Goal: Transaction & Acquisition: Purchase product/service

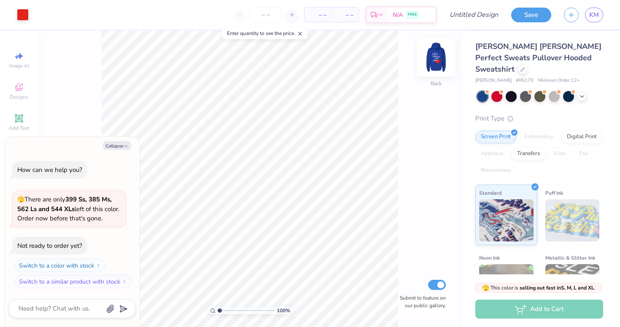
click at [434, 56] on img at bounding box center [436, 57] width 34 height 34
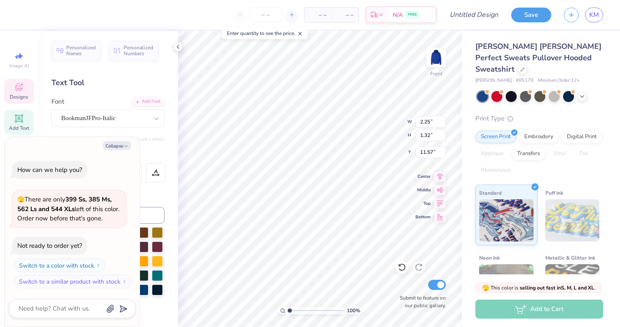
type textarea "x"
type input "2.91"
type input "2.30"
type input "10.54"
type textarea "x"
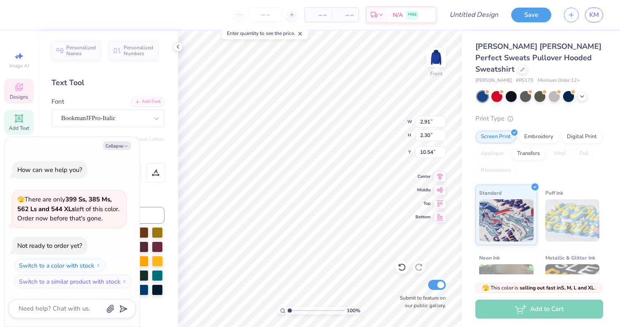
type textarea "o"
type textarea "x"
type textarea "om"
type textarea "x"
type input "2.25"
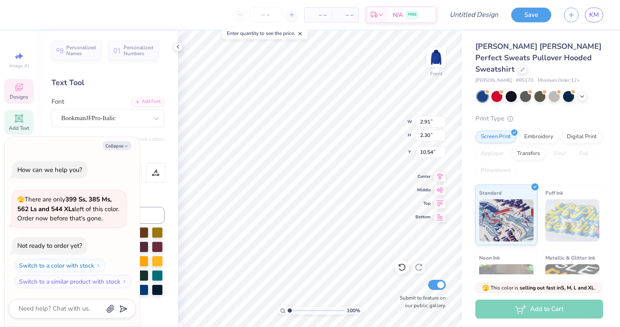
type input "1.32"
type input "11.57"
type textarea "x"
type textarea "e"
type textarea "x"
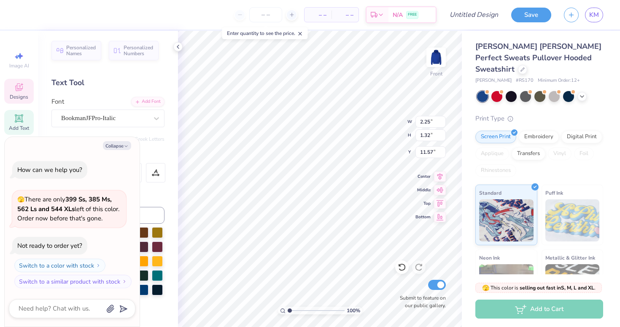
type input "11.15"
type textarea "x"
type textarea "g"
type textarea "x"
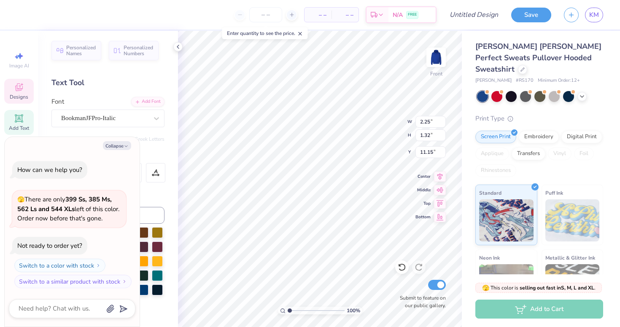
type input "1.41"
type input "1.46"
type input "11.73"
type textarea "x"
type input "1.37"
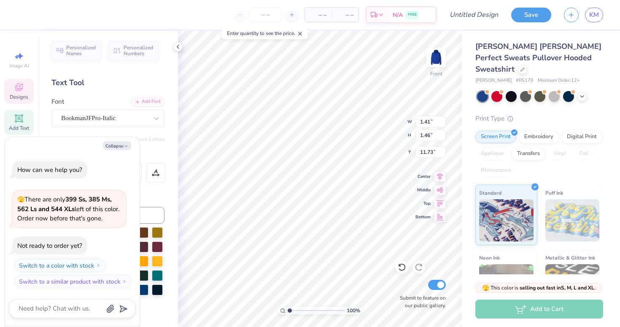
type input "1.34"
type input "11.56"
type textarea "x"
type input "11.76"
type textarea "x"
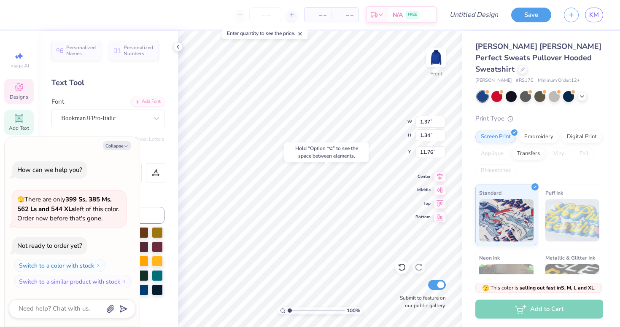
type input "3.86"
type input "1.45"
type input "10.97"
type textarea "x"
type input "10.73"
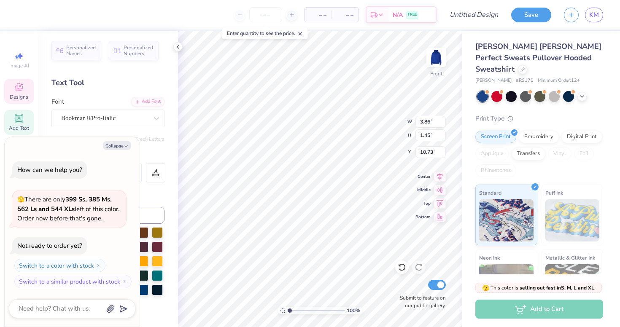
type textarea "x"
type input "1.59"
type input "2.14"
type textarea "x"
type input "10.96"
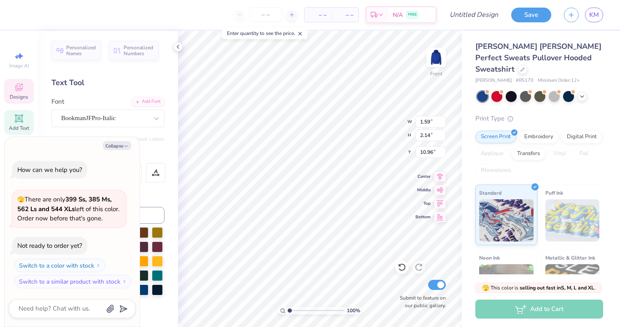
type textarea "x"
type input "1.41"
type input "1.46"
type input "11.73"
type textarea "x"
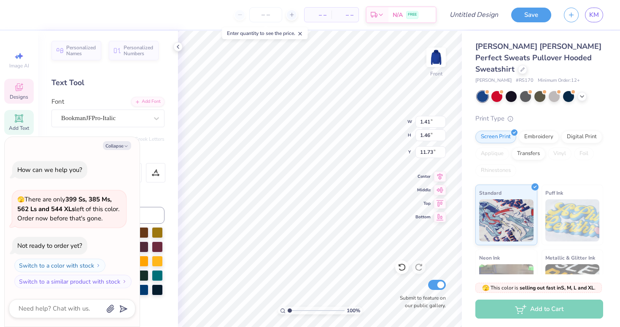
type input "11.30"
type textarea "x"
type input "3.86"
type input "1.45"
type input "10.73"
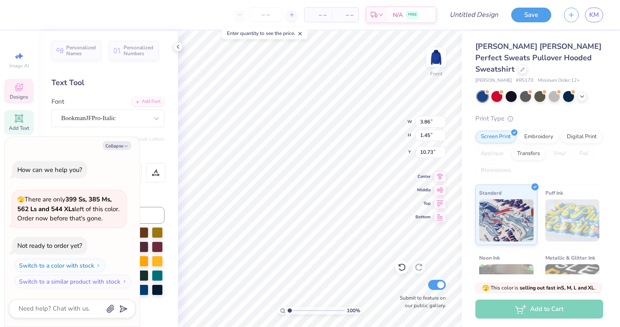
type textarea "x"
type input "10.96"
type textarea "x"
type input "1.47"
type input "2.09"
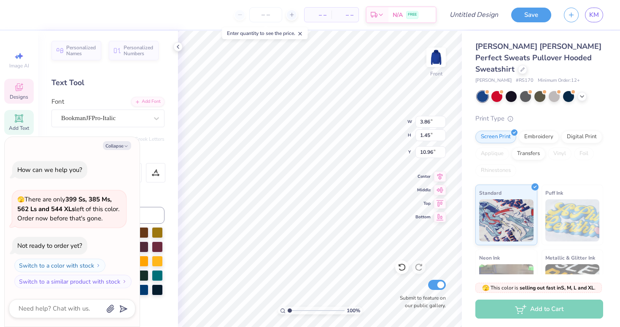
type input "15.83"
type textarea "x"
type textarea "a"
type textarea "x"
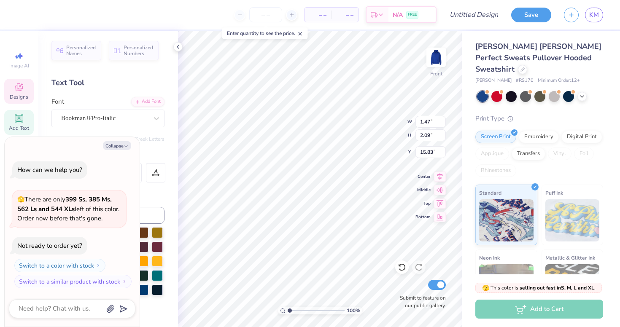
type input "1.29"
type input "1.42"
type input "15.82"
type textarea "x"
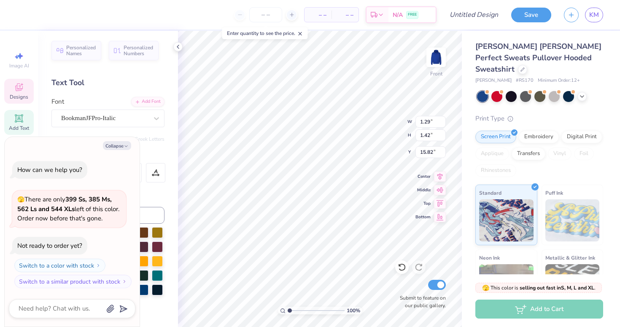
type textarea "l"
type textarea "x"
type textarea "lp"
type textarea "x"
type input "6.09"
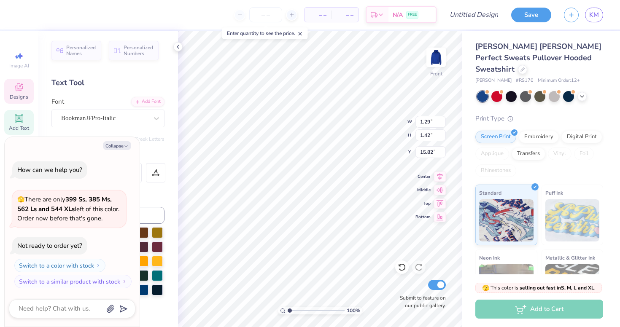
type input "5.60"
type input "15.42"
type textarea "x"
type input "1.35"
type input "1.40"
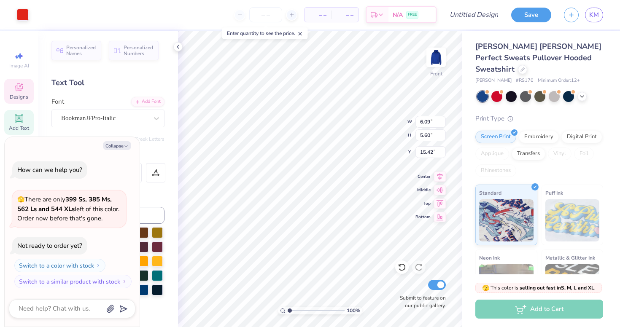
type input "16.10"
type textarea "x"
type input "0.92"
type input "1.82"
type textarea "x"
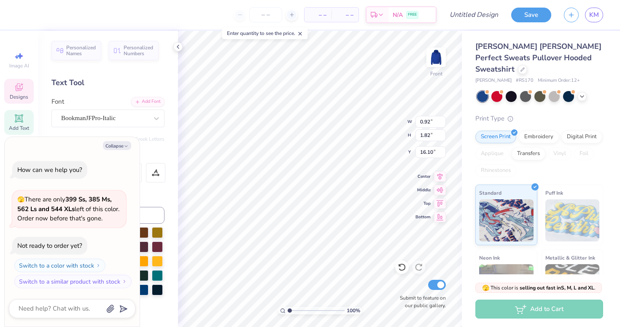
type input "15.90"
type textarea "x"
type textarea "h"
type textarea "x"
type input "16.46"
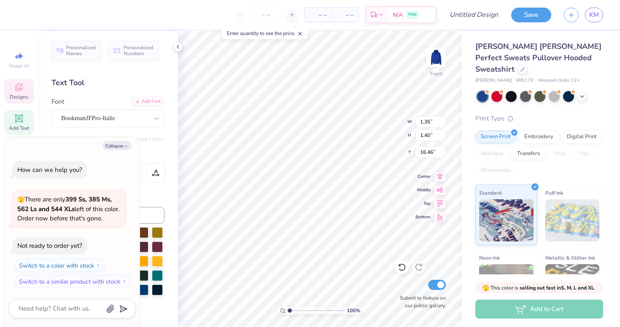
type textarea "x"
type input "1.37"
type input "1.34"
type input "11.76"
type textarea "x"
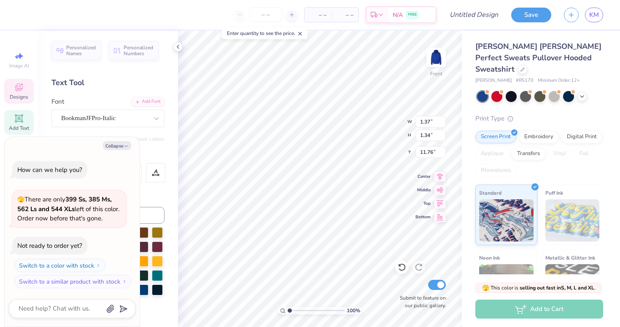
type input "11.36"
type textarea "x"
type input "3.92"
type input "1.78"
type input "10.83"
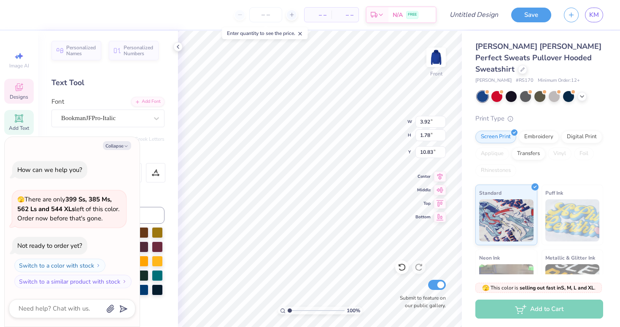
type textarea "x"
type input "10.96"
type textarea "x"
type input "6.09"
type input "5.60"
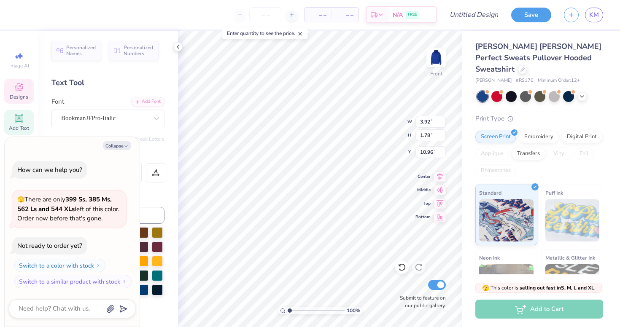
type input "15.42"
click at [22, 11] on div at bounding box center [23, 14] width 12 height 12
type textarea "x"
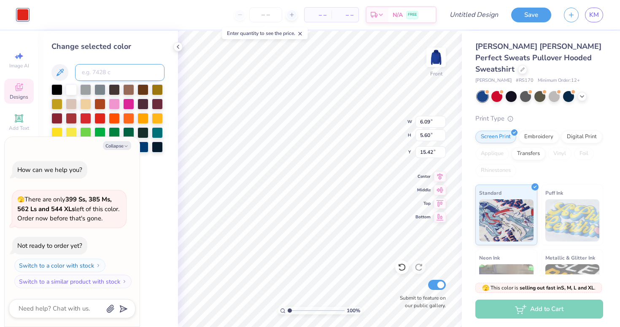
click at [102, 70] on input at bounding box center [119, 72] width 89 height 17
type input "240"
type textarea "x"
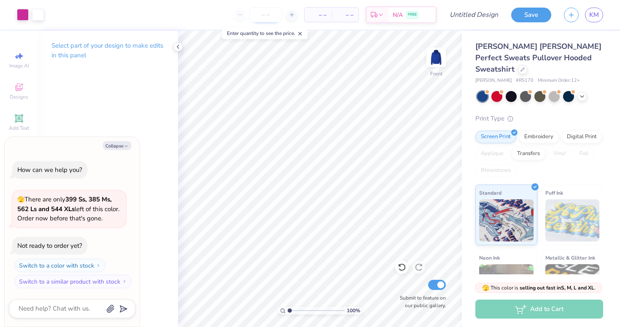
click at [264, 21] on input "number" at bounding box center [265, 14] width 33 height 15
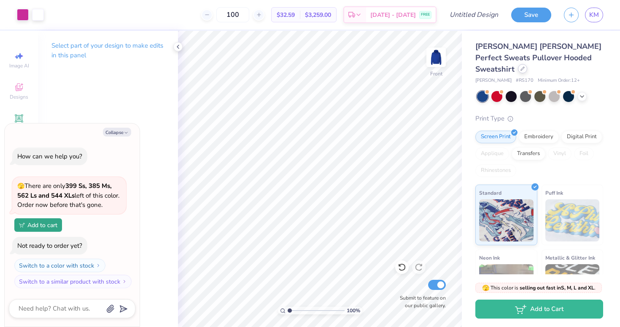
type input "100"
click at [527, 64] on div at bounding box center [522, 68] width 9 height 9
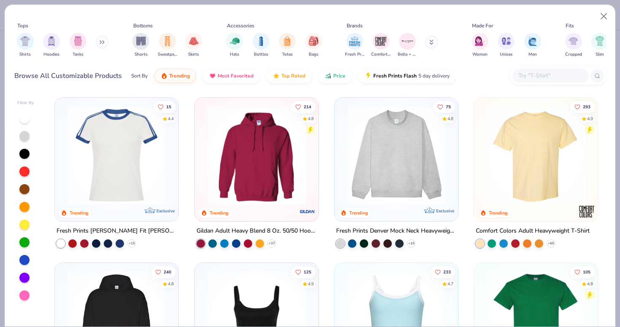
click at [96, 40] on div "Shirts Hoodies Tanks" at bounding box center [62, 45] width 97 height 31
click at [104, 41] on icon at bounding box center [103, 42] width 1 height 3
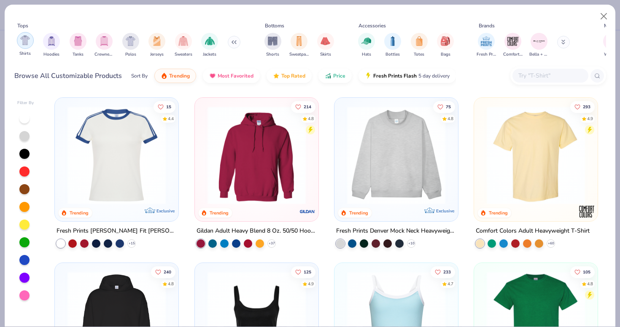
click at [29, 39] on img "filter for Shirts" at bounding box center [25, 40] width 10 height 10
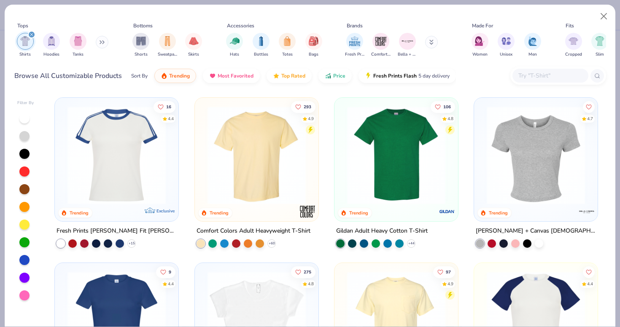
click at [278, 186] on img at bounding box center [256, 155] width 107 height 98
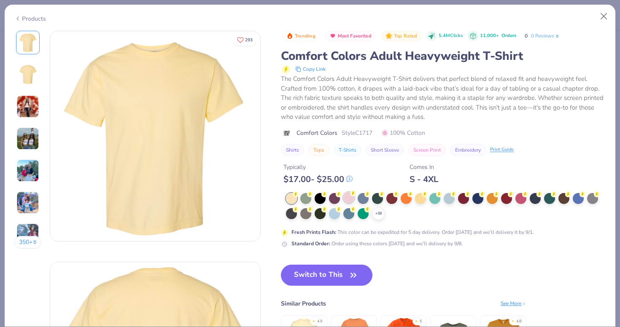
click at [350, 200] on div at bounding box center [348, 197] width 11 height 11
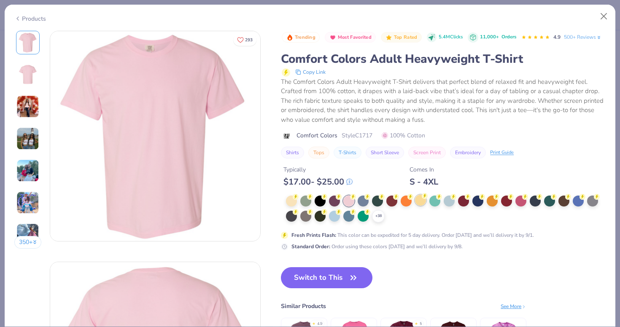
click at [417, 200] on div at bounding box center [420, 200] width 11 height 11
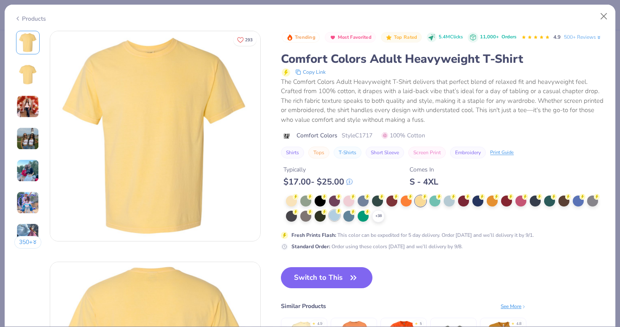
click at [332, 216] on div at bounding box center [334, 215] width 11 height 11
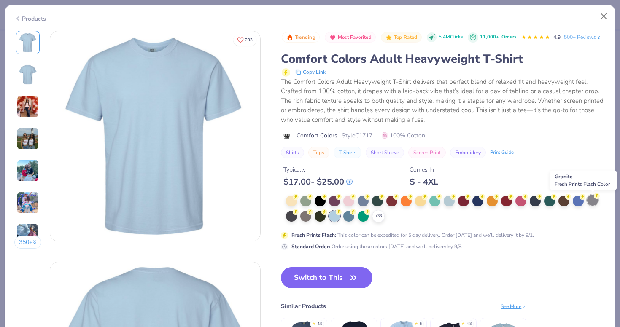
click at [592, 201] on div at bounding box center [592, 200] width 11 height 11
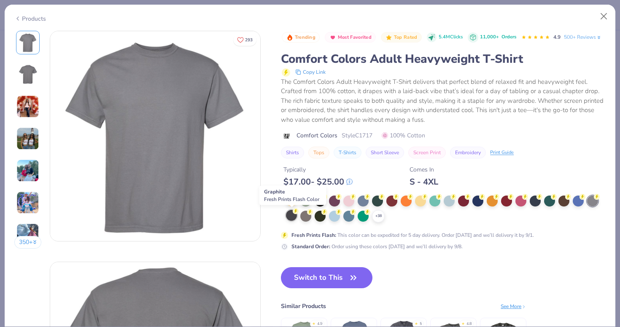
click at [291, 215] on div at bounding box center [291, 215] width 11 height 11
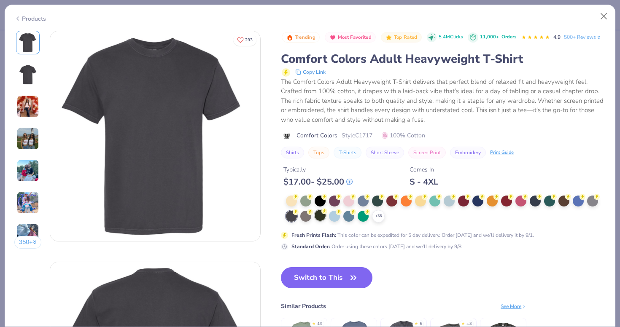
click at [322, 218] on div at bounding box center [320, 215] width 11 height 11
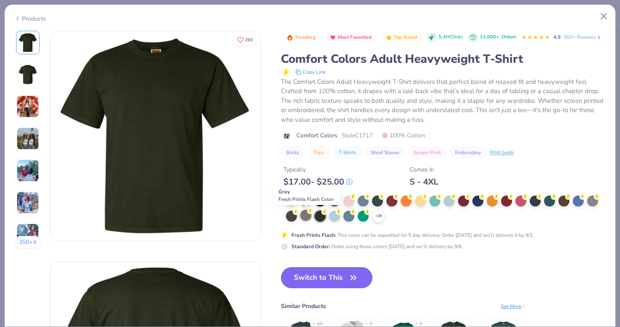
click at [307, 217] on div at bounding box center [305, 215] width 11 height 11
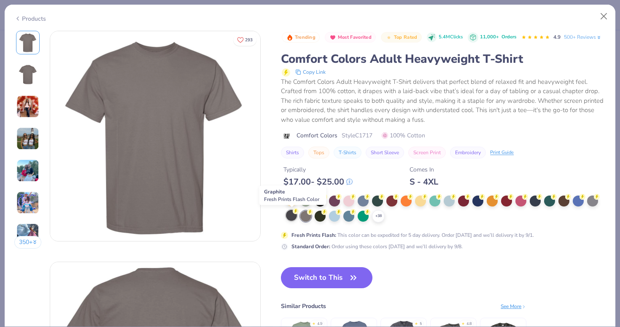
click at [287, 218] on div at bounding box center [291, 215] width 11 height 11
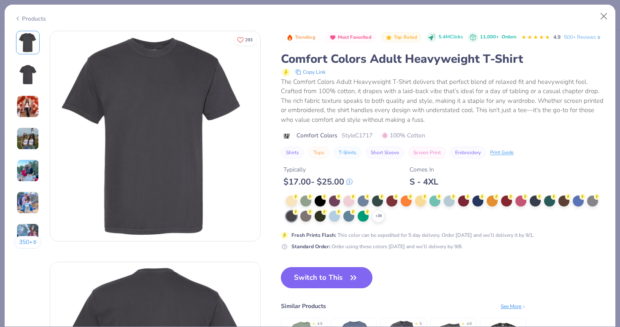
click at [308, 281] on button "Switch to This" at bounding box center [327, 277] width 92 height 21
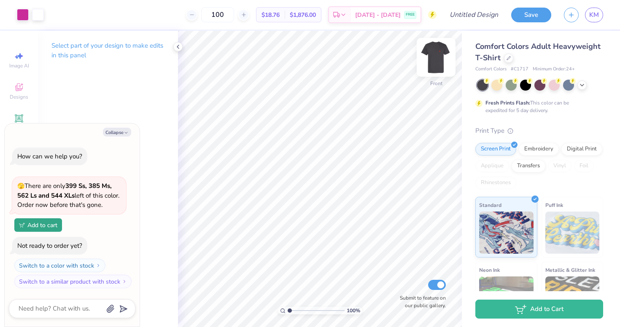
click at [440, 53] on img at bounding box center [436, 57] width 34 height 34
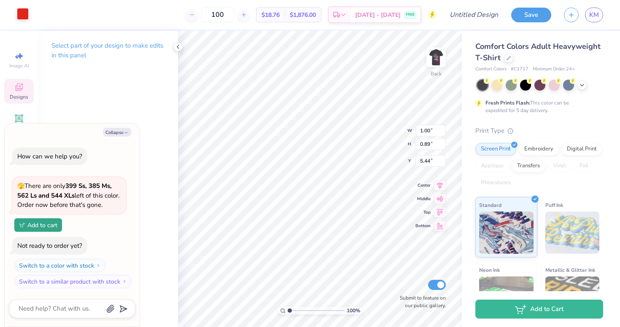
click at [24, 11] on div at bounding box center [23, 14] width 12 height 12
type textarea "x"
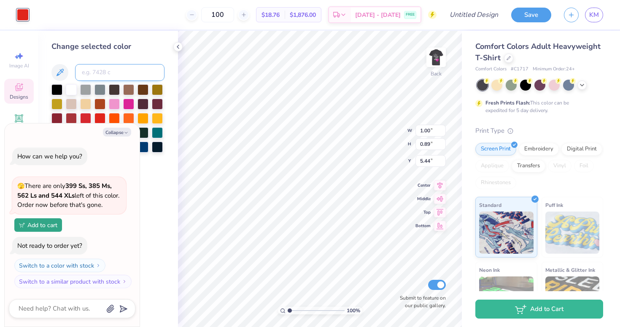
click at [119, 74] on input at bounding box center [119, 72] width 89 height 17
type input "240"
type textarea "x"
click at [168, 201] on div "Change selected color" at bounding box center [108, 179] width 140 height 297
type textarea "x"
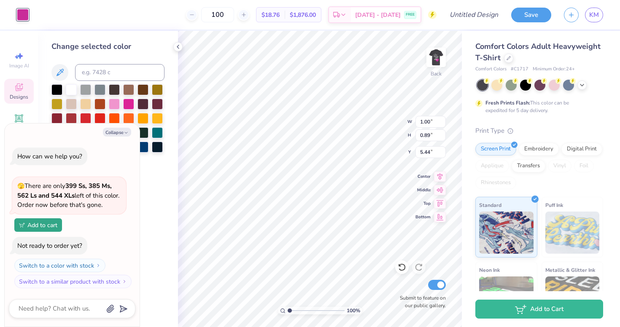
type input "1.97"
type input "1.75"
type textarea "x"
type input "3.46"
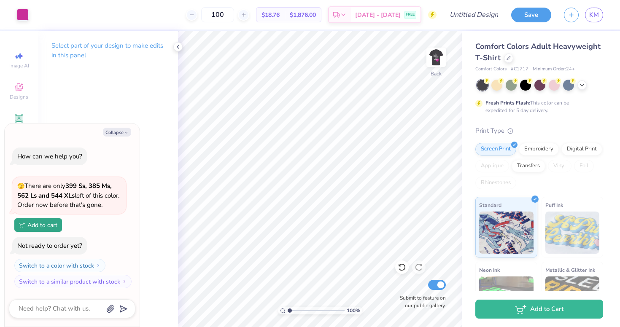
click at [59, 90] on div "Select part of your design to make edits in this panel" at bounding box center [108, 179] width 140 height 297
click at [119, 131] on button "Collapse" at bounding box center [117, 132] width 28 height 9
type textarea "x"
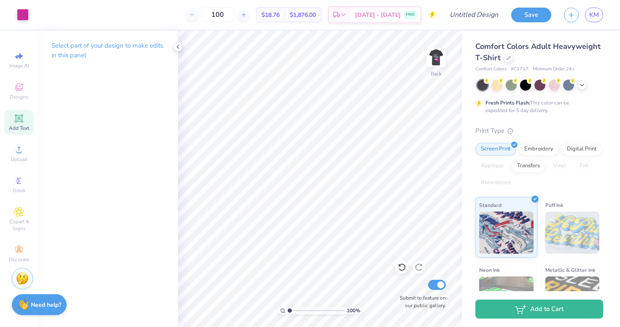
click at [17, 115] on icon at bounding box center [19, 118] width 10 height 10
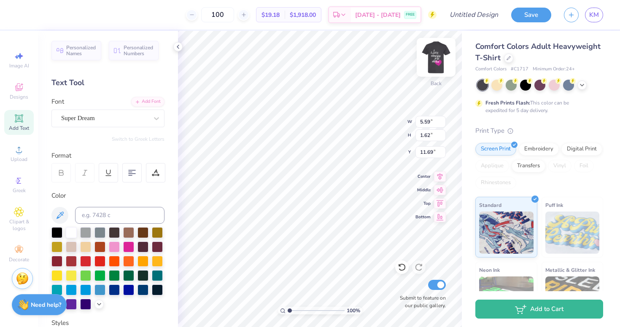
click at [439, 57] on img at bounding box center [436, 57] width 34 height 34
click at [432, 52] on img at bounding box center [436, 57] width 34 height 34
click at [138, 121] on div "Super Dream" at bounding box center [104, 118] width 89 height 13
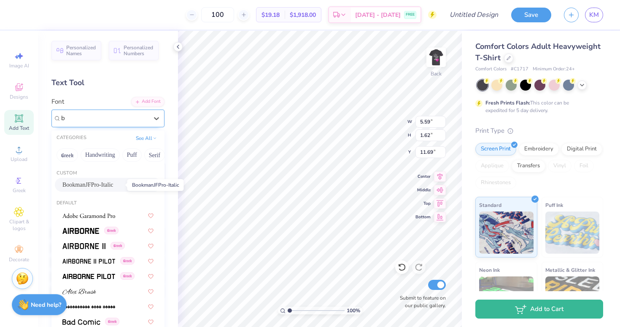
click at [113, 183] on span "BookmanJFPro-Italic" at bounding box center [87, 185] width 51 height 9
type input "b"
type input "7.13"
type input "1.84"
type input "11.58"
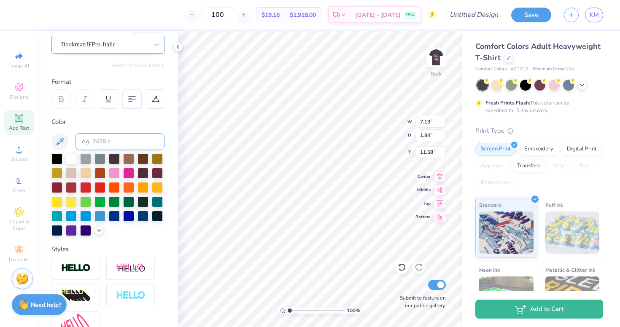
scroll to position [163, 0]
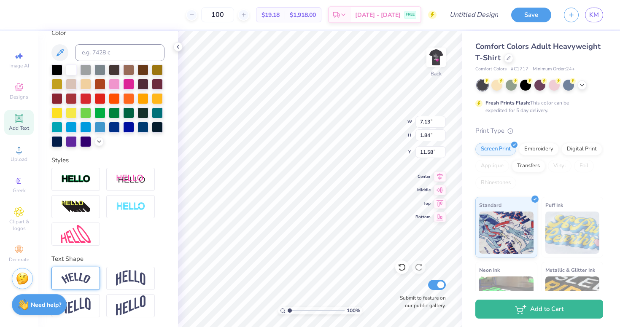
type textarea "omega phi alpha"
click at [81, 273] on img at bounding box center [76, 278] width 30 height 11
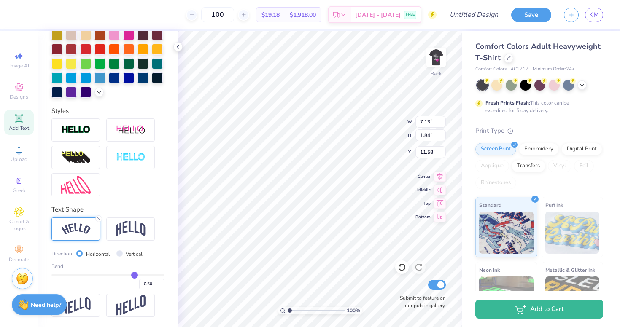
click at [138, 276] on div "0.50" at bounding box center [107, 282] width 113 height 15
type input "0.46"
type input "0.43"
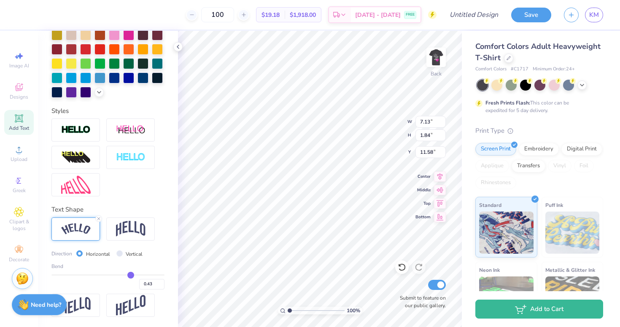
type input "0.41"
type input "0.31"
type input "0.26"
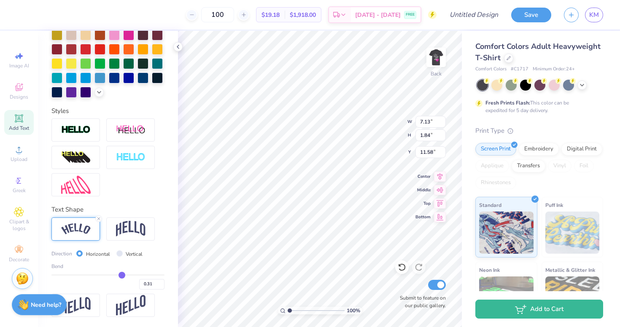
type input "0.26"
type input "0.2"
type input "0.20"
type input "0.14"
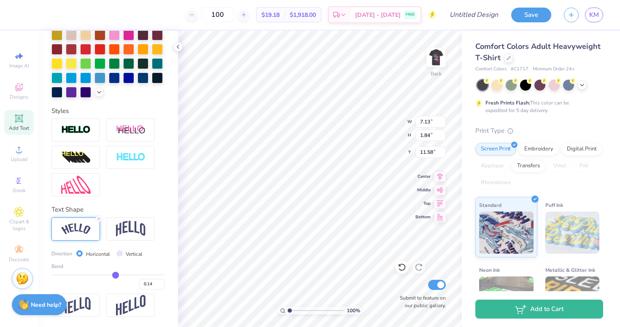
type input "0.07"
type input "0"
type input "0.00"
type input "-0.03"
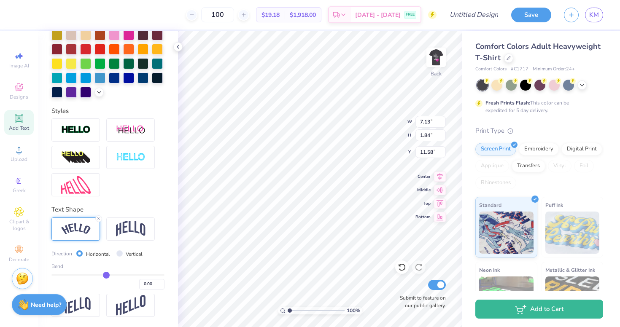
type input "-0.03"
type input "-0.13"
type input "-0.18"
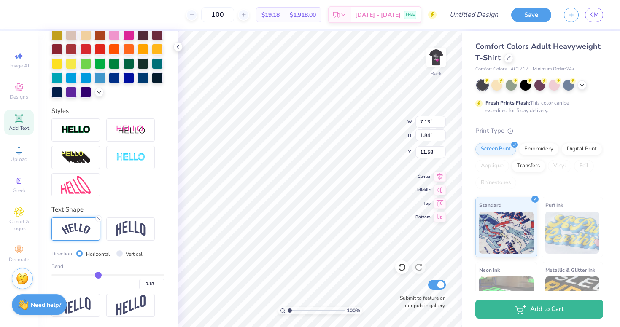
type input "-0.24"
type input "-0.28"
type input "-0.33"
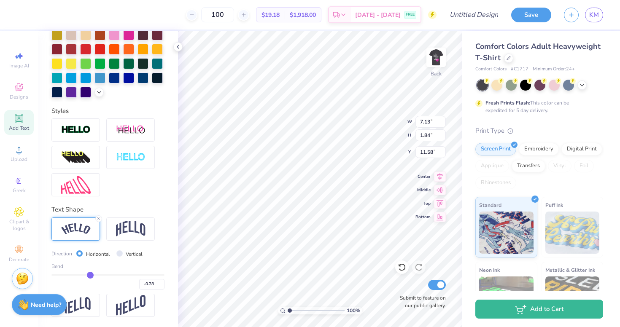
type input "-0.33"
type input "-0.37"
type input "-0.42"
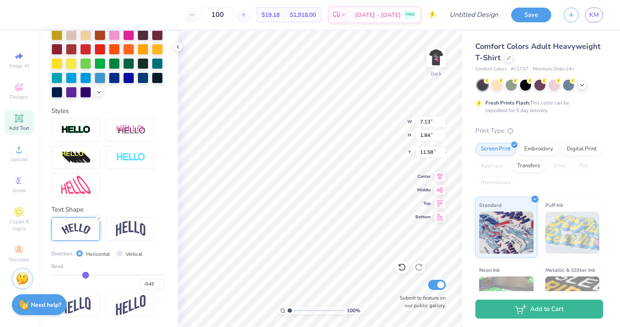
type input "-0.47"
type input "-0.5"
type input "-0.50"
type input "-0.53"
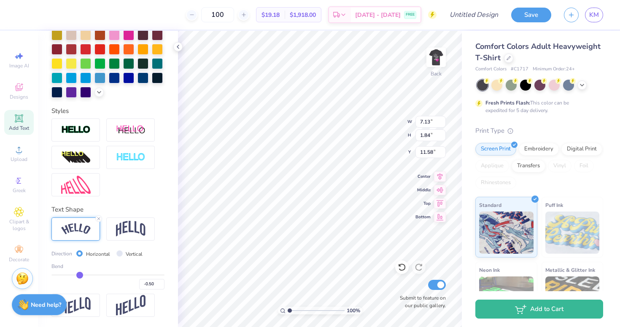
type input "-0.53"
type input "-0.55"
type input "-0.57"
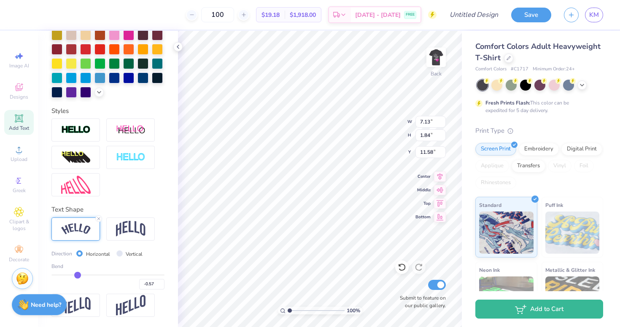
type input "-0.58"
type input "-0.59"
type input "-0.6"
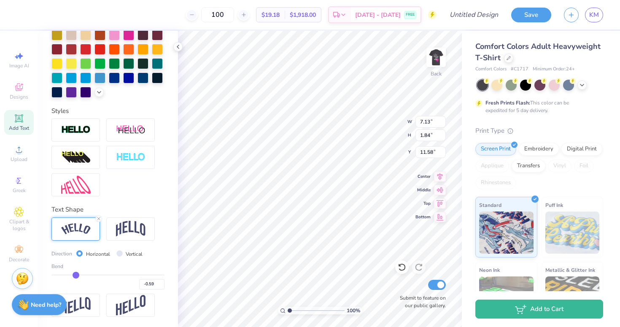
type input "-0.60"
type input "-0.61"
type input "-0.62"
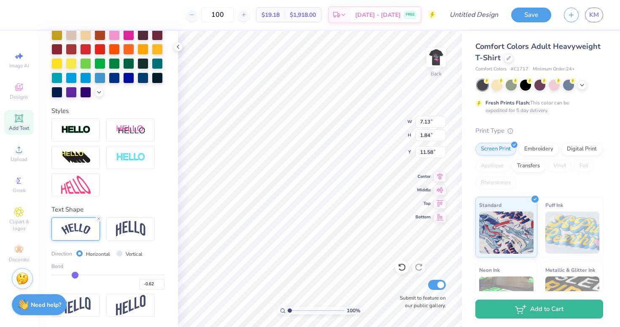
type input "-0.63"
type input "-0.64"
type input "-0.65"
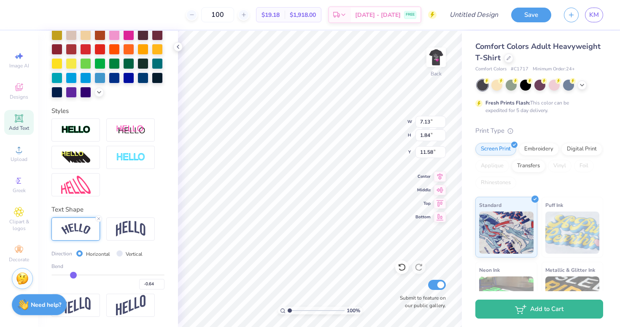
type input "-0.65"
type input "-0.66"
type input "-0.69"
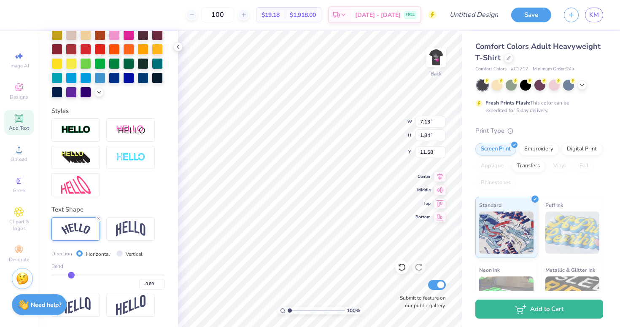
type input "-0.72"
type input "-0.78"
type input "-0.88"
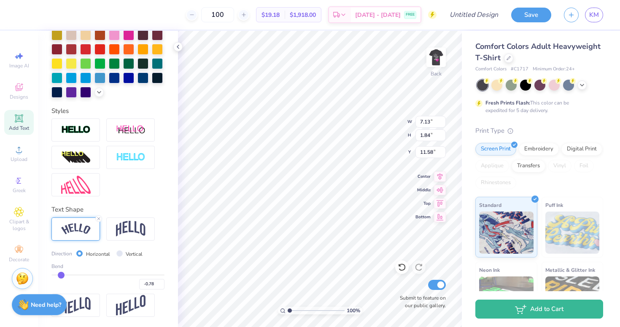
type input "-0.88"
type input "-0.93"
type input "-0.98"
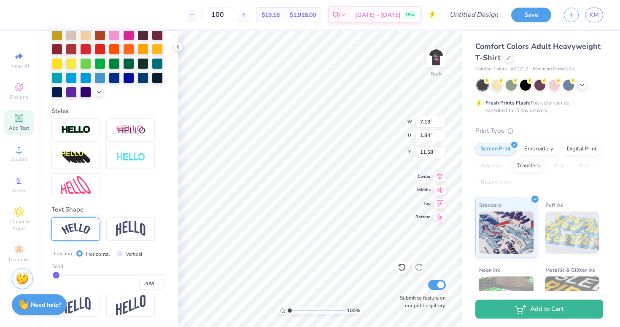
type input "-1"
drag, startPoint x: 132, startPoint y: 276, endPoint x: 54, endPoint y: 275, distance: 78.0
click at [54, 275] on input "range" at bounding box center [107, 275] width 113 height 1
drag, startPoint x: 55, startPoint y: 275, endPoint x: 183, endPoint y: 275, distance: 128.2
click at [165, 275] on input "range" at bounding box center [107, 275] width 113 height 1
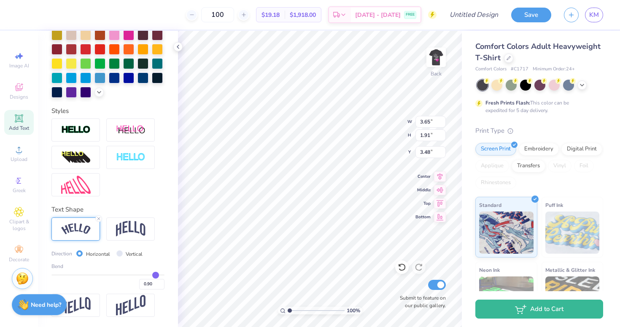
drag, startPoint x: 161, startPoint y: 274, endPoint x: 177, endPoint y: 241, distance: 36.6
click at [156, 275] on input "range" at bounding box center [107, 275] width 113 height 1
click at [432, 55] on img at bounding box center [436, 57] width 34 height 34
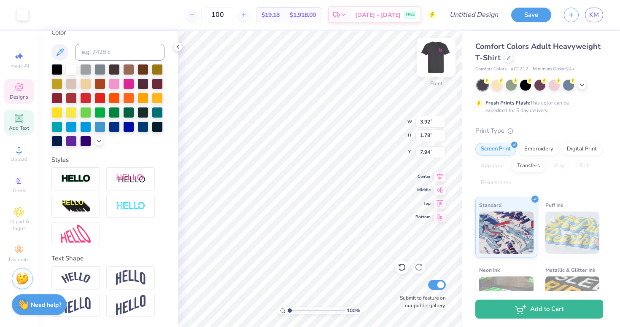
scroll to position [163, 0]
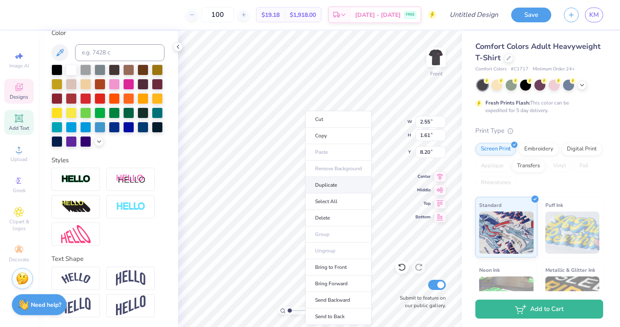
click at [318, 189] on li "Duplicate" at bounding box center [338, 185] width 66 height 16
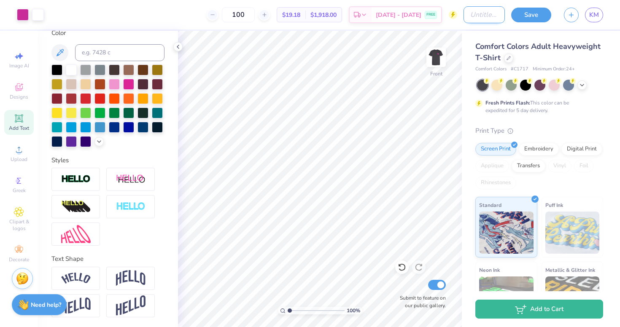
click at [467, 16] on input "Design Title" at bounding box center [484, 14] width 41 height 17
click at [531, 13] on button "Save" at bounding box center [531, 13] width 40 height 15
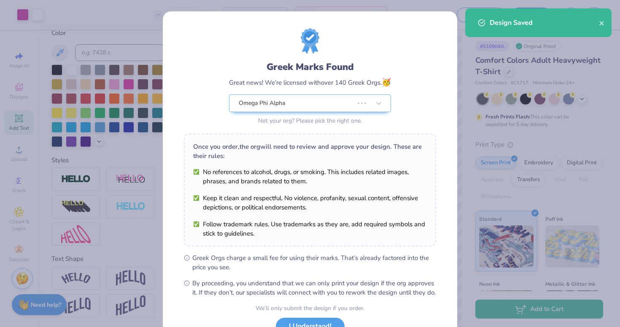
click at [440, 56] on div "Greek Marks Found Great news! We’re licensed with over 140 Greek Orgs. 🥳 Omega …" at bounding box center [310, 192] width 294 height 363
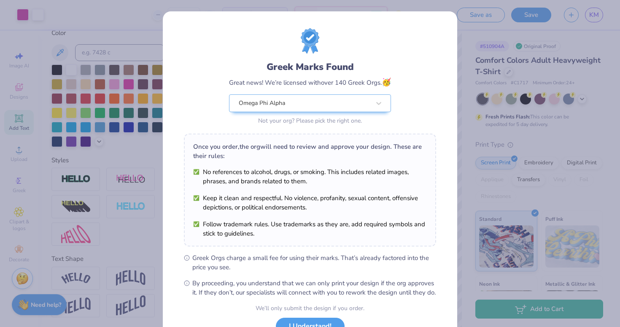
scroll to position [67, 0]
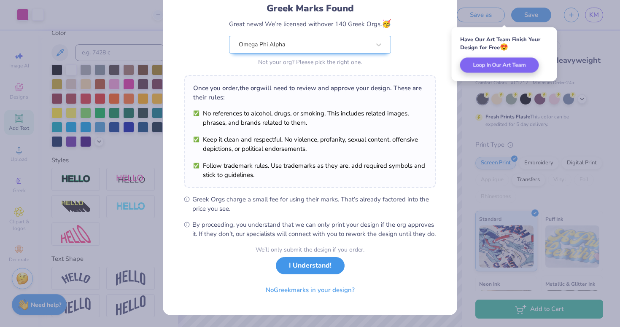
click at [305, 266] on button "I Understand!" at bounding box center [310, 265] width 69 height 17
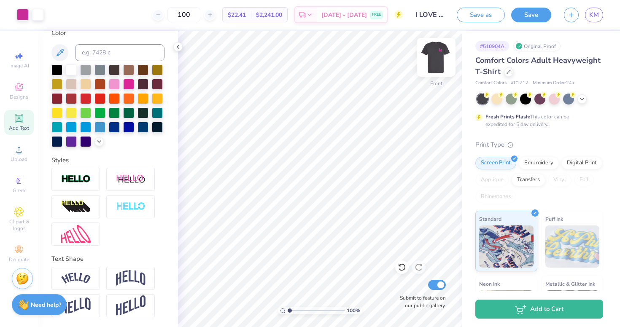
click at [436, 53] on img at bounding box center [436, 57] width 34 height 34
click at [435, 59] on img at bounding box center [436, 57] width 34 height 34
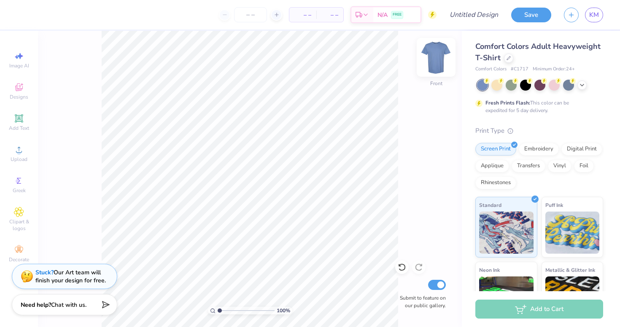
click at [440, 64] on img at bounding box center [436, 57] width 34 height 34
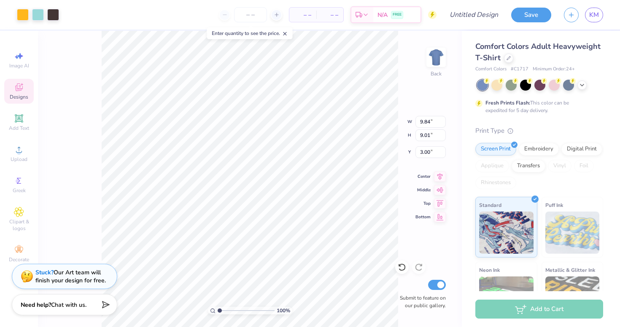
type input "3.00"
click at [505, 56] on div at bounding box center [508, 57] width 9 height 9
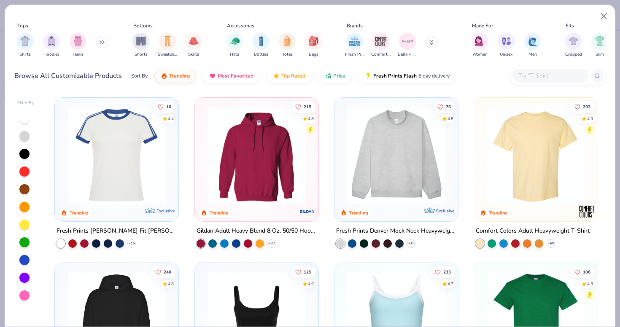
click at [108, 160] on img at bounding box center [116, 155] width 107 height 98
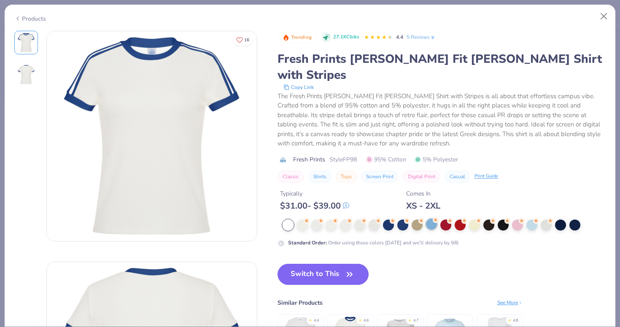
click at [429, 219] on div at bounding box center [431, 224] width 11 height 11
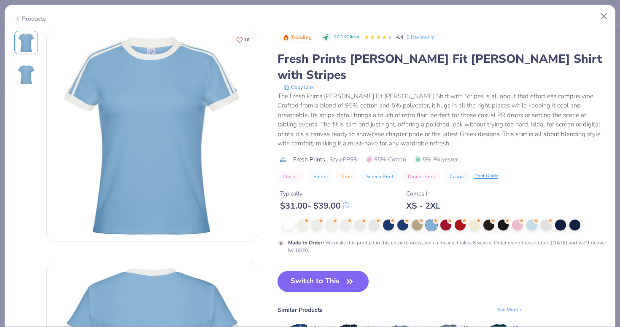
click at [310, 271] on button "Switch to This" at bounding box center [324, 281] width 92 height 21
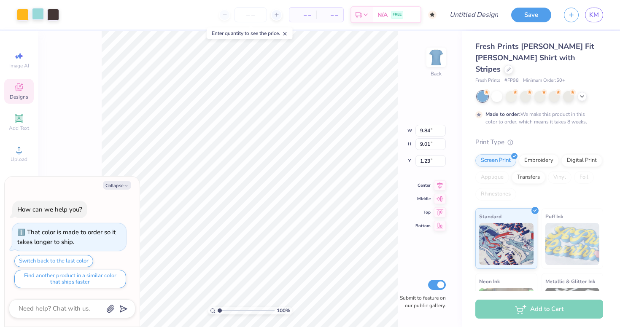
click at [37, 13] on div at bounding box center [38, 14] width 12 height 12
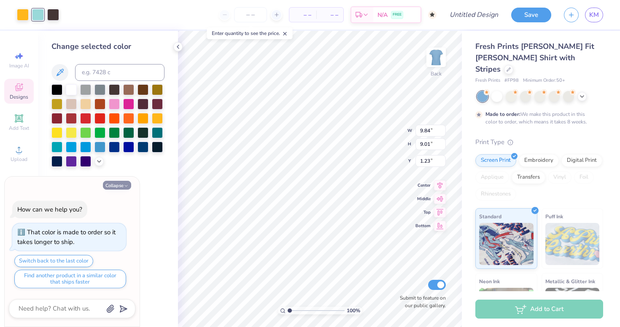
click at [121, 184] on button "Collapse" at bounding box center [117, 185] width 28 height 9
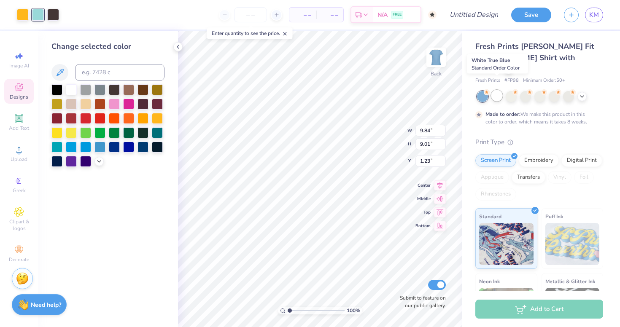
click at [496, 90] on div at bounding box center [496, 95] width 11 height 11
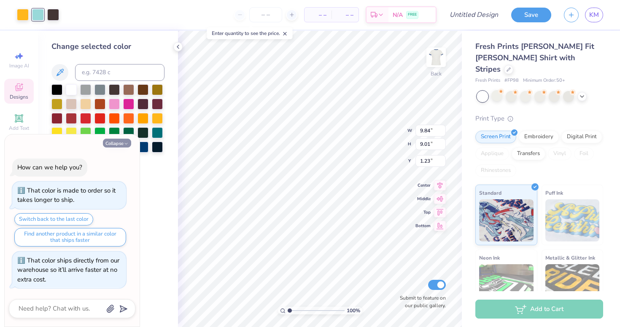
click at [119, 146] on button "Collapse" at bounding box center [117, 143] width 28 height 9
type textarea "x"
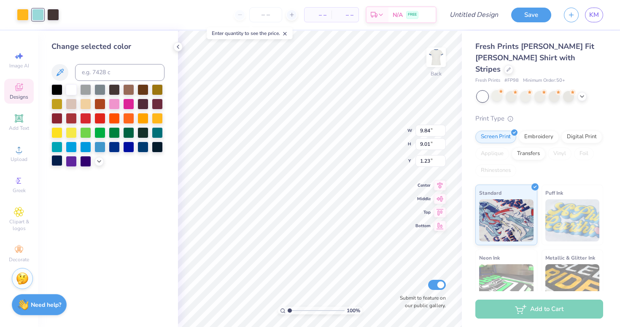
click at [57, 162] on div at bounding box center [56, 160] width 11 height 11
click at [55, 91] on div at bounding box center [56, 89] width 11 height 11
click at [78, 93] on div at bounding box center [107, 125] width 113 height 83
click at [69, 93] on div at bounding box center [71, 89] width 11 height 11
type input "1.51"
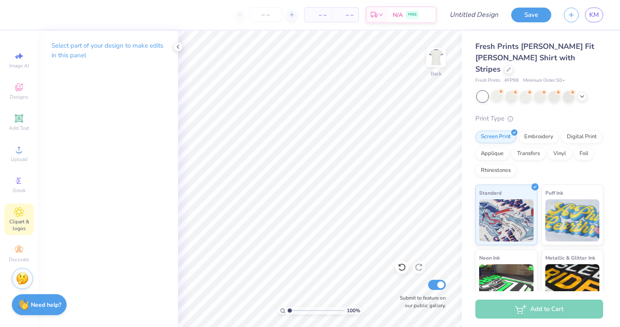
click at [19, 218] on span "Clipart & logos" at bounding box center [19, 224] width 30 height 13
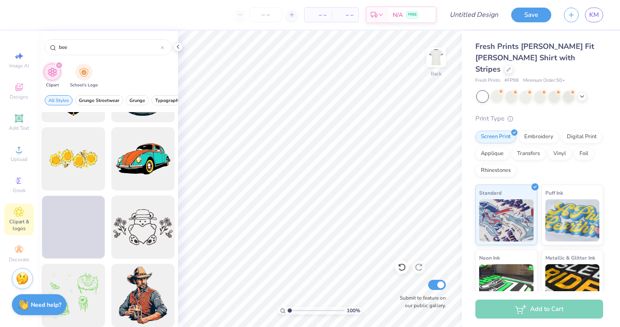
scroll to position [1219, 0]
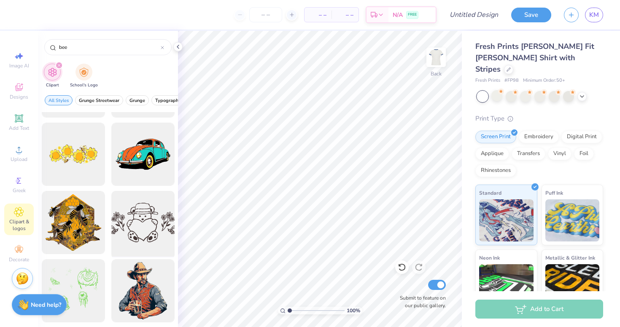
type input "bee"
click at [148, 232] on div at bounding box center [143, 223] width 70 height 70
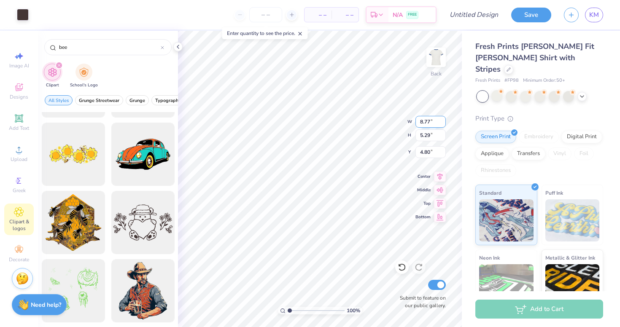
type input "8.77"
type input "5.29"
type input "3.00"
click at [585, 92] on icon at bounding box center [582, 95] width 7 height 7
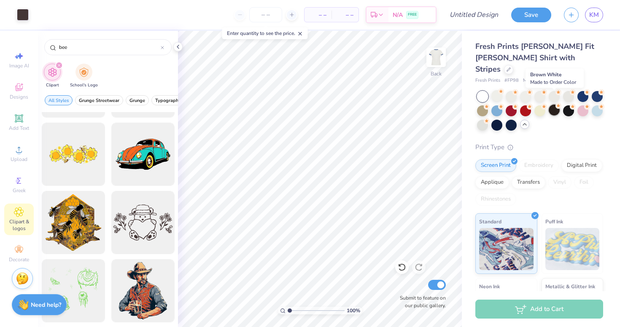
click at [555, 105] on div at bounding box center [554, 110] width 11 height 11
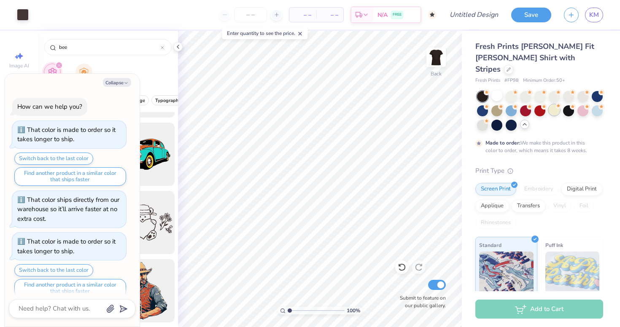
scroll to position [9, 0]
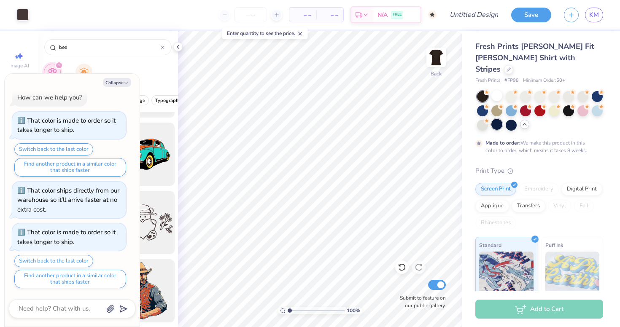
click at [498, 119] on div at bounding box center [496, 124] width 11 height 11
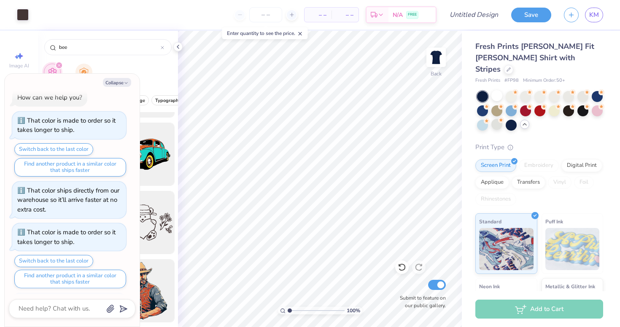
scroll to position [51, 0]
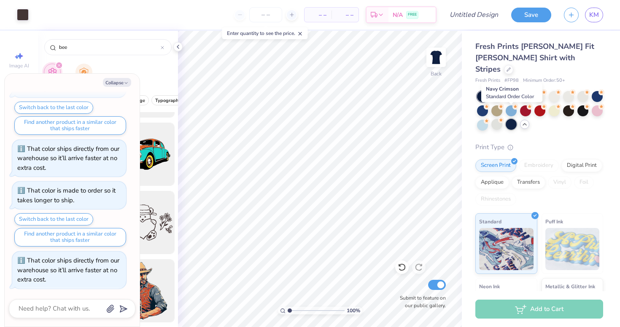
click at [511, 119] on div at bounding box center [511, 124] width 11 height 11
click at [496, 119] on div at bounding box center [496, 124] width 11 height 11
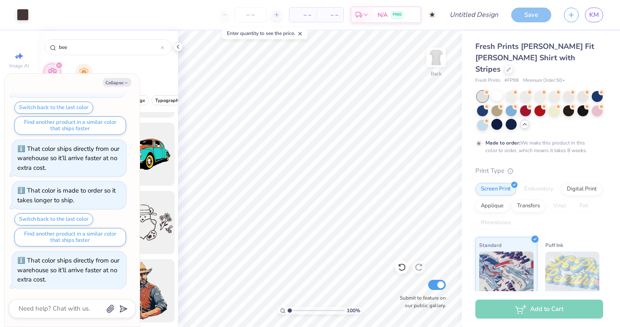
scroll to position [121, 0]
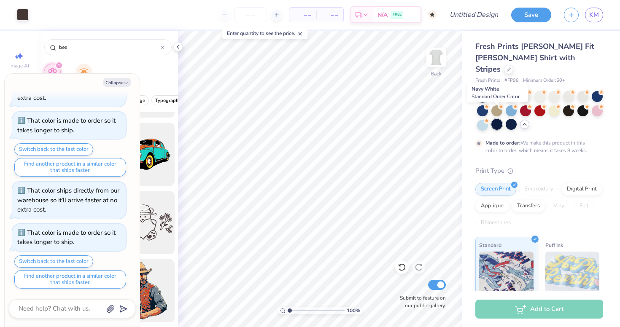
click at [500, 119] on div at bounding box center [496, 124] width 11 height 11
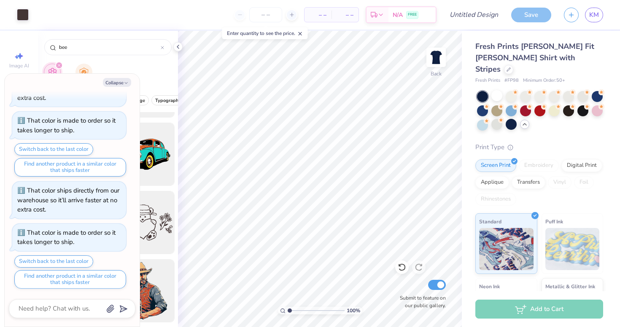
scroll to position [163, 0]
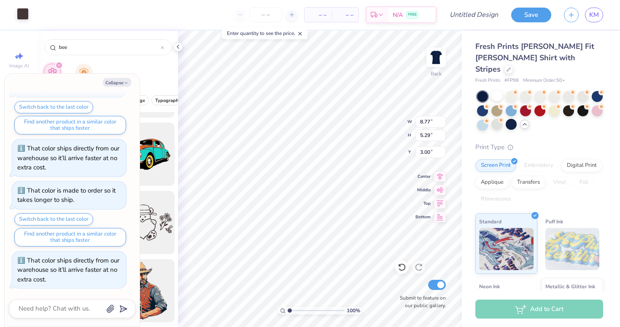
click at [20, 16] on div at bounding box center [23, 14] width 12 height 12
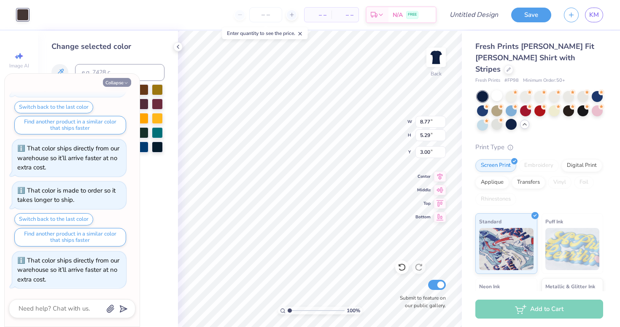
click at [123, 79] on button "Collapse" at bounding box center [117, 82] width 28 height 9
type textarea "x"
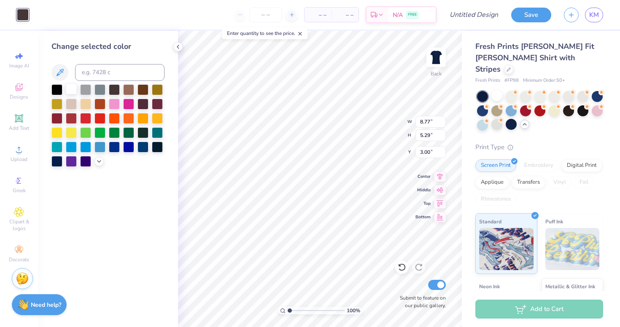
click at [72, 89] on div at bounding box center [71, 89] width 11 height 11
type input "7.53"
type input "4.54"
type input "3.00"
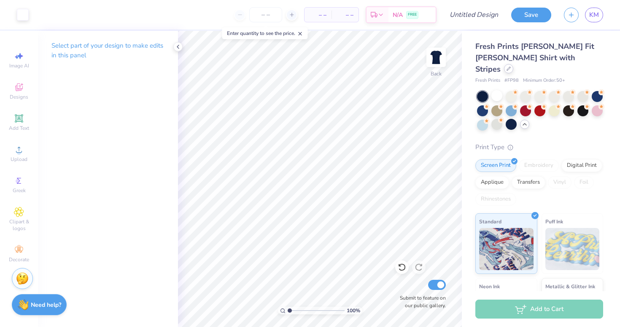
click at [513, 64] on div at bounding box center [508, 68] width 9 height 9
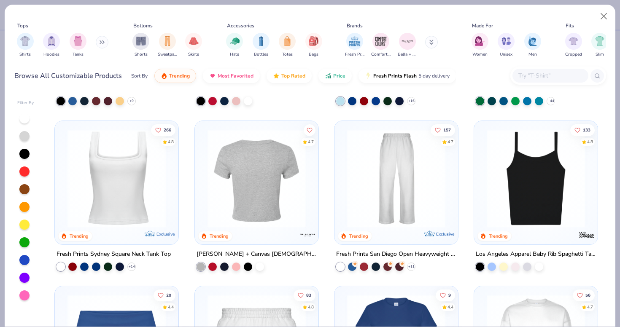
scroll to position [347, 0]
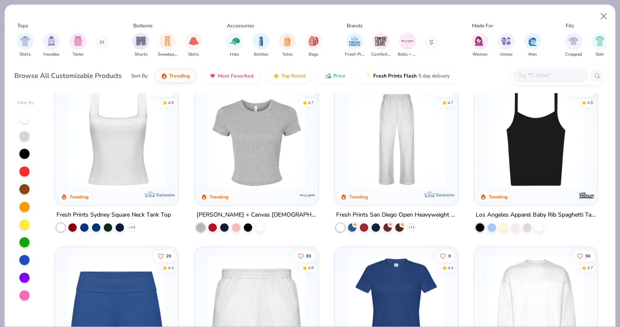
click at [108, 133] on img at bounding box center [116, 139] width 107 height 98
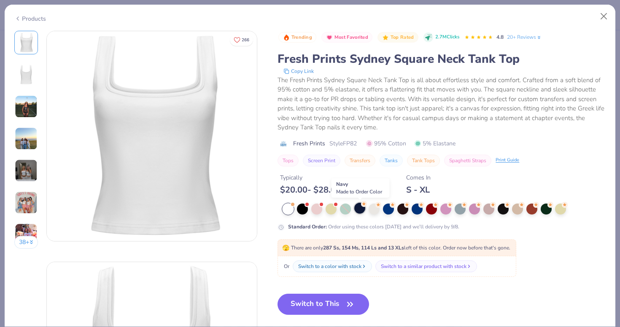
click at [362, 210] on div at bounding box center [359, 208] width 11 height 11
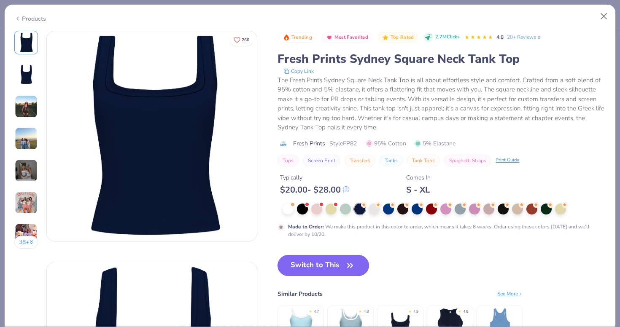
click at [340, 264] on button "Switch to This" at bounding box center [324, 265] width 92 height 21
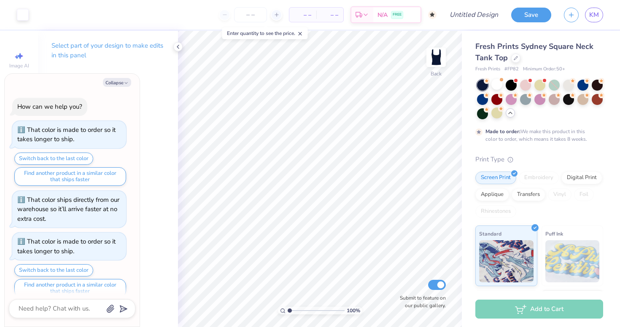
scroll to position [233, 0]
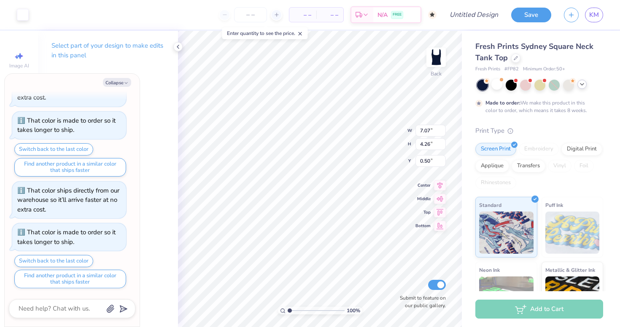
type textarea "x"
type input "3.00"
click at [176, 117] on div "Select part of your design to make edits in this panel" at bounding box center [108, 179] width 140 height 297
click at [176, 46] on icon at bounding box center [178, 46] width 7 height 7
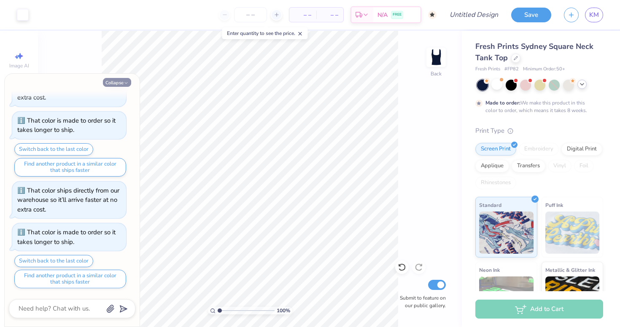
click at [113, 83] on button "Collapse" at bounding box center [117, 82] width 28 height 9
type textarea "x"
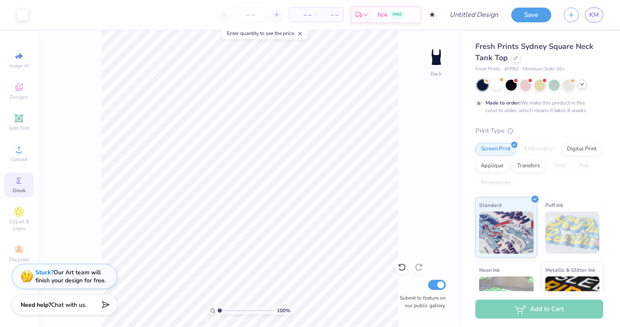
click at [25, 187] on span "Greek" at bounding box center [19, 190] width 13 height 7
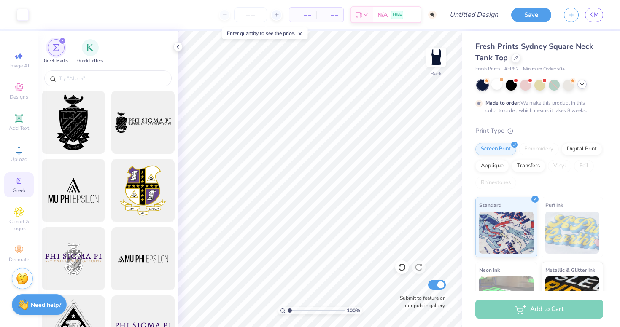
click at [62, 41] on icon "filter for Greek Marks" at bounding box center [62, 41] width 3 height 3
click at [88, 49] on img "filter for Greek Letters" at bounding box center [90, 47] width 8 height 8
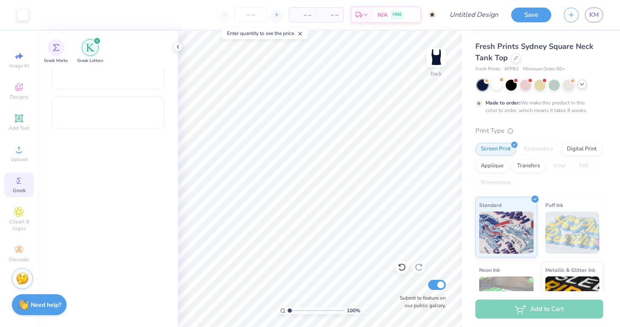
scroll to position [0, 0]
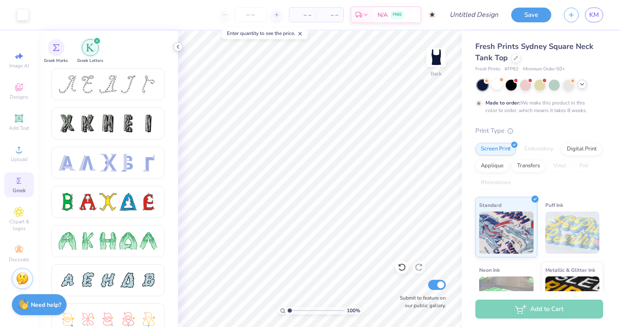
click at [178, 45] on icon at bounding box center [178, 46] width 7 height 7
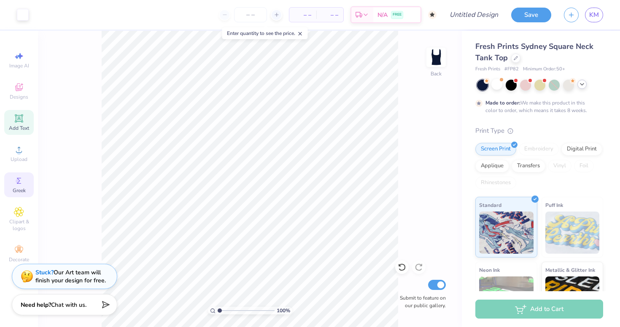
click at [27, 127] on span "Add Text" at bounding box center [19, 128] width 20 height 7
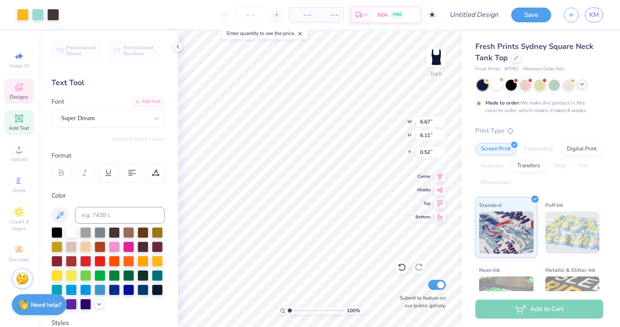
type input "6.67"
type input "6.11"
type input "0.52"
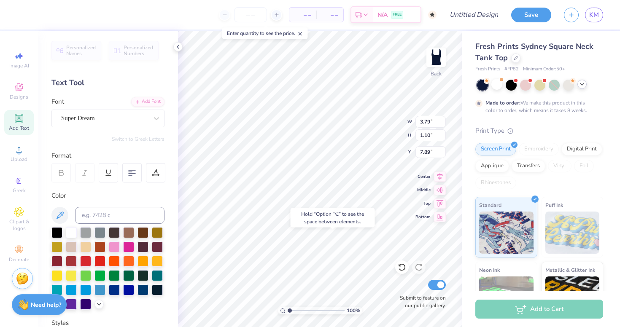
type input "7.89"
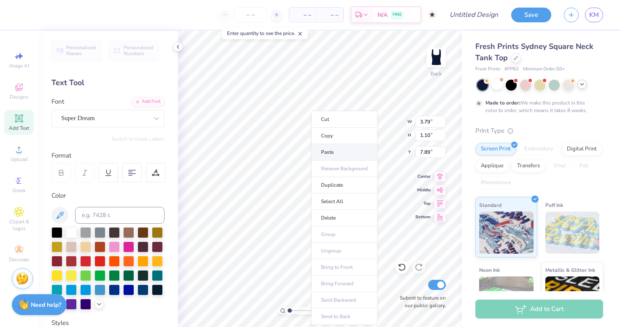
click at [335, 150] on li "Paste" at bounding box center [344, 152] width 66 height 16
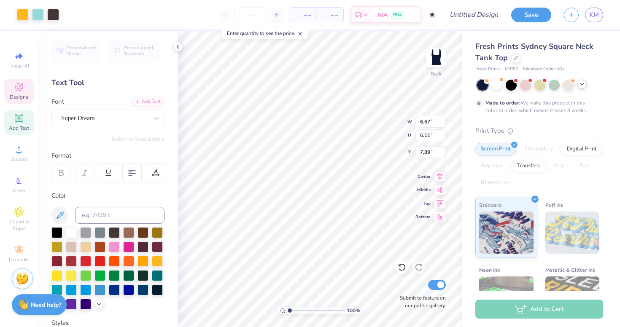
type input "6.67"
type input "6.11"
type input "5.31"
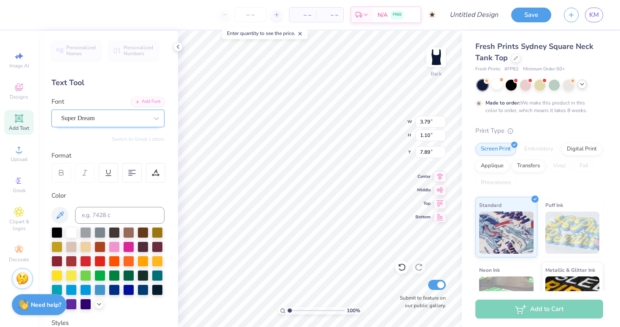
click at [124, 116] on div "Super Dream" at bounding box center [104, 118] width 89 height 13
click at [124, 116] on div "Super Dream" at bounding box center [104, 118] width 87 height 10
type input "7.90"
type textarea "EXT"
type textarea "OPA"
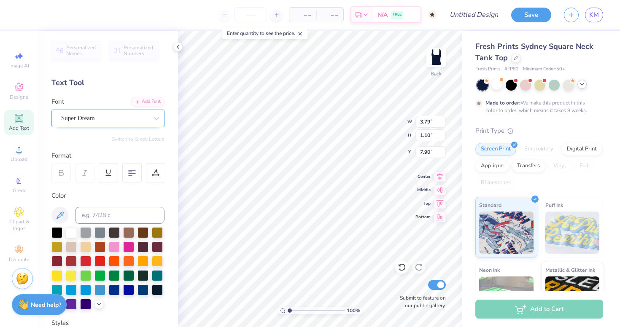
click at [115, 127] on div "Super Dream" at bounding box center [107, 119] width 113 height 18
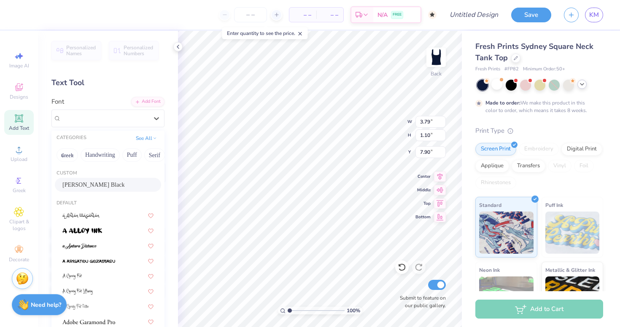
click at [100, 186] on span "Cooper Black" at bounding box center [93, 185] width 62 height 9
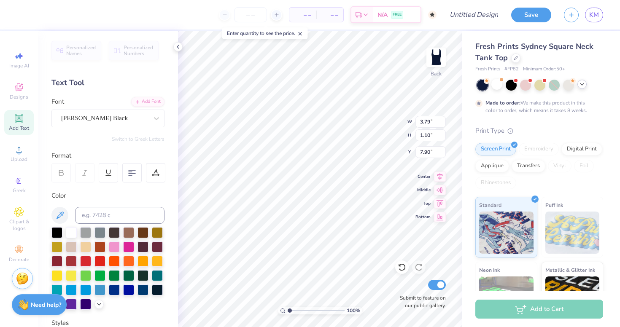
click at [134, 143] on div "Personalized Names Personalized Numbers Text Tool Add Font Font Cooper Black Sw…" at bounding box center [108, 179] width 140 height 297
click at [148, 120] on div "Cooper Black" at bounding box center [104, 118] width 89 height 13
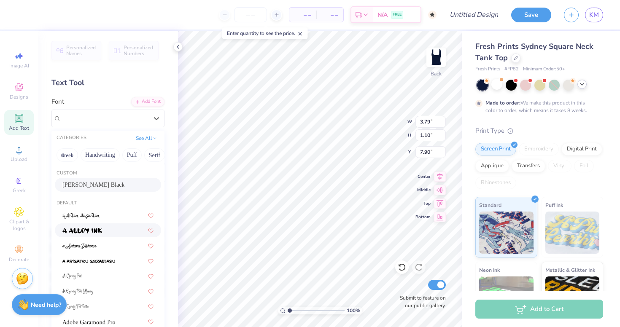
click at [116, 234] on div at bounding box center [107, 230] width 91 height 9
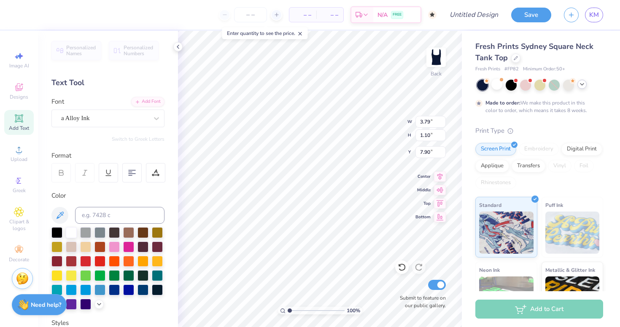
click at [100, 144] on div "Personalized Names Personalized Numbers Text Tool Add Font Font a Alloy Ink Swi…" at bounding box center [108, 179] width 140 height 297
click at [112, 118] on div "a Alloy Ink" at bounding box center [104, 118] width 89 height 13
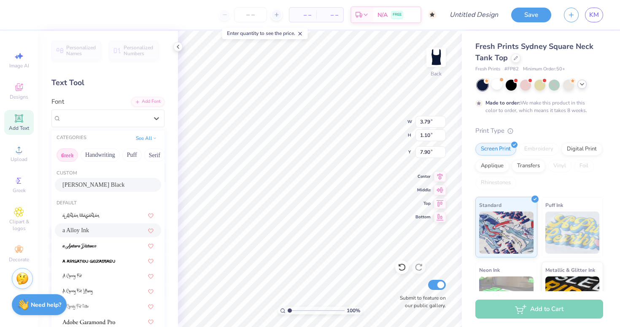
click at [72, 154] on button "Greek" at bounding box center [68, 154] width 22 height 13
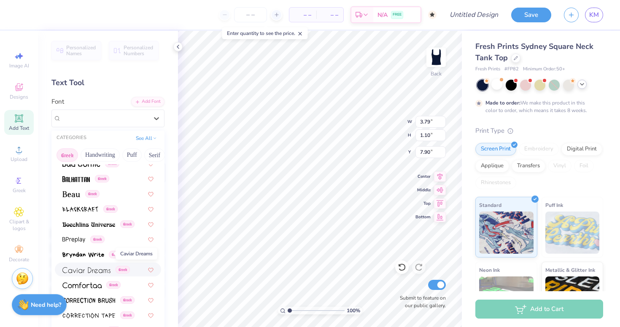
scroll to position [147, 0]
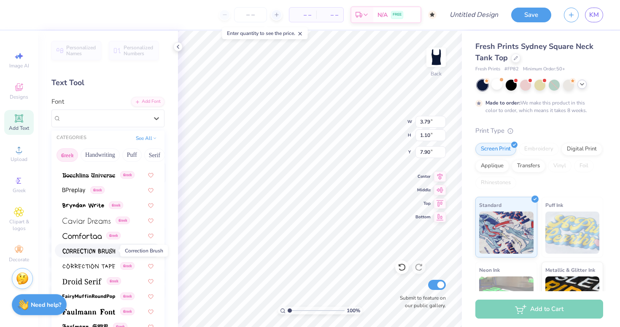
click at [94, 253] on img at bounding box center [88, 251] width 53 height 6
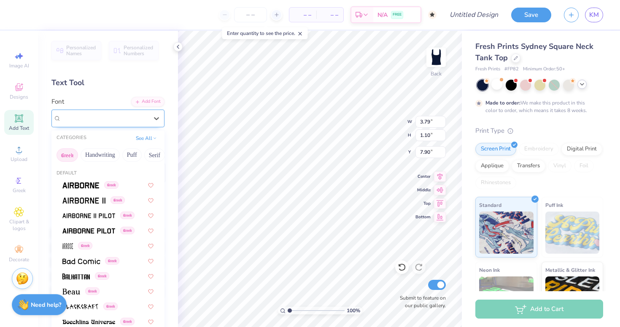
click at [123, 119] on div "Correction Brush Greek" at bounding box center [104, 118] width 89 height 13
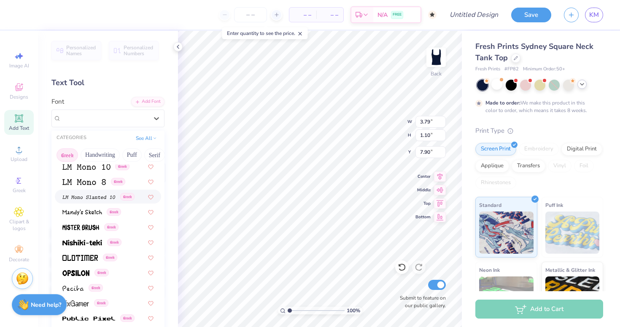
scroll to position [383, 0]
click at [94, 214] on img at bounding box center [82, 212] width 40 height 6
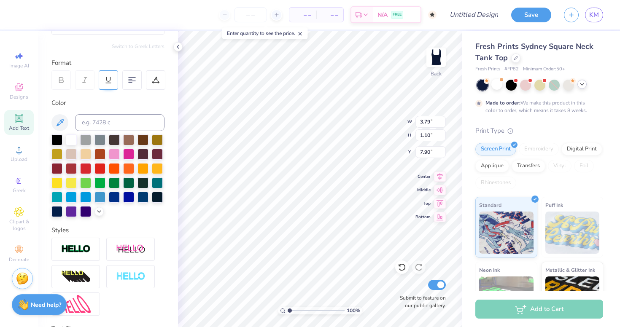
scroll to position [163, 0]
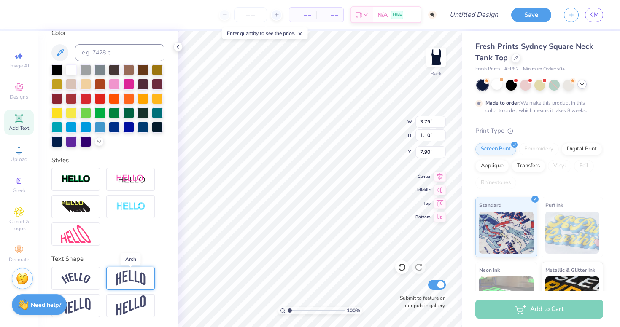
click at [127, 275] on img at bounding box center [131, 278] width 30 height 16
click at [82, 277] on img at bounding box center [76, 278] width 30 height 11
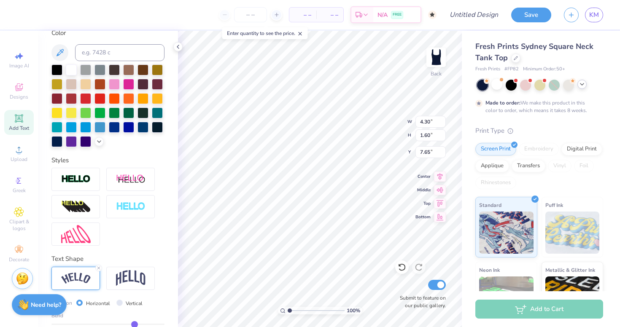
type input "4.30"
type input "1.60"
type input "7.65"
paste textarea "W"
type textarea "O"
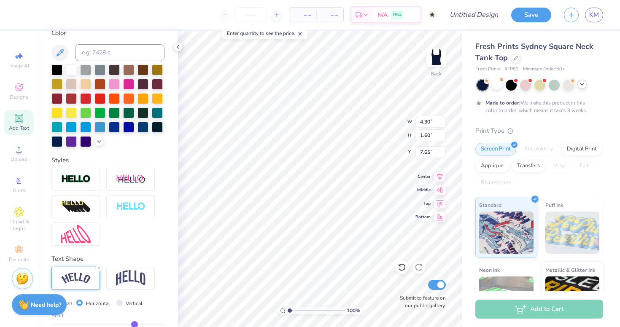
paste textarea "W"
type textarea "W"
paste textarea "W"
type textarea "W"
type textarea "v"
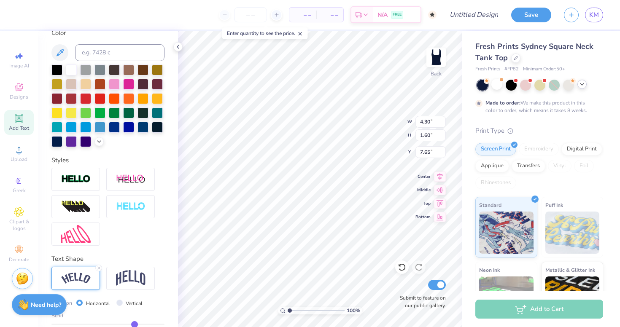
paste textarea "W"
type textarea "W"
type textarea "O"
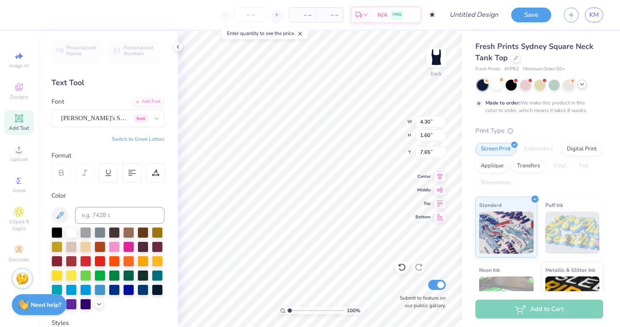
click at [142, 141] on button "Switch to Greek Letters" at bounding box center [138, 139] width 53 height 7
click at [139, 142] on button "Switch to Normal Letters" at bounding box center [136, 139] width 57 height 7
click at [138, 140] on button "Switch to Greek Letters" at bounding box center [138, 139] width 53 height 7
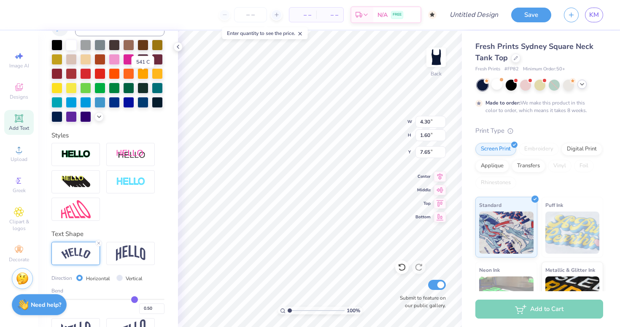
scroll to position [212, 0]
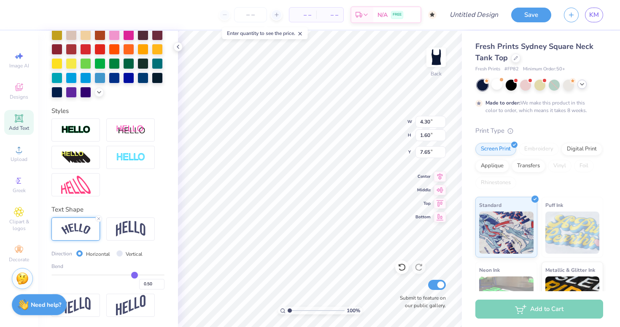
paste textarea
paste textarea "Φ"
type textarea "Φ"
click at [401, 267] on icon at bounding box center [402, 267] width 8 height 8
click at [423, 267] on icon at bounding box center [419, 267] width 8 height 8
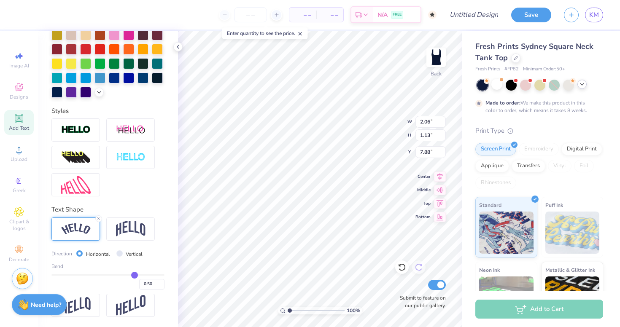
type input "2.06"
type input "1.13"
type input "7.88"
paste textarea "Ω"
paste textarea "Α"
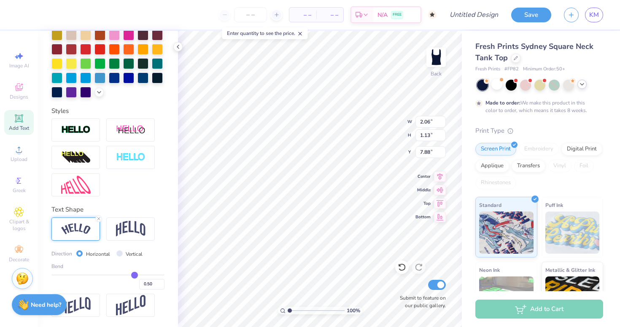
type textarea "ΩΦ Α"
type input "0.48"
type input "0.45"
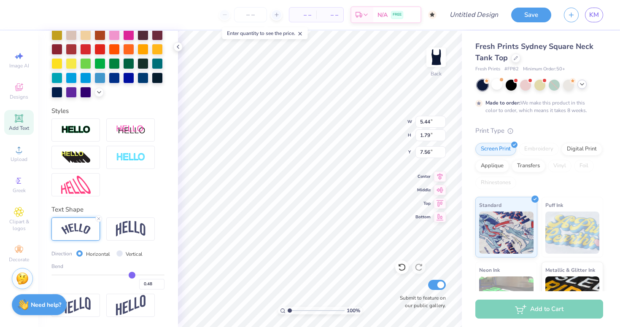
type input "0.45"
type input "0.42"
type input "0.36"
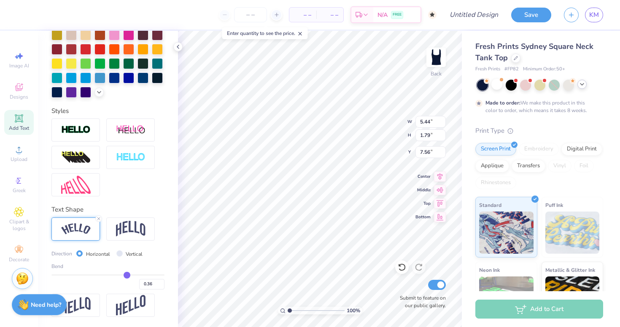
type input "0.34"
type input "0.27"
type input "0.23"
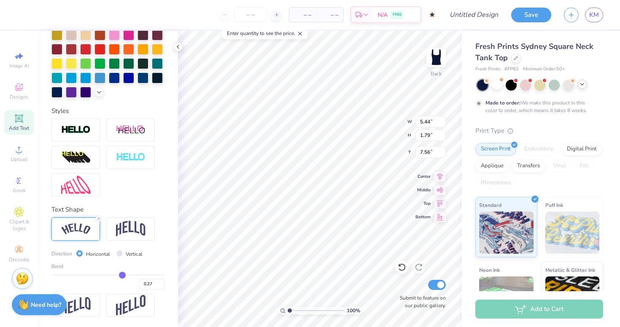
type input "0.23"
type input "0.19"
type input "0.17"
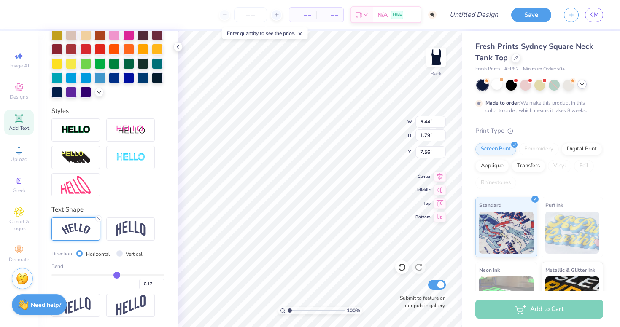
type input "0.14"
type input "0.11"
type input "0.09"
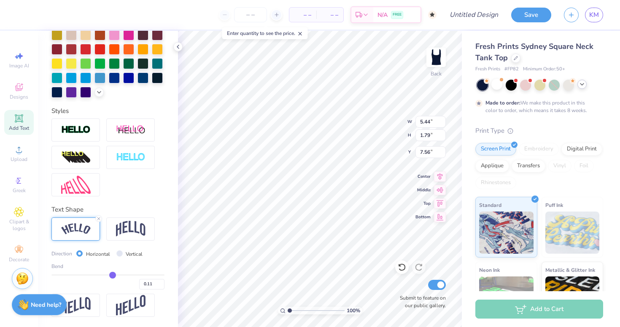
type input "0.09"
type input "0.06"
type input "0.03"
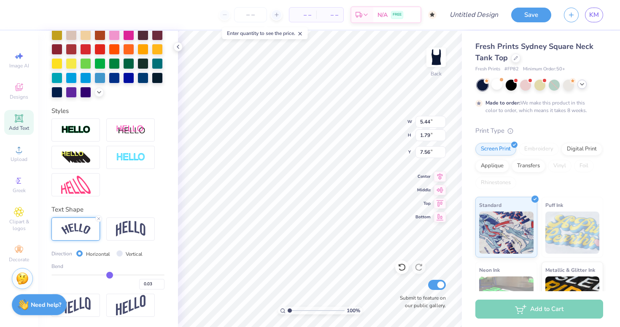
type input "0"
type input "0.00"
type input "-0.02"
type input "-0.04"
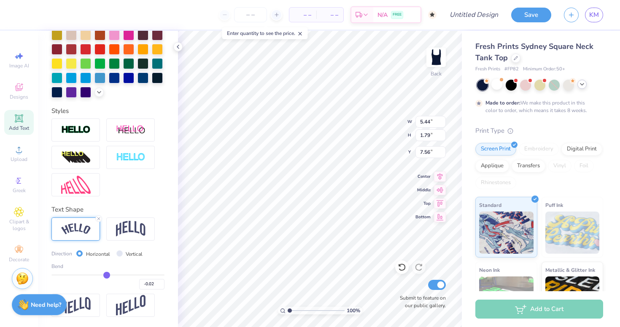
type input "-0.04"
type input "-0.06"
type input "-0.08"
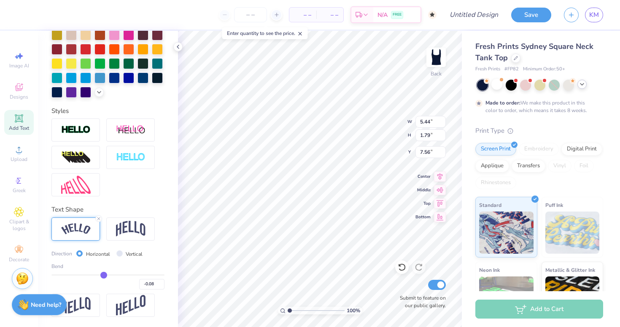
type input "-0.1"
type input "-0.10"
type input "-0.12"
type input "-0.15"
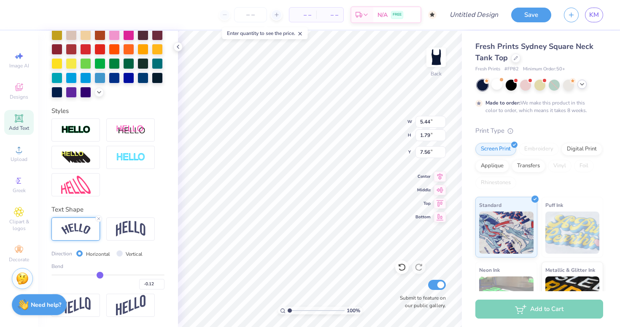
type input "-0.15"
type input "-0.18"
type input "-0.21"
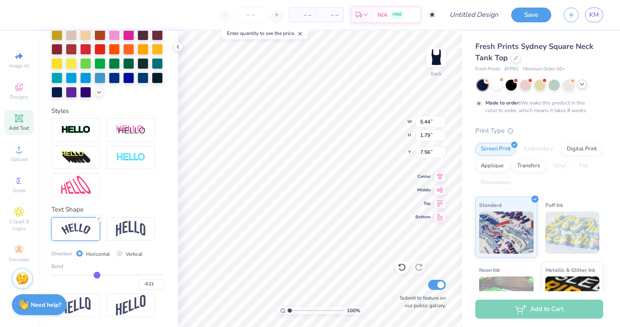
type input "-0.24"
type input "-0.26"
type input "-0.28"
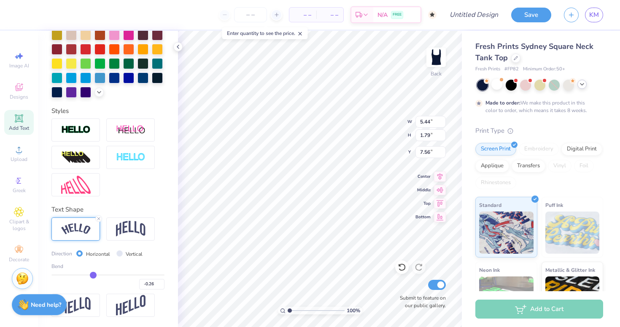
type input "-0.28"
type input "-0.3"
type input "-0.30"
type input "-0.31"
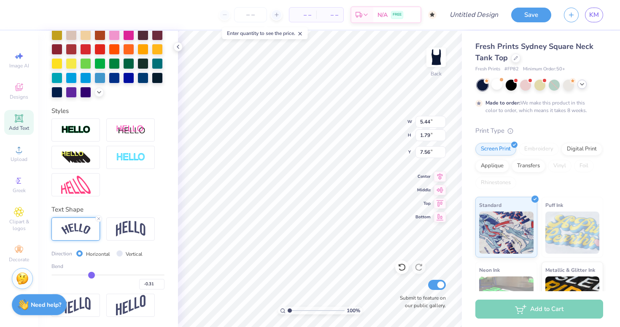
drag, startPoint x: 133, startPoint y: 273, endPoint x: 92, endPoint y: 274, distance: 41.8
type input "-0.31"
click at [92, 275] on input "range" at bounding box center [107, 275] width 113 height 1
type input "5.70"
type input "1.27"
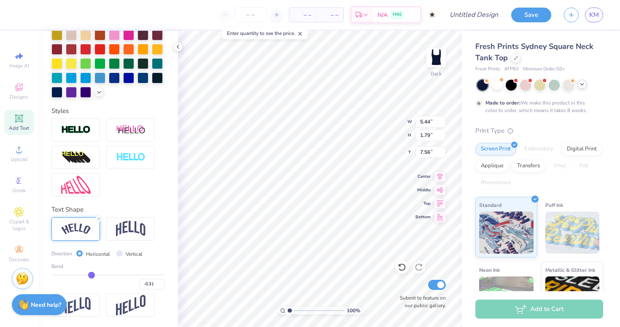
type input "7.81"
type input "-0.3"
type input "-0.30"
type input "-0.26"
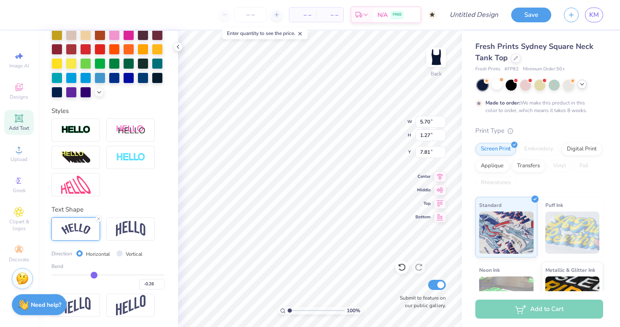
type input "-0.25"
type input "-0.21"
type input "-0.19"
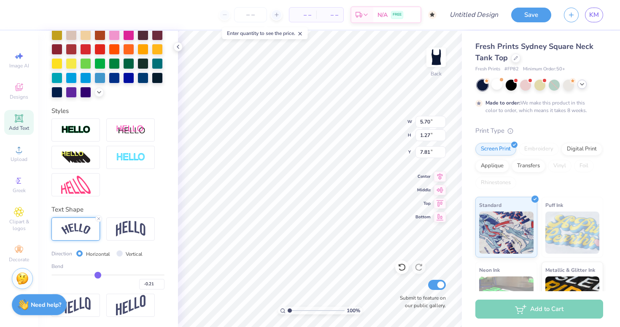
type input "-0.19"
type input "-0.17"
type input "-0.15"
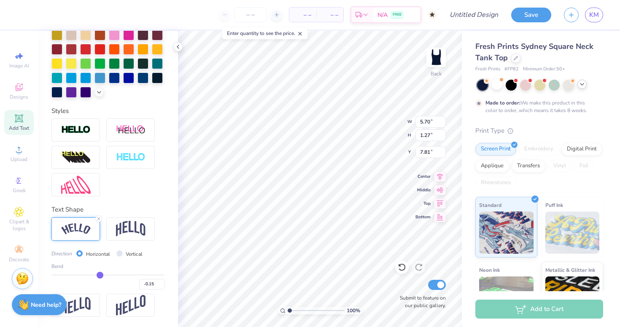
type input "-0.14"
type input "-0.13"
type input "-0.12"
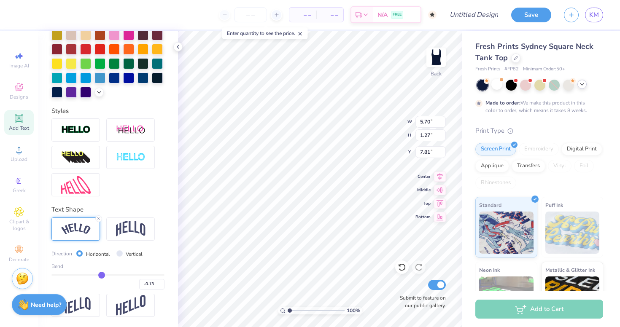
type input "-0.12"
type input "-0.11"
type input "-0.1"
type input "-0.10"
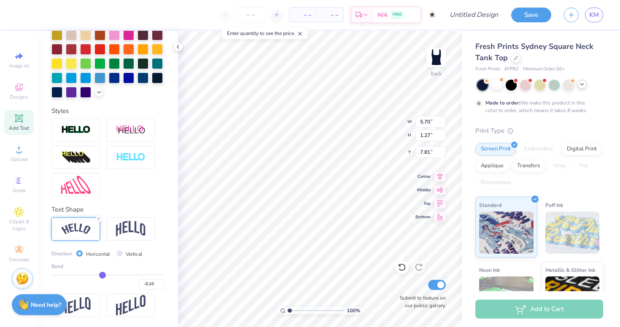
drag, startPoint x: 92, startPoint y: 274, endPoint x: 102, endPoint y: 274, distance: 11.0
type input "-0.1"
click at [102, 275] on input "range" at bounding box center [107, 275] width 113 height 1
type input "5.08"
type input "1.15"
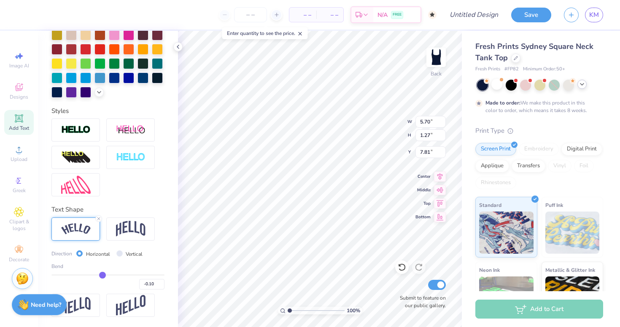
type input "7.87"
type input "-0.09"
type input "-0.07"
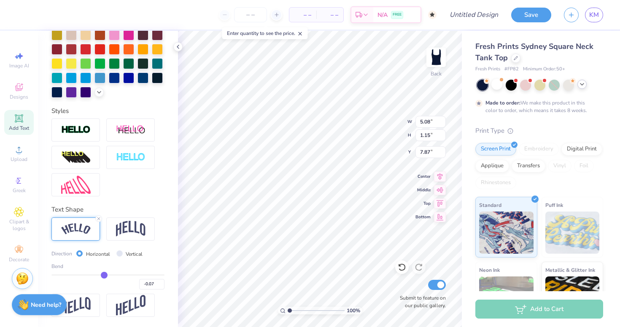
type input "-0.06"
type input "-0.04"
type input "-0.02"
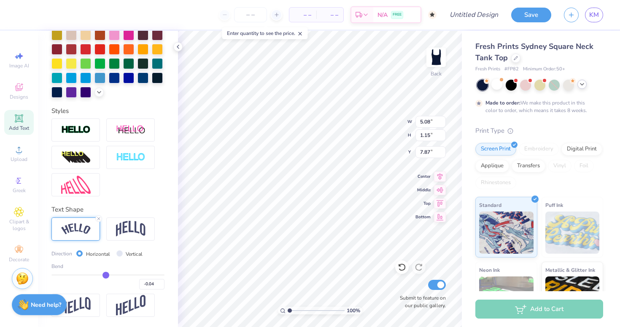
type input "-0.02"
type input "-0.01"
type input "0.01"
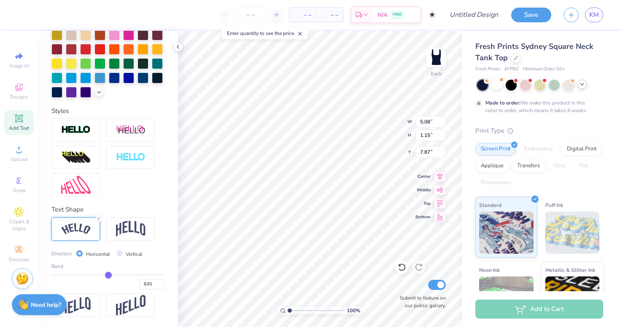
type input "0.02"
type input "0.04"
type input "0.06"
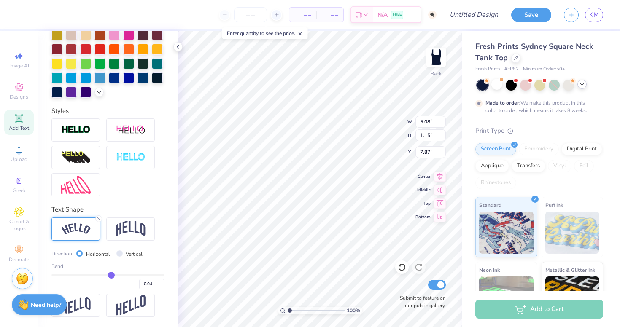
type input "0.06"
type input "0.07"
type input "0.08"
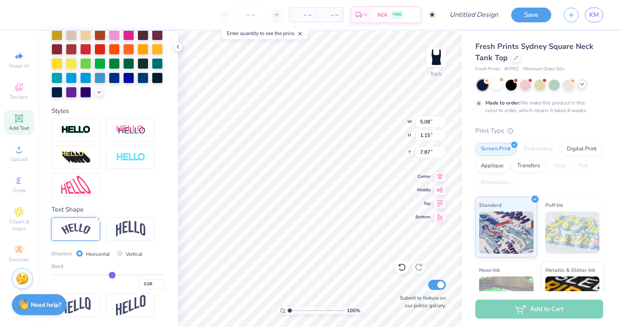
type input "0.09"
type input "0.1"
type input "0.10"
type input "0.11"
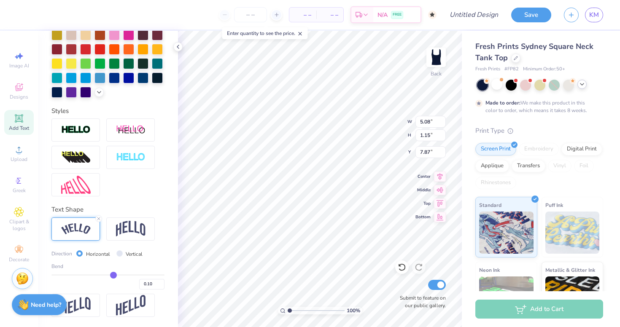
type input "0.11"
type input "0.12"
drag, startPoint x: 102, startPoint y: 274, endPoint x: 114, endPoint y: 274, distance: 11.4
type input "0.12"
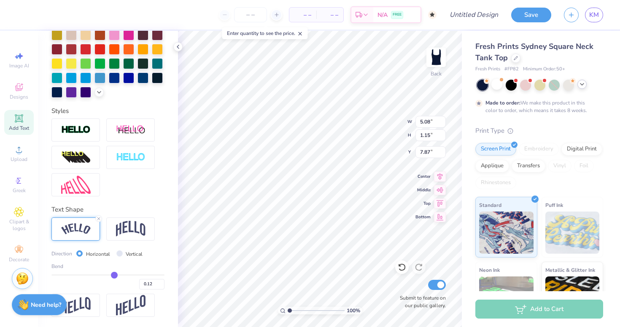
click at [114, 275] on input "range" at bounding box center [107, 275] width 113 height 1
type input "4.84"
type input "1.18"
type input "7.86"
click at [78, 252] on input "Horizontal" at bounding box center [79, 254] width 6 height 6
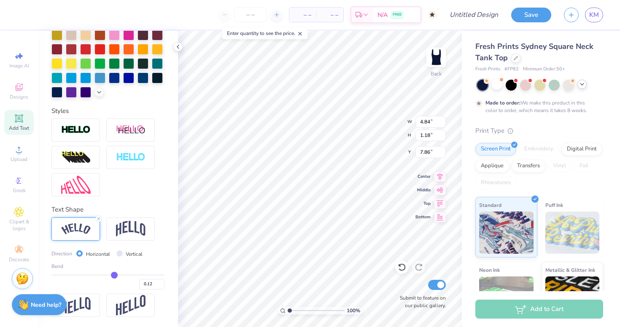
click at [102, 210] on div "Text Shape" at bounding box center [107, 210] width 113 height 10
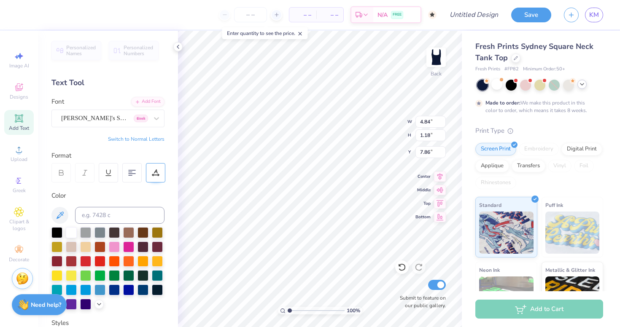
click at [153, 167] on div at bounding box center [155, 172] width 19 height 19
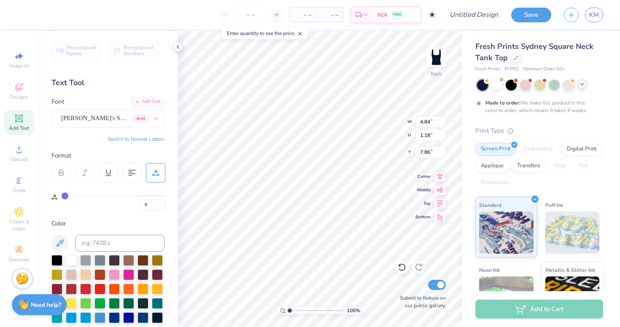
type input "2"
type input "3"
type input "5"
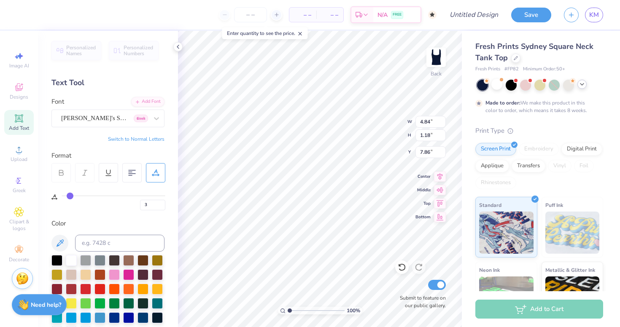
type input "5"
type input "7"
type input "9"
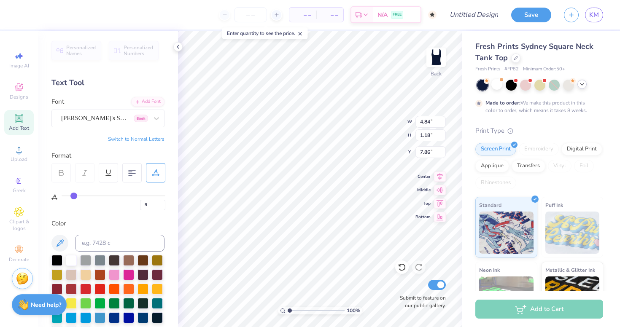
type input "10"
type input "14"
type input "16"
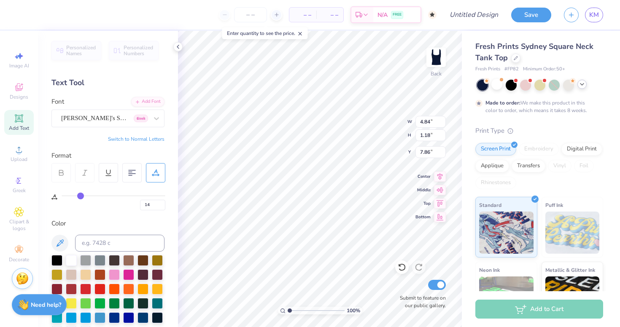
type input "16"
type input "17"
type input "19"
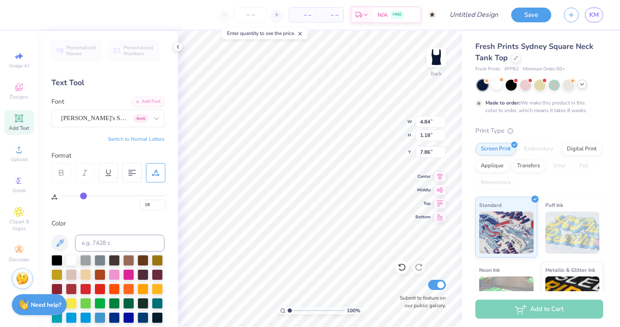
type input "20"
type input "21"
type input "22"
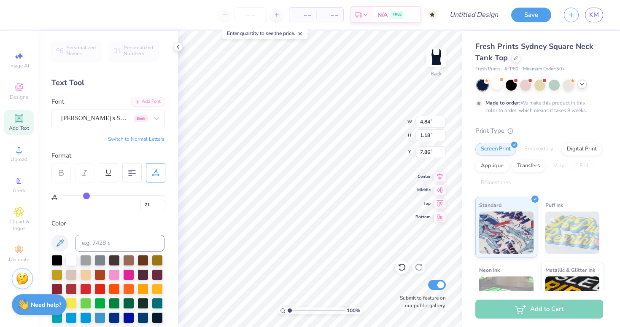
type input "22"
type input "23"
type input "24"
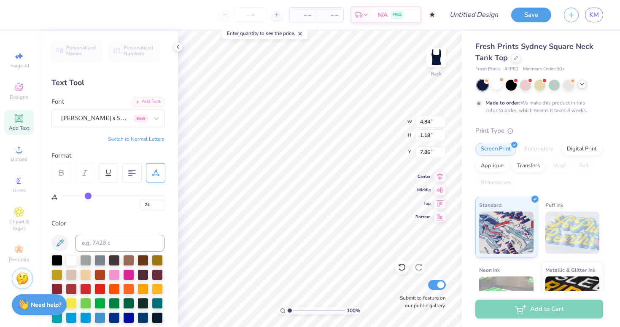
type input "25"
type input "26"
type input "27"
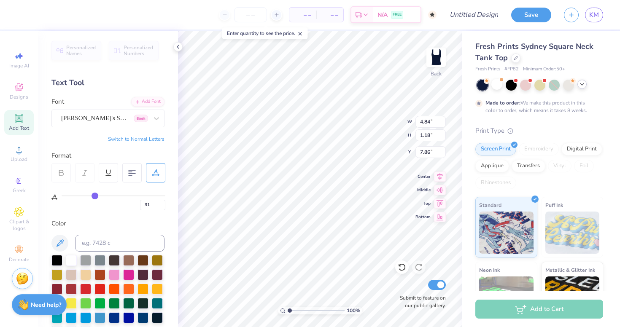
drag, startPoint x: 67, startPoint y: 197, endPoint x: 95, endPoint y: 200, distance: 28.0
click at [95, 197] on input "range" at bounding box center [114, 195] width 104 height 1
drag, startPoint x: 94, startPoint y: 197, endPoint x: 37, endPoint y: 199, distance: 56.6
click at [62, 197] on input "range" at bounding box center [114, 195] width 104 height 1
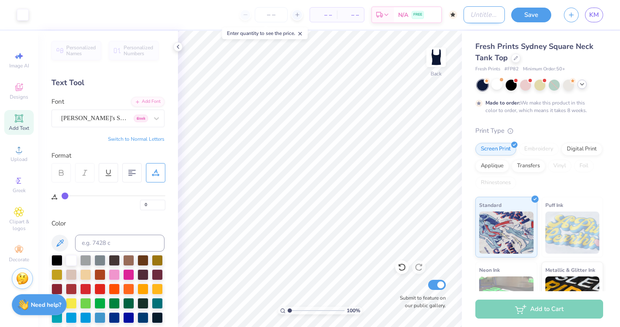
click at [470, 13] on input "Design Title" at bounding box center [484, 14] width 41 height 17
click at [271, 14] on input "number" at bounding box center [271, 14] width 33 height 15
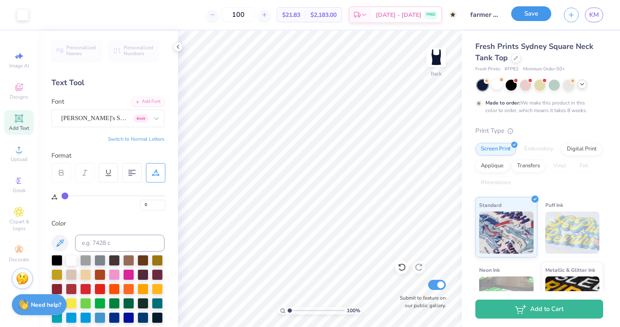
click at [524, 16] on button "Save" at bounding box center [531, 13] width 40 height 15
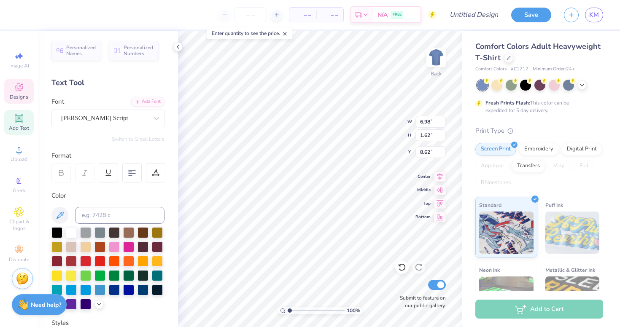
scroll to position [0, 1]
type textarea "Omega Phi Alpha"
type input "0.45"
type input "0.37"
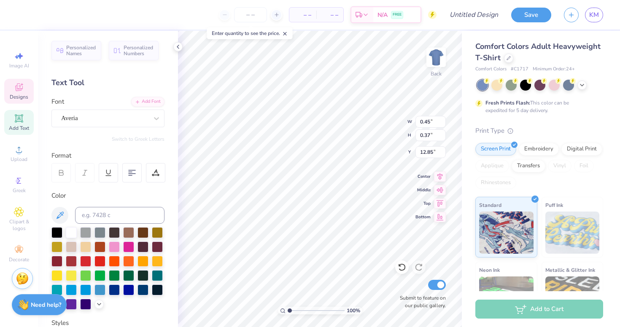
type input "12.85"
type input "0.31"
type input "0.26"
type input "12.84"
click at [399, 265] on icon at bounding box center [402, 267] width 8 height 8
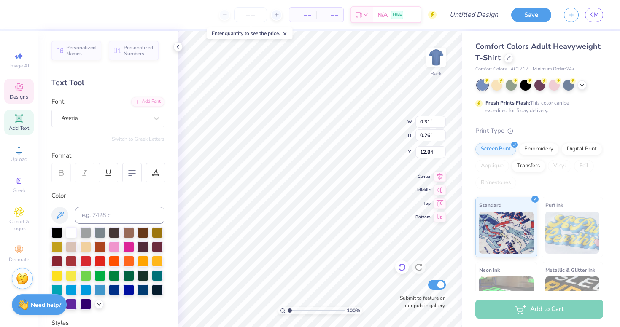
type input "0.45"
type input "0.37"
type input "12.85"
click at [401, 268] on icon at bounding box center [402, 267] width 8 height 8
click at [416, 267] on icon at bounding box center [419, 267] width 8 height 8
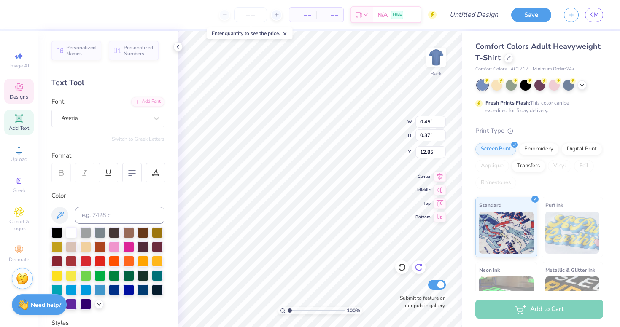
type textarea "19"
type input "0.50"
type input "0.35"
type input "12.86"
type textarea "67"
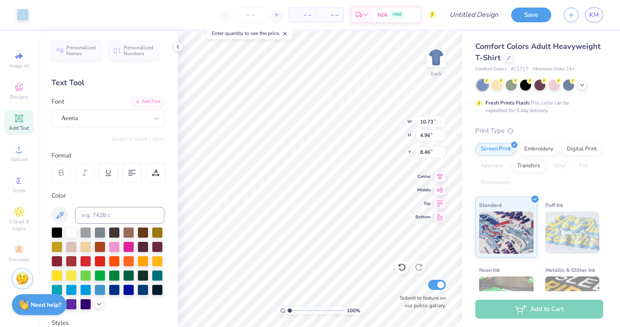
type input "6.58"
click at [507, 59] on div at bounding box center [508, 57] width 9 height 9
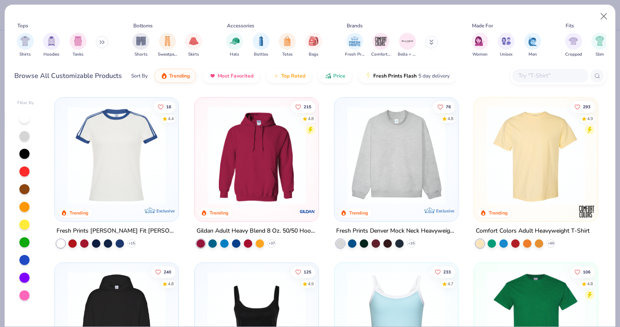
click at [469, 38] on div "Women Unisex Men" at bounding box center [506, 45] width 75 height 31
click at [483, 40] on img "filter for Women" at bounding box center [480, 40] width 10 height 10
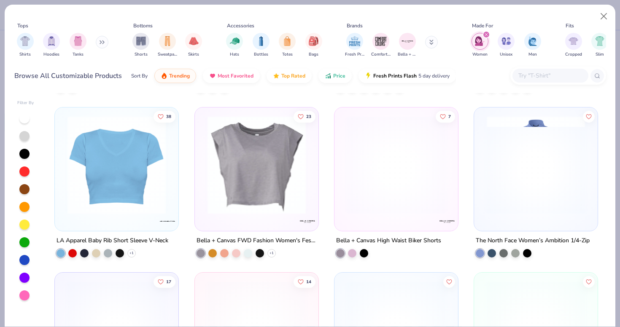
scroll to position [2312, 0]
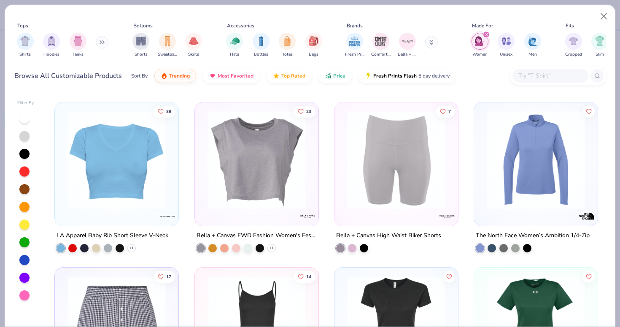
click at [271, 207] on img at bounding box center [256, 160] width 107 height 98
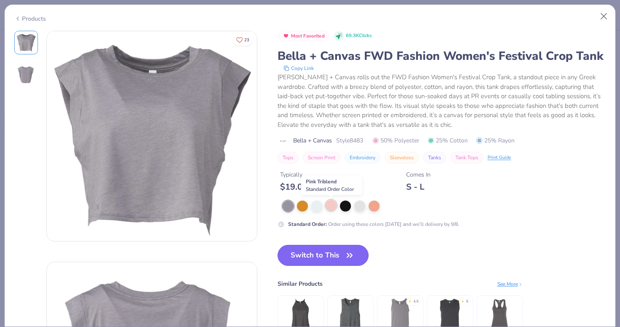
click at [329, 208] on div at bounding box center [331, 205] width 11 height 11
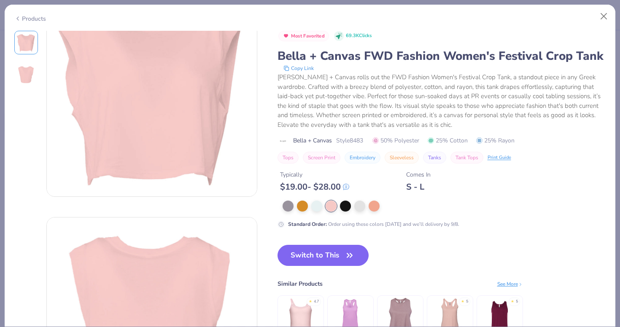
scroll to position [17, 0]
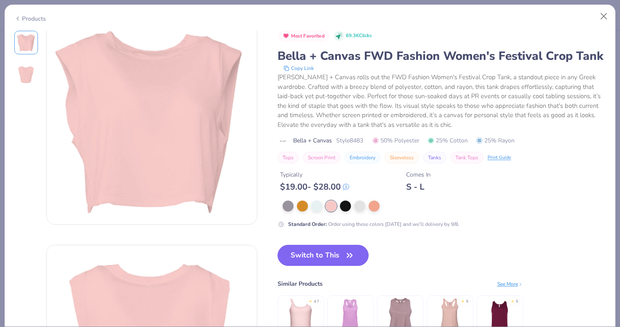
click at [40, 14] on div "Products" at bounding box center [30, 18] width 32 height 9
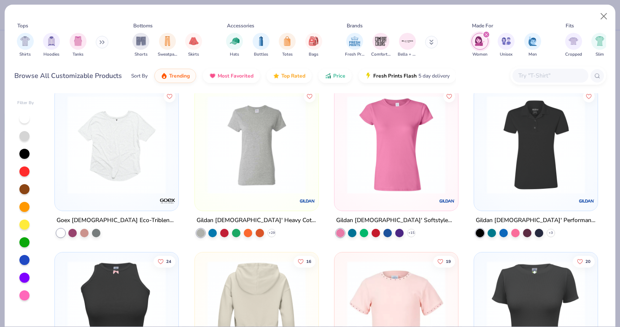
scroll to position [6297, 0]
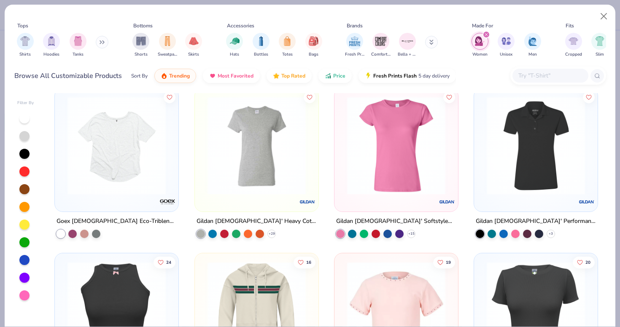
click at [126, 165] on img at bounding box center [116, 145] width 107 height 98
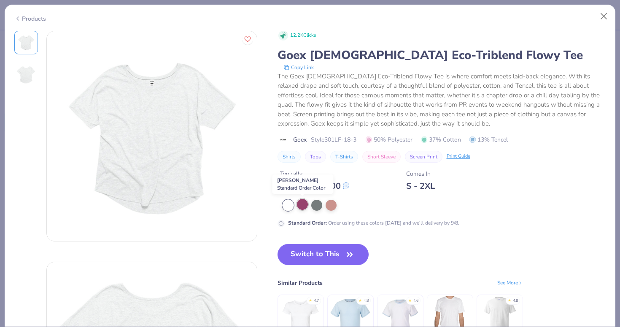
click at [302, 204] on div at bounding box center [302, 204] width 11 height 11
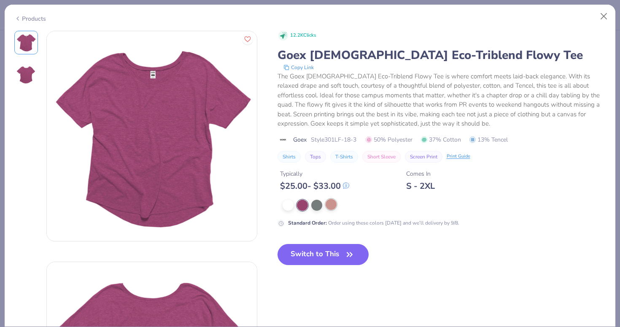
click at [329, 206] on div at bounding box center [331, 204] width 11 height 11
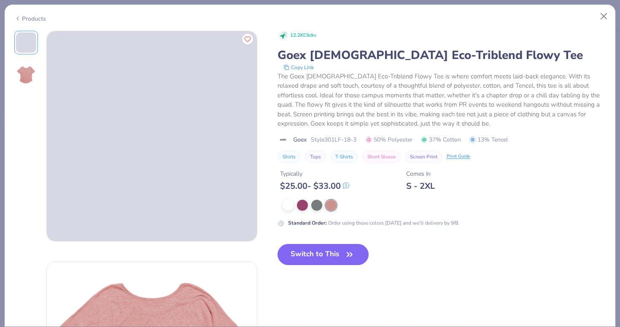
click at [32, 17] on div "Products" at bounding box center [30, 18] width 32 height 9
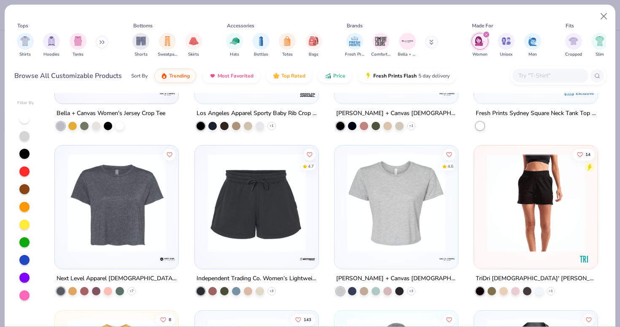
scroll to position [1111, 0]
click at [103, 232] on img at bounding box center [116, 203] width 107 height 98
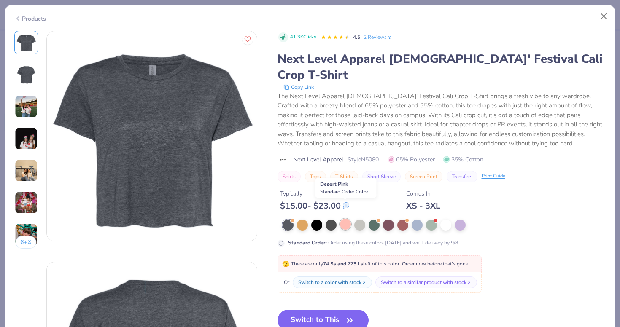
click at [351, 219] on div at bounding box center [345, 224] width 11 height 11
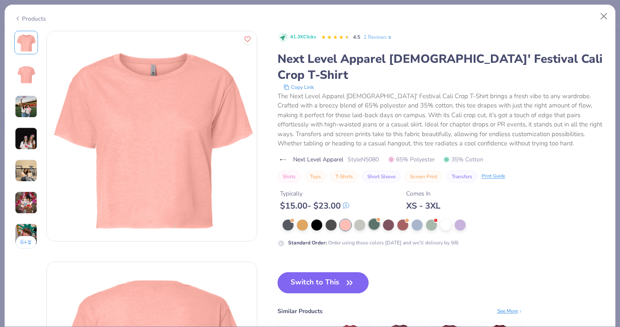
click at [375, 219] on div at bounding box center [374, 224] width 11 height 11
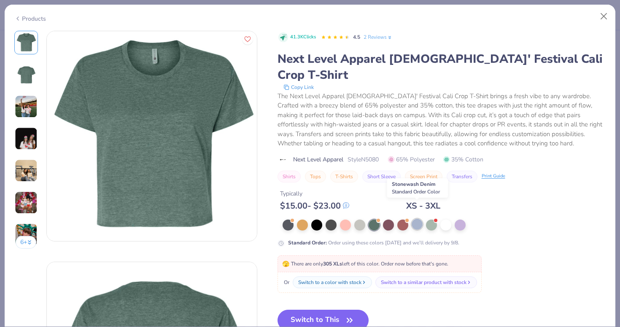
click at [419, 219] on div at bounding box center [417, 224] width 11 height 11
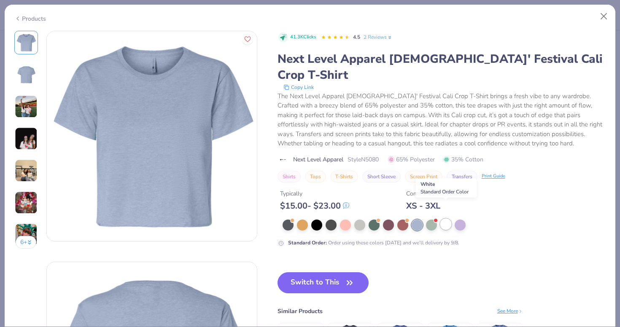
click at [451, 219] on div at bounding box center [445, 224] width 11 height 11
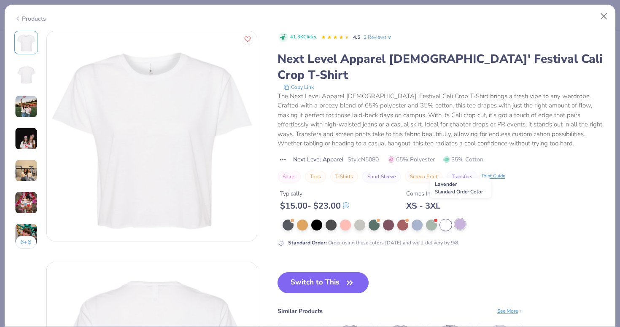
click at [461, 219] on div at bounding box center [460, 224] width 11 height 11
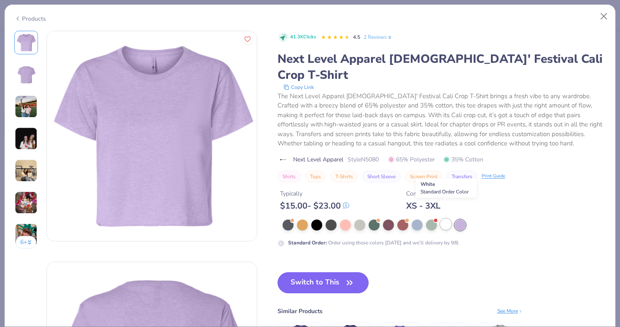
click at [443, 219] on div at bounding box center [445, 224] width 11 height 11
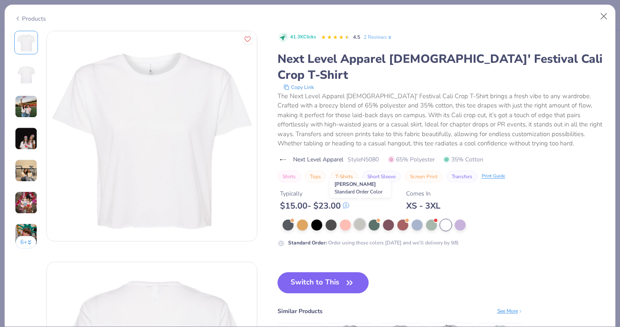
click at [359, 219] on div at bounding box center [359, 224] width 11 height 11
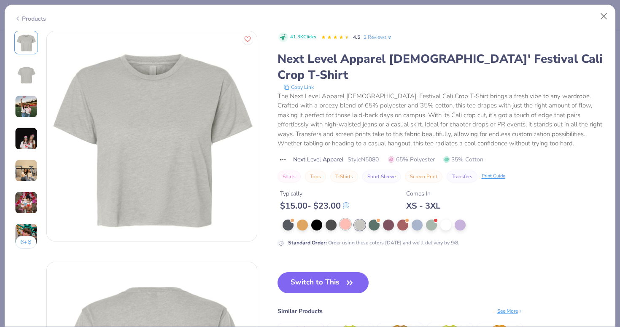
click at [347, 219] on div at bounding box center [345, 224] width 11 height 11
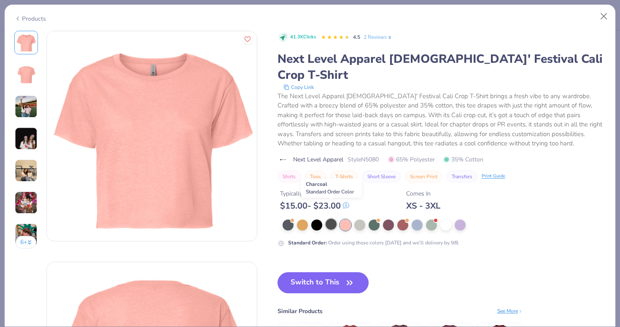
click at [327, 219] on div at bounding box center [331, 224] width 11 height 11
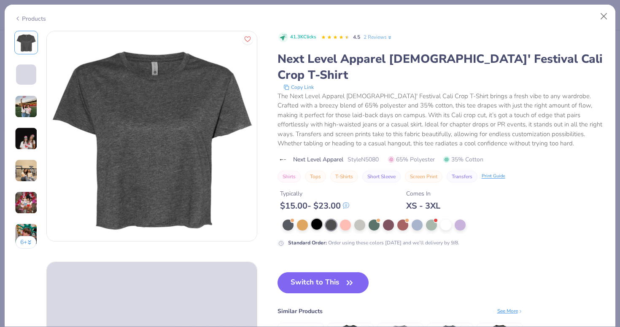
click at [317, 219] on div at bounding box center [316, 224] width 11 height 11
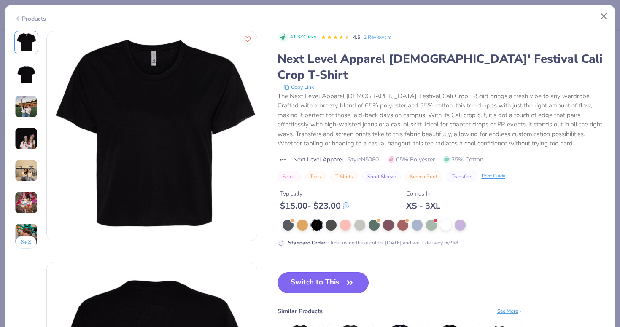
click at [325, 273] on button "Switch to This" at bounding box center [324, 282] width 92 height 21
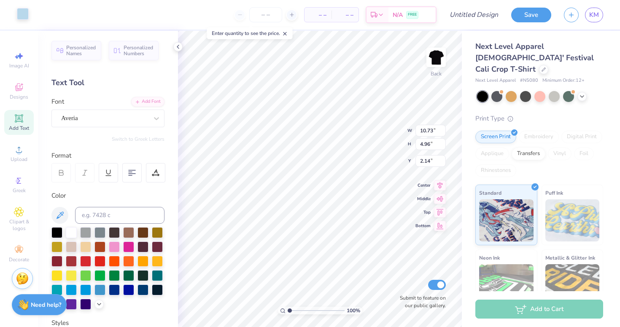
click at [21, 18] on div at bounding box center [23, 14] width 12 height 12
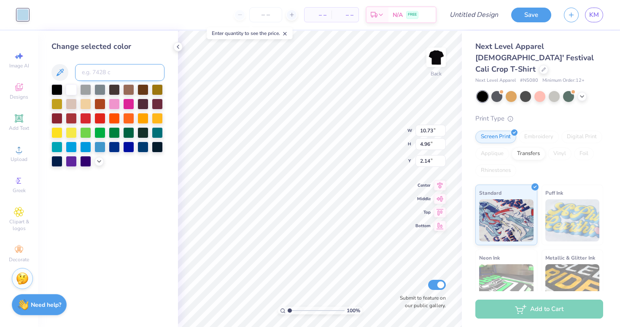
click at [92, 73] on input at bounding box center [119, 72] width 89 height 17
type input "1775"
click at [163, 217] on div "Change selected color" at bounding box center [108, 179] width 140 height 297
type input "3.00"
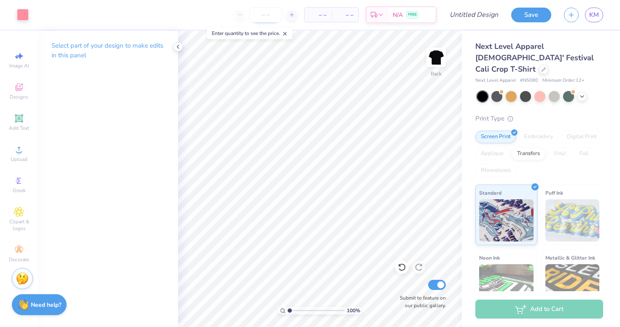
click at [261, 17] on input "number" at bounding box center [265, 14] width 33 height 15
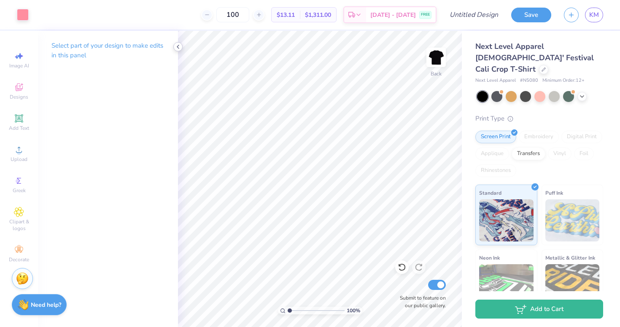
type input "100"
click at [177, 46] on icon at bounding box center [178, 46] width 7 height 7
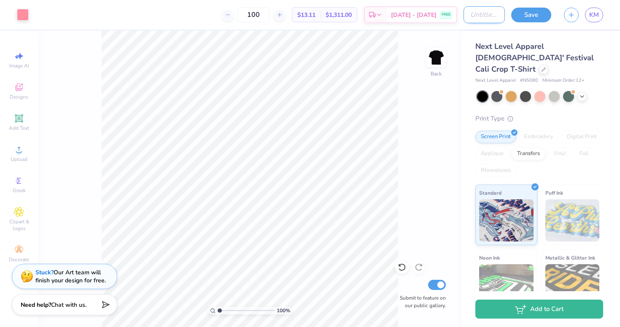
click at [473, 11] on input "Design Title" at bounding box center [484, 14] width 41 height 17
type input "garden party (bid day?)"
click at [537, 14] on button "Save" at bounding box center [531, 13] width 40 height 15
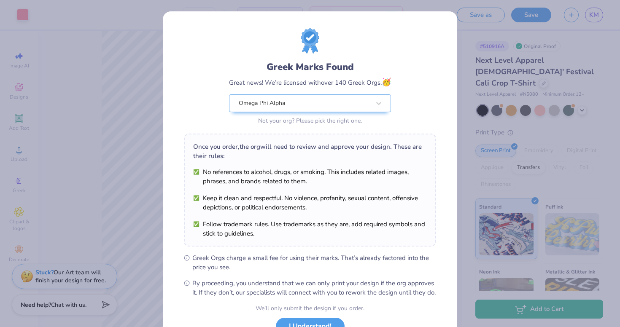
scroll to position [67, 0]
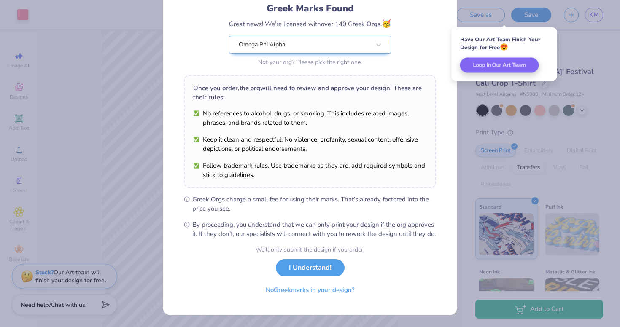
click at [302, 259] on div "We’ll only submit the design if you order. I Understand! No Greek marks in your…" at bounding box center [310, 271] width 109 height 53
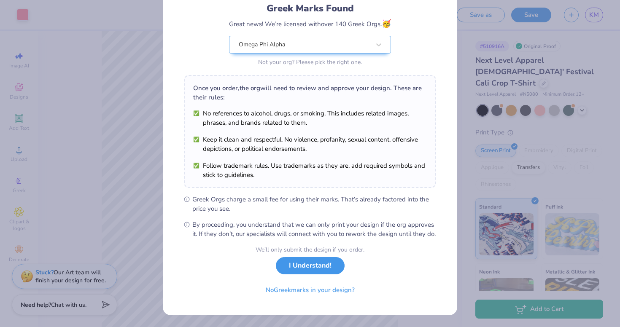
click at [304, 270] on button "I Understand!" at bounding box center [310, 265] width 69 height 17
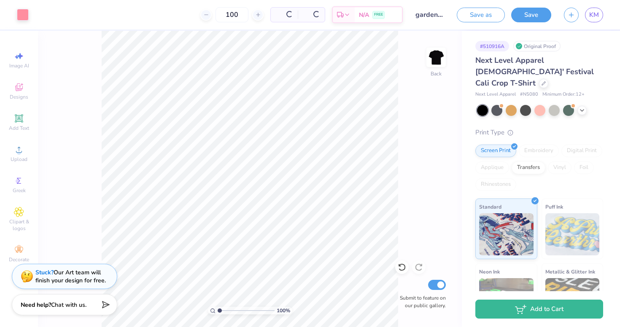
scroll to position [0, 0]
click at [531, 104] on div at bounding box center [525, 109] width 11 height 11
click at [554, 104] on div at bounding box center [554, 109] width 11 height 11
click at [581, 105] on div at bounding box center [581, 109] width 9 height 9
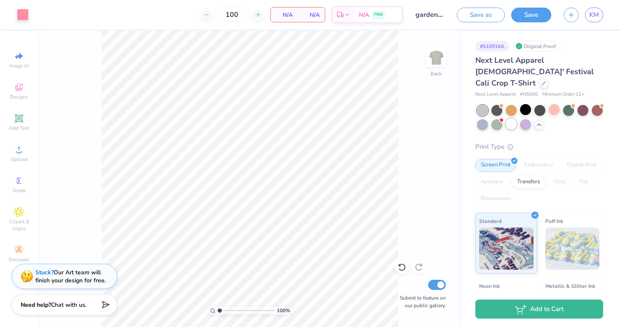
click at [514, 119] on div at bounding box center [511, 124] width 11 height 11
click at [525, 119] on div at bounding box center [525, 124] width 11 height 11
click at [512, 119] on div at bounding box center [511, 124] width 11 height 11
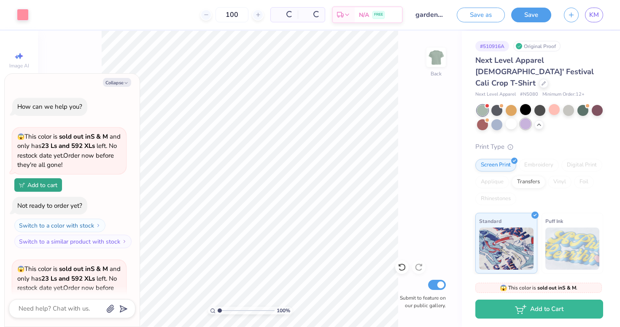
scroll to position [92, 0]
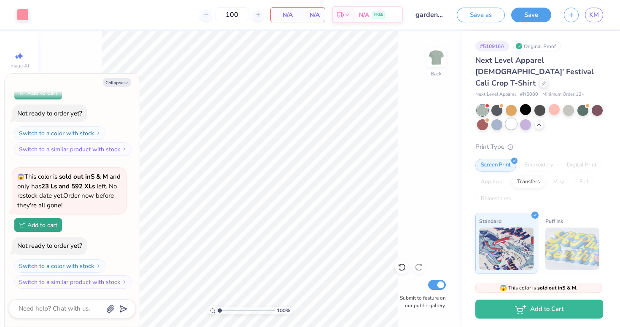
click at [507, 119] on div at bounding box center [511, 124] width 11 height 11
click at [115, 81] on button "Collapse" at bounding box center [117, 82] width 28 height 9
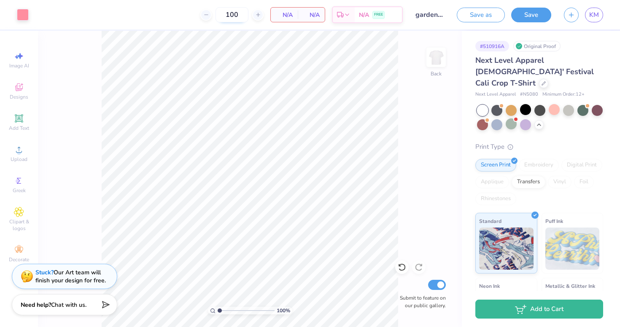
click at [239, 15] on input "100" at bounding box center [232, 14] width 33 height 15
click at [289, 13] on span "N/A" at bounding box center [284, 15] width 17 height 9
click at [22, 18] on div at bounding box center [23, 14] width 12 height 12
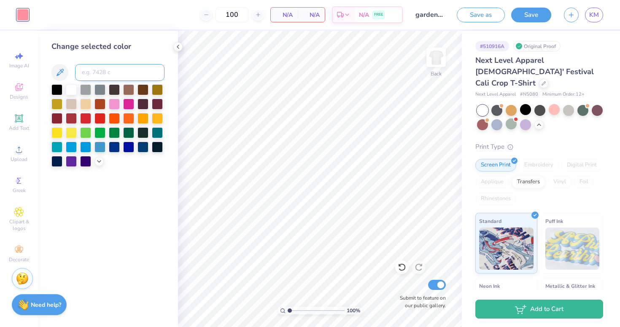
click at [106, 72] on input at bounding box center [119, 72] width 89 height 17
click at [178, 48] on polyline at bounding box center [178, 46] width 2 height 3
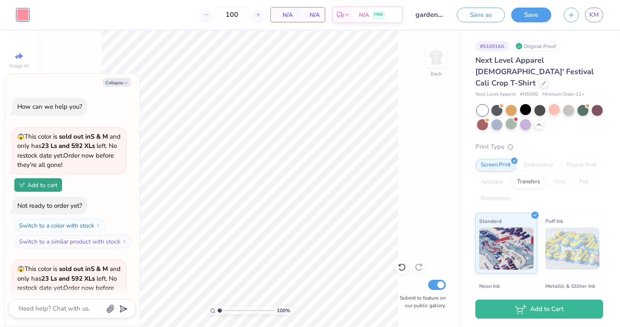
type textarea "x"
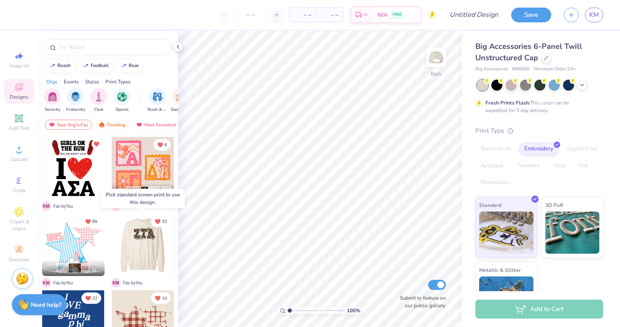
click at [134, 249] on div at bounding box center [142, 245] width 62 height 62
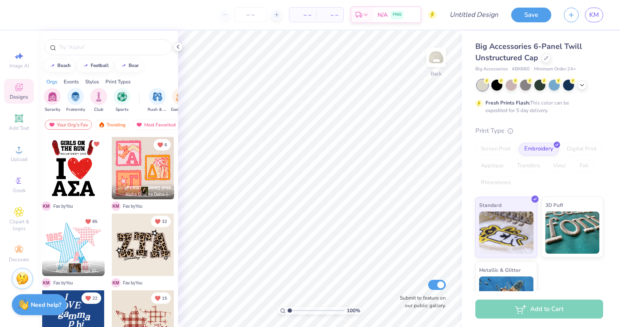
click at [531, 164] on div "Transfers" at bounding box center [529, 166] width 34 height 13
click at [491, 150] on div "Screen Print" at bounding box center [495, 149] width 41 height 13
click at [15, 189] on span "Greek" at bounding box center [19, 190] width 13 height 7
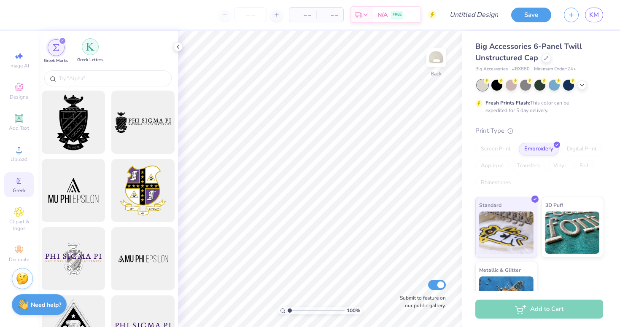
click at [90, 53] on div "filter for Greek Letters" at bounding box center [90, 46] width 17 height 17
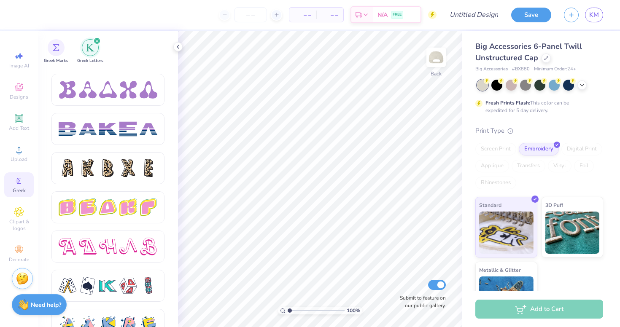
scroll to position [1330, 0]
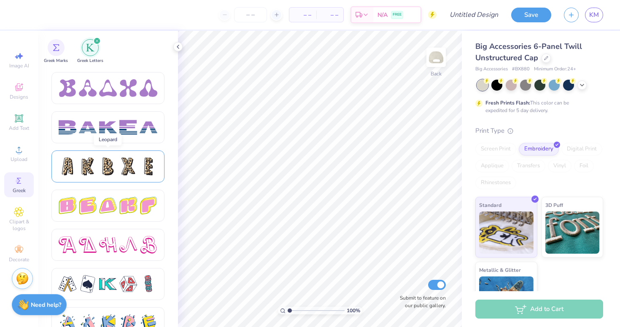
click at [99, 161] on div at bounding box center [108, 167] width 99 height 18
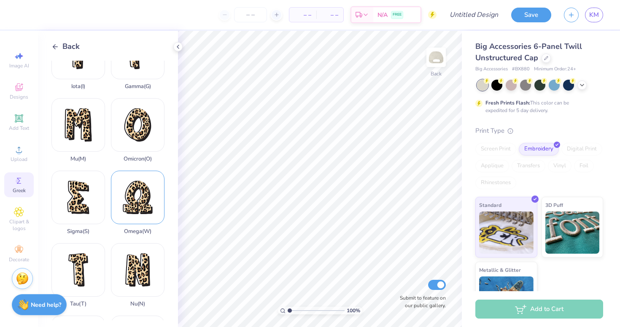
scroll to position [327, 0]
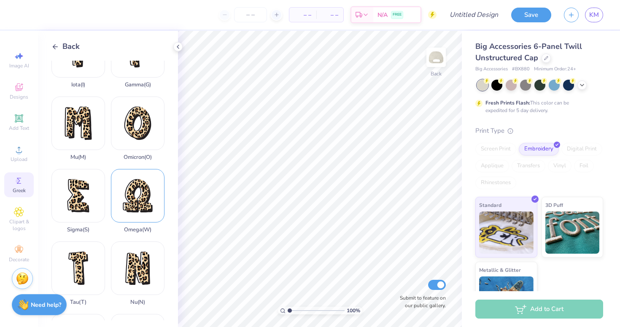
click at [138, 193] on div "Omega ( W )" at bounding box center [138, 201] width 54 height 64
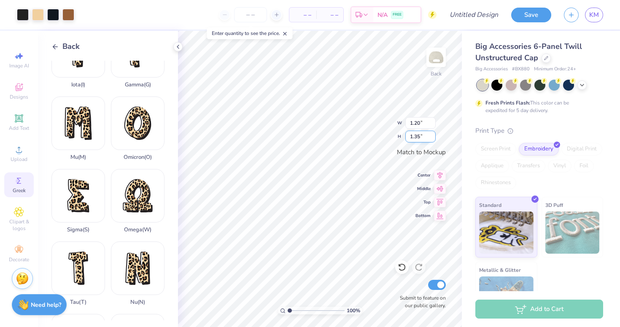
type input "1.30"
type input "1.42"
type input "1.76"
type input "1.92"
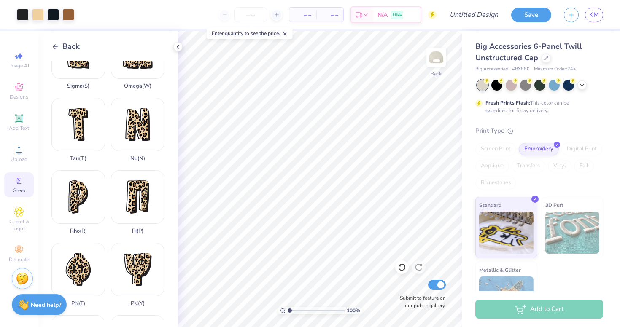
scroll to position [547, 0]
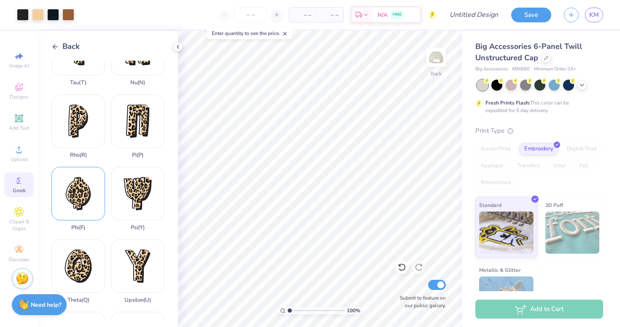
click at [86, 187] on div "Phi ( F )" at bounding box center [78, 199] width 54 height 64
type input "1.52"
type input "2.02"
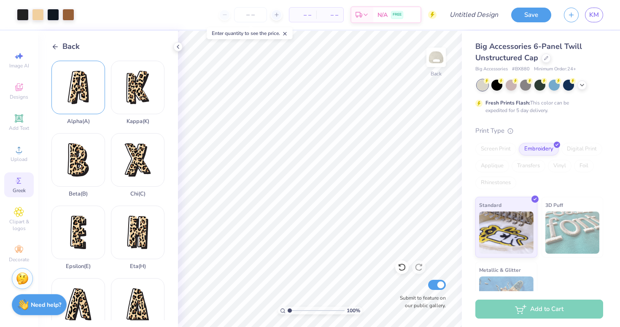
click at [88, 99] on div "Alpha ( A )" at bounding box center [78, 93] width 54 height 64
click at [416, 189] on div "100 % Back W 0.78 0.78 " H 1.23 1.23 " Match to Mockup Center Middle Top Bottom…" at bounding box center [320, 179] width 284 height 297
type input "1.30"
type input "2.05"
type input "1.49"
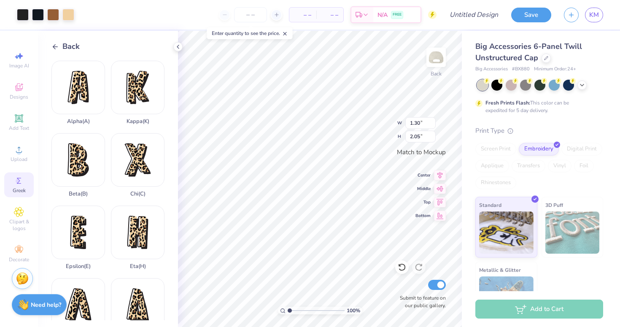
type input "2.08"
click at [73, 16] on div at bounding box center [68, 14] width 12 height 12
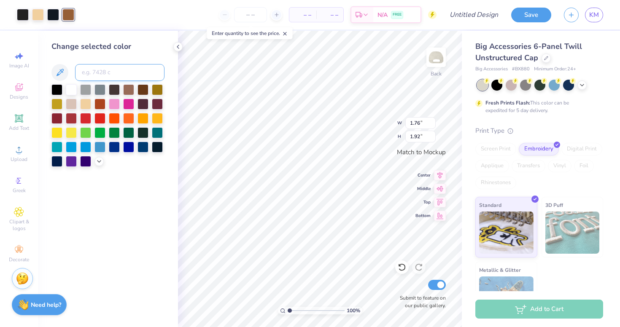
click at [107, 77] on input at bounding box center [119, 72] width 89 height 17
type input "1"
type input "204"
click at [37, 15] on div at bounding box center [38, 14] width 12 height 12
click at [84, 71] on input at bounding box center [119, 72] width 89 height 17
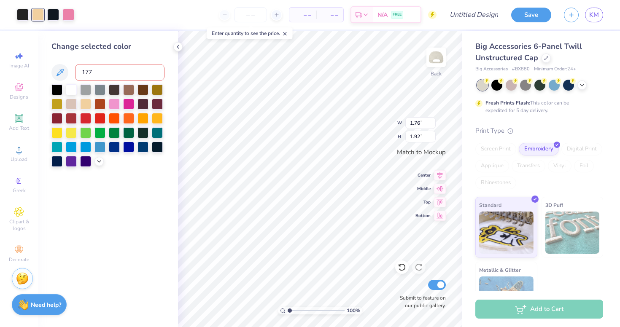
type input "1775"
click at [53, 15] on div at bounding box center [53, 14] width 12 height 12
click at [57, 89] on div at bounding box center [56, 89] width 11 height 11
click at [20, 13] on div at bounding box center [23, 14] width 12 height 12
click at [58, 89] on div at bounding box center [56, 89] width 11 height 11
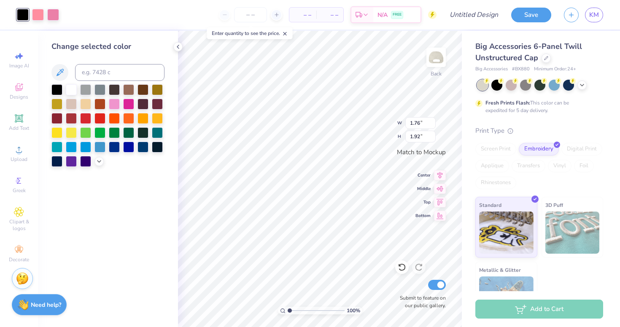
type input "1.52"
type input "2.02"
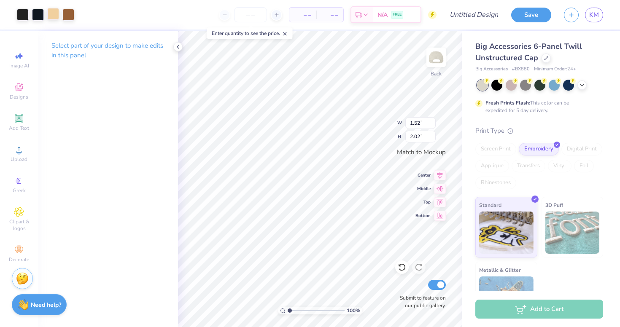
click at [54, 12] on div at bounding box center [53, 14] width 12 height 12
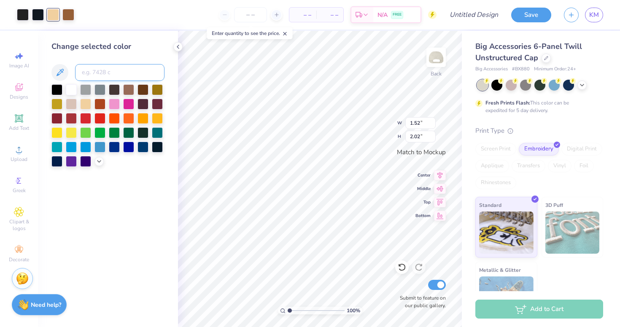
click at [104, 73] on input at bounding box center [119, 72] width 89 height 17
type input "1775"
click at [68, 13] on div at bounding box center [68, 14] width 12 height 12
click at [93, 70] on input at bounding box center [119, 72] width 89 height 17
type input "204"
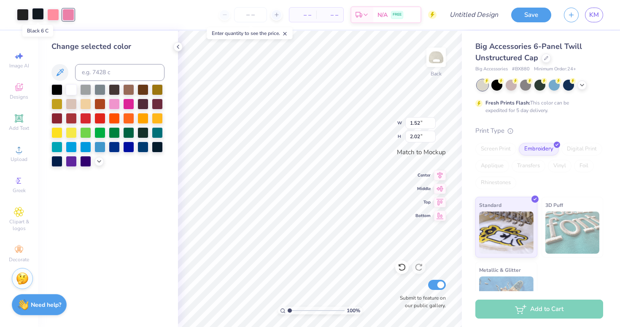
click at [37, 15] on div at bounding box center [38, 14] width 12 height 12
click at [55, 90] on div at bounding box center [56, 89] width 11 height 11
click at [20, 15] on div at bounding box center [23, 14] width 12 height 12
click at [55, 90] on div at bounding box center [56, 89] width 11 height 11
type input "1.49"
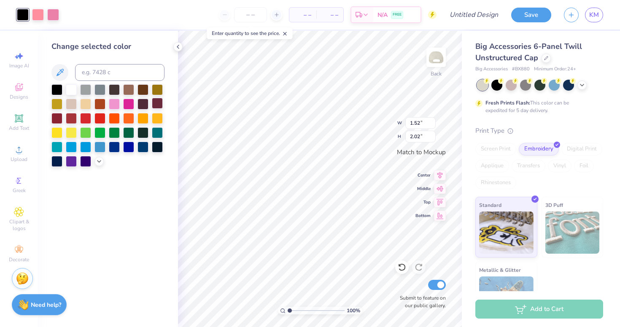
type input "2.08"
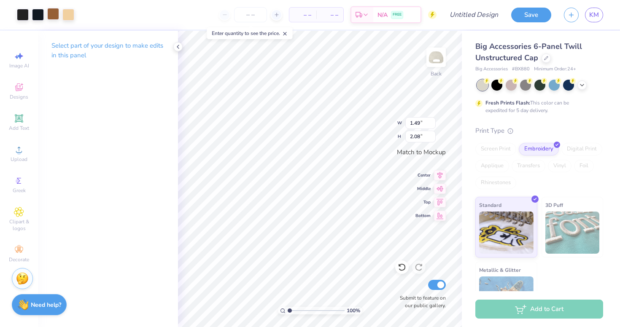
click at [52, 15] on div at bounding box center [53, 14] width 12 height 12
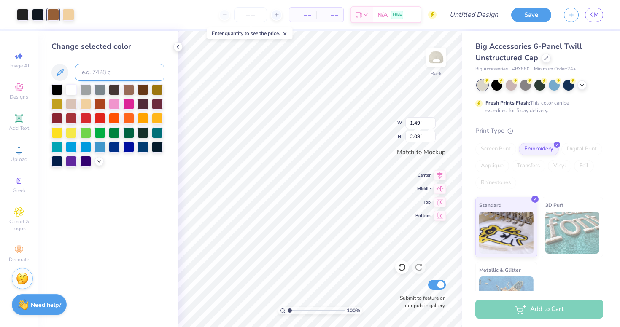
click at [88, 70] on input at bounding box center [119, 72] width 89 height 17
type input "204"
click at [69, 17] on div at bounding box center [68, 14] width 12 height 12
click at [95, 77] on input at bounding box center [119, 72] width 89 height 17
type input "1775"
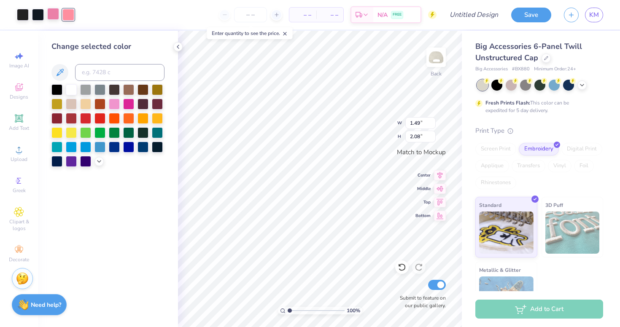
click at [57, 12] on div at bounding box center [53, 14] width 12 height 12
click at [94, 75] on input at bounding box center [119, 72] width 89 height 17
type input "240"
click at [35, 16] on div at bounding box center [38, 14] width 12 height 12
click at [56, 89] on div at bounding box center [56, 89] width 11 height 11
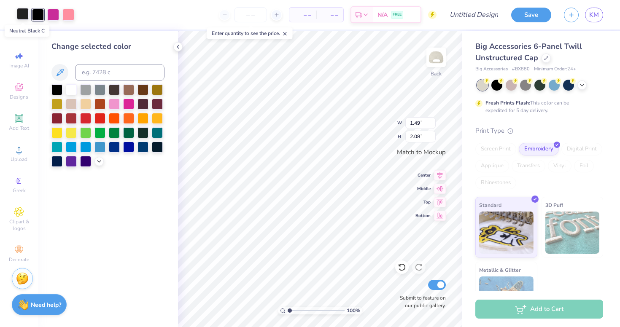
click at [19, 13] on div at bounding box center [23, 14] width 12 height 12
click at [57, 88] on div at bounding box center [56, 89] width 11 height 11
type input "1.52"
type input "2.02"
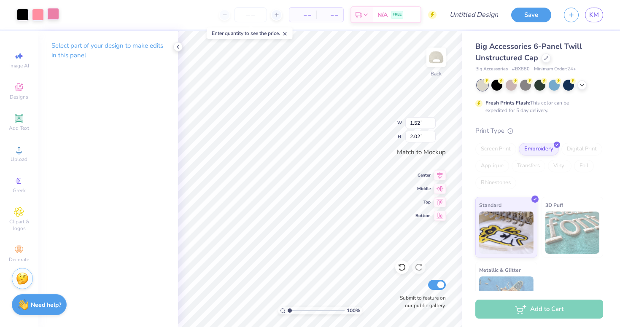
click at [54, 14] on div at bounding box center [53, 14] width 12 height 12
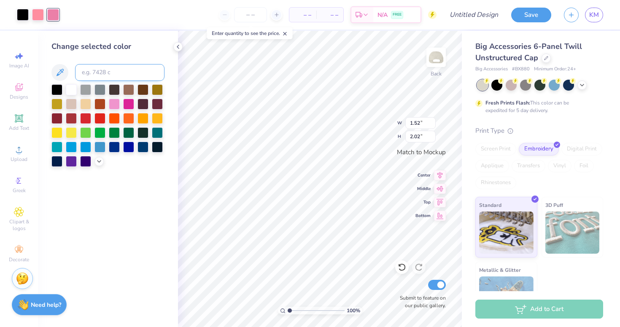
click at [91, 70] on input at bounding box center [119, 72] width 89 height 17
type input "240"
type input "1.76"
type input "1.92"
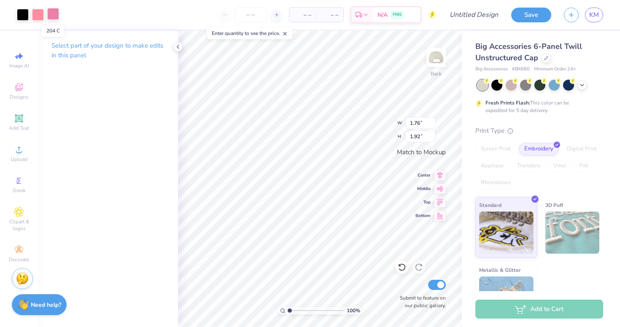
click at [54, 16] on div at bounding box center [53, 14] width 12 height 12
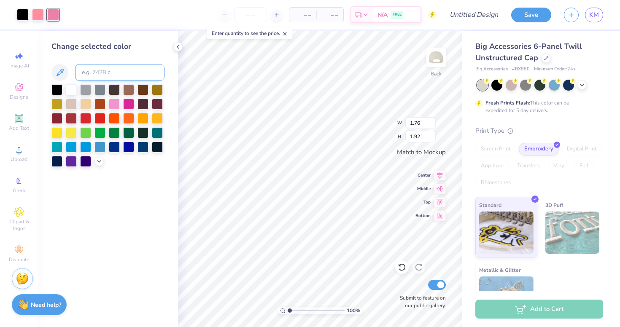
click at [102, 77] on input at bounding box center [119, 72] width 89 height 17
type input "240"
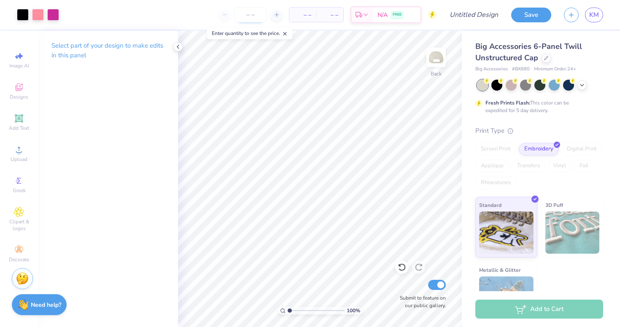
click at [245, 21] on input "number" at bounding box center [250, 14] width 33 height 15
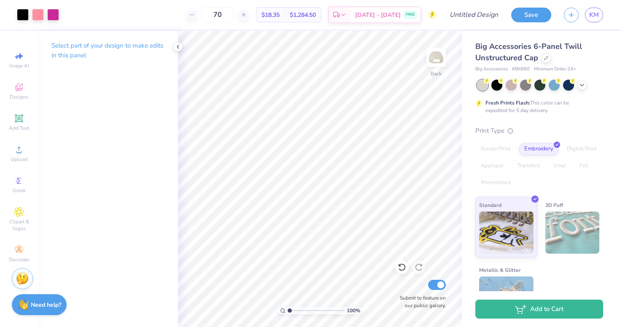
type input "70"
type input "1.76"
type input "1.92"
type input "1.49"
type input "2.08"
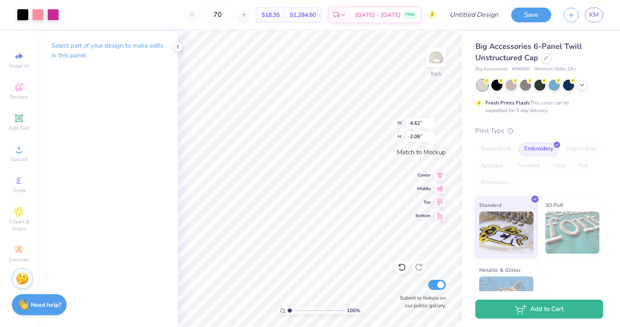
click at [86, 115] on div "Select part of your design to make edits in this panel" at bounding box center [108, 179] width 140 height 297
click at [176, 46] on icon at bounding box center [178, 46] width 7 height 7
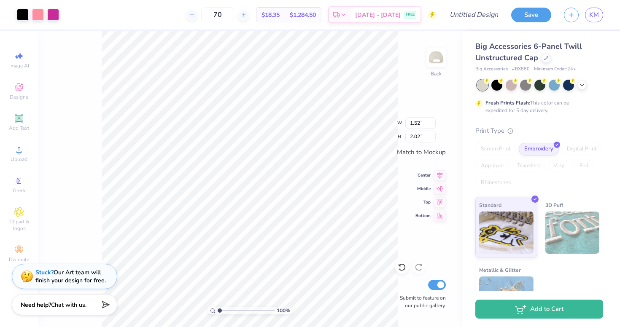
type input "1.52"
type input "2.02"
type input "1.49"
type input "2.08"
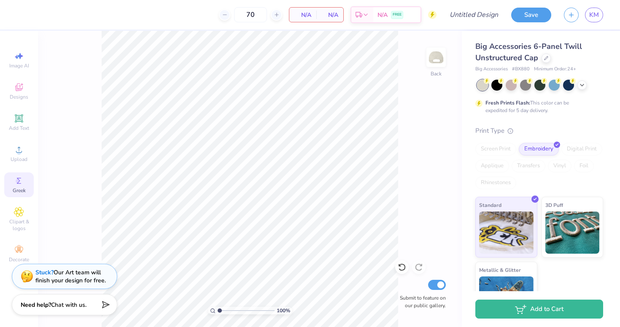
click at [18, 189] on span "Greek" at bounding box center [19, 190] width 13 height 7
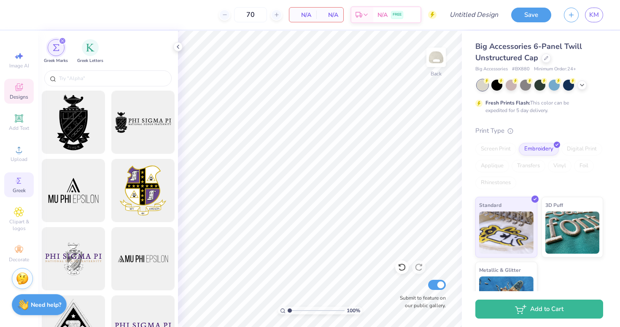
click at [22, 96] on span "Designs" at bounding box center [19, 97] width 19 height 7
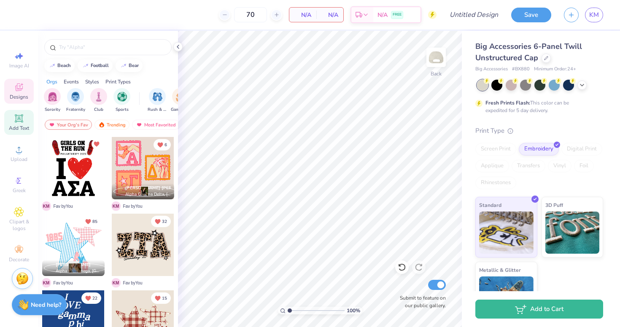
click at [20, 118] on icon at bounding box center [19, 118] width 6 height 6
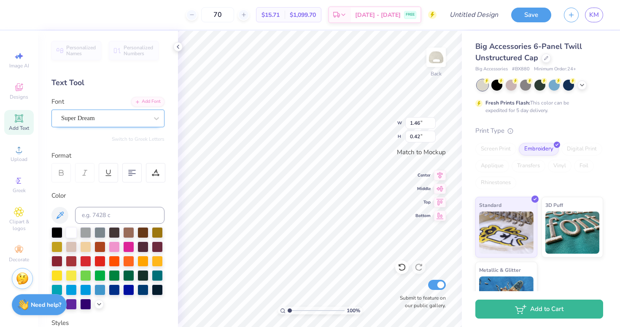
click at [77, 117] on div "Super Dream" at bounding box center [104, 118] width 89 height 13
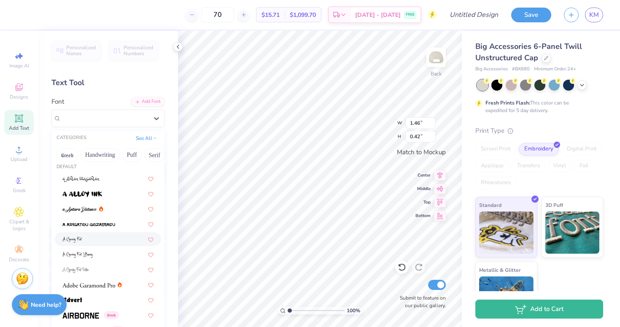
scroll to position [8, 0]
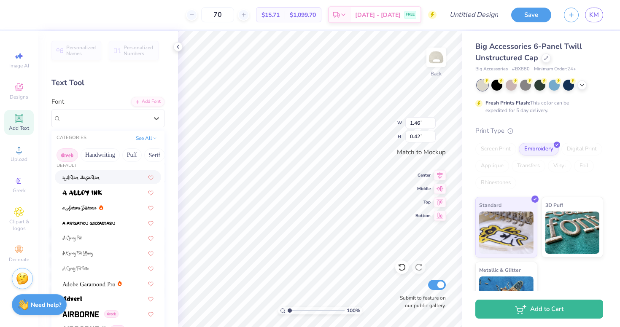
click at [69, 156] on button "Greek" at bounding box center [68, 154] width 22 height 13
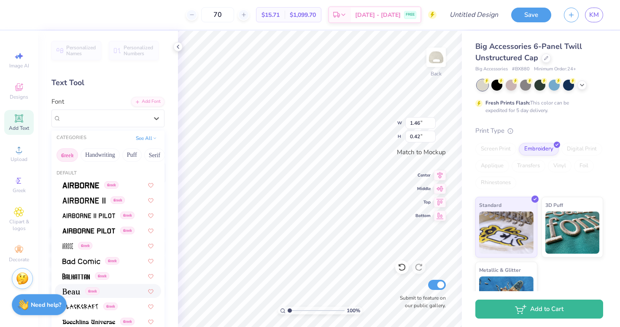
scroll to position [3, 0]
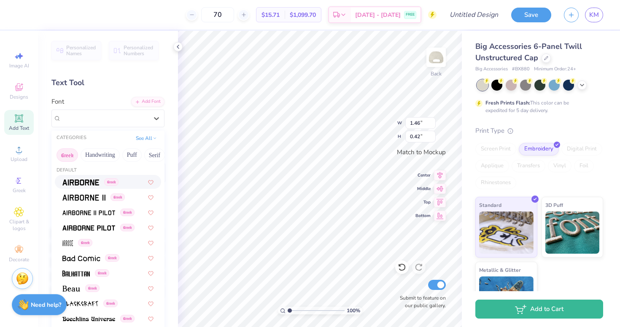
click at [85, 181] on img at bounding box center [80, 183] width 37 height 6
type input "1.39"
type input "0.44"
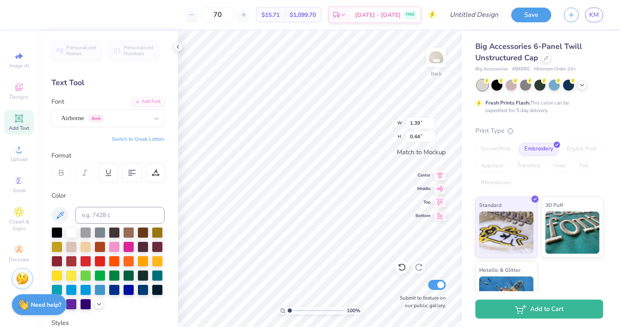
click at [155, 140] on button "Switch to Greek Letters" at bounding box center [138, 139] width 53 height 7
type textarea "ο"
type textarea "π"
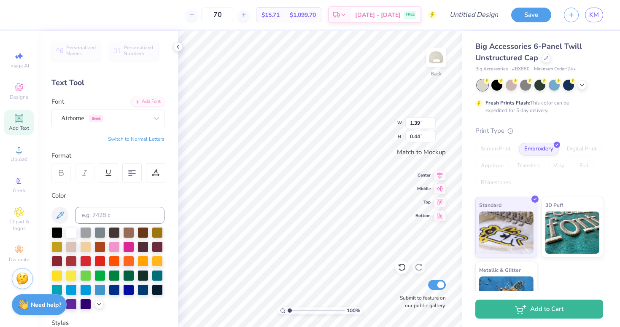
scroll to position [0, 0]
type textarea "9"
type textarea ")"
type textarea "("
paste textarea "ΩΦΑ"
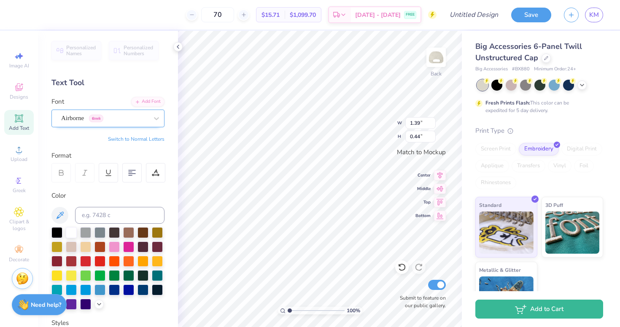
type textarea "ΩΦΑ"
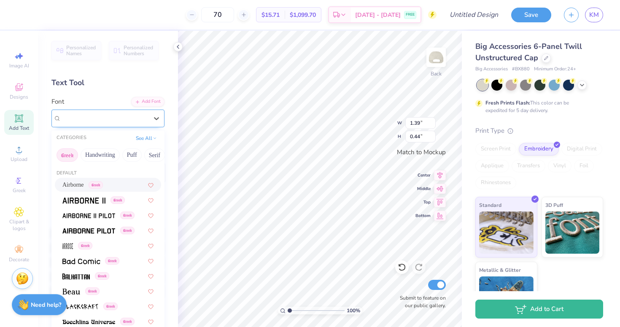
click at [116, 121] on div "Airborne Greek" at bounding box center [104, 118] width 89 height 13
click at [116, 245] on div "Greek" at bounding box center [107, 245] width 91 height 9
click at [108, 119] on div "Arrose Greek" at bounding box center [104, 118] width 89 height 13
click at [89, 259] on img at bounding box center [81, 262] width 38 height 6
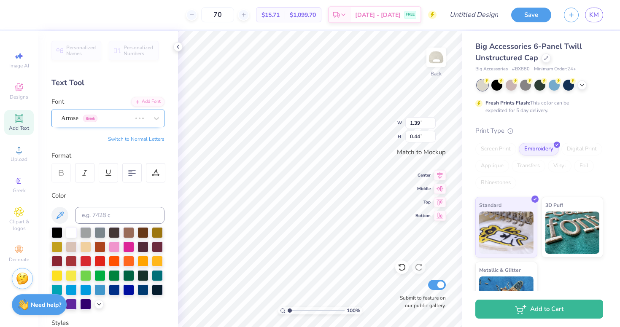
click at [102, 122] on div "Arrose Greek" at bounding box center [96, 118] width 72 height 13
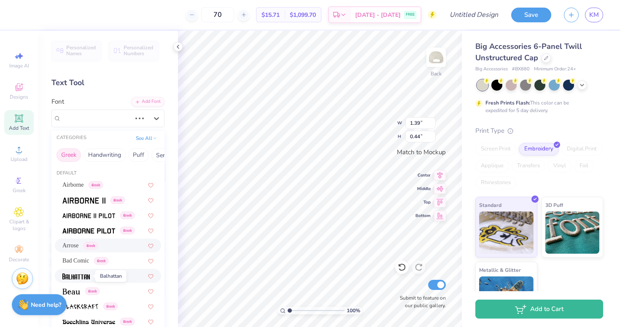
click at [83, 276] on img at bounding box center [75, 277] width 27 height 6
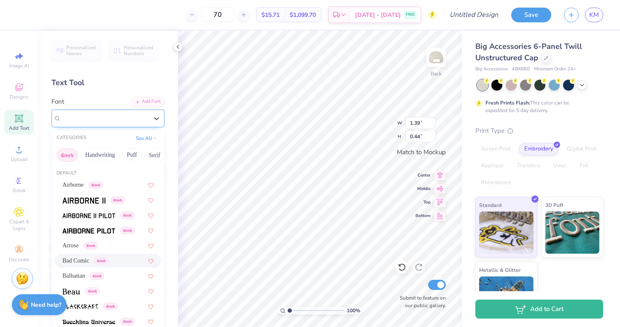
click at [80, 118] on div "Bad Comic Greek" at bounding box center [104, 118] width 89 height 13
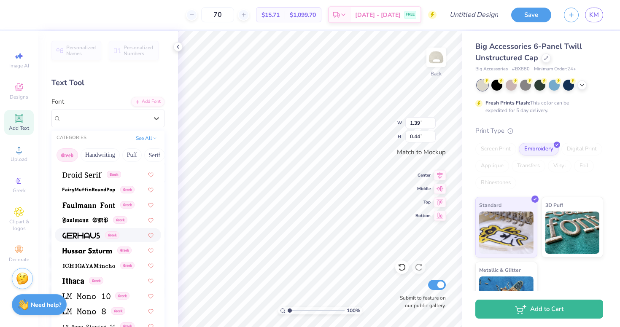
scroll to position [254, 0]
click at [68, 279] on img at bounding box center [73, 281] width 22 height 6
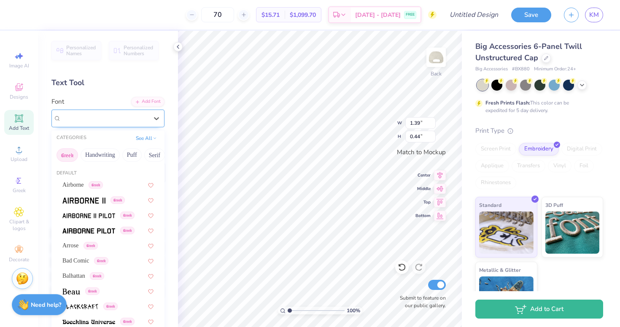
click at [80, 123] on div "Ithaca Greek" at bounding box center [104, 118] width 89 height 13
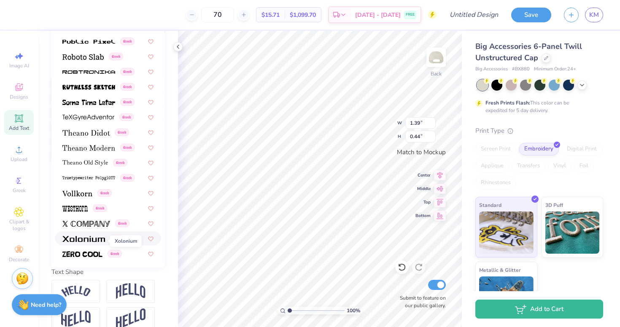
scroll to position [151, 0]
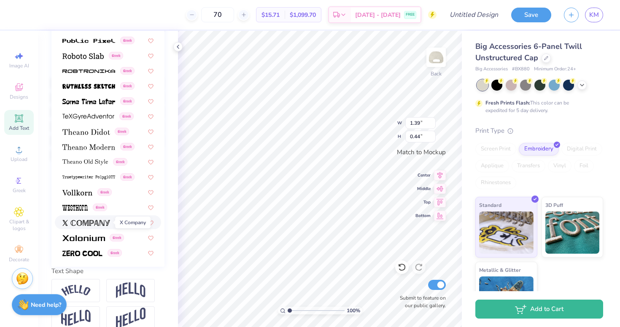
click at [78, 221] on img at bounding box center [86, 223] width 48 height 6
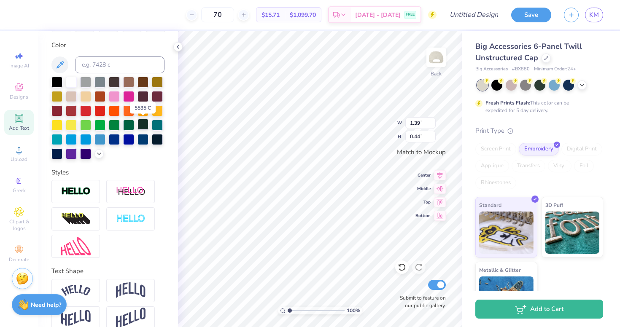
click at [144, 126] on div at bounding box center [143, 124] width 11 height 11
click at [62, 80] on div at bounding box center [56, 81] width 11 height 11
click at [78, 294] on img at bounding box center [76, 290] width 30 height 11
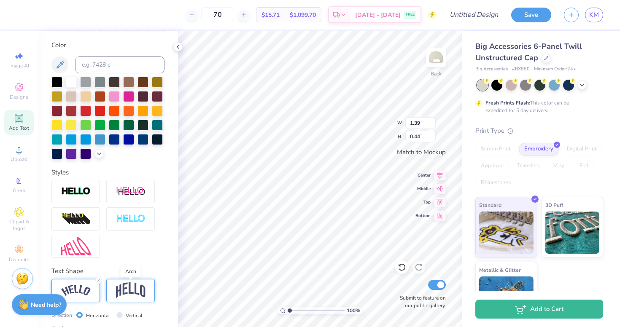
click at [130, 287] on img at bounding box center [131, 291] width 30 height 16
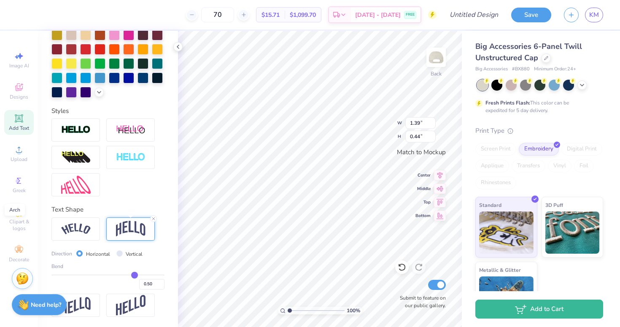
click at [124, 237] on img at bounding box center [131, 229] width 30 height 16
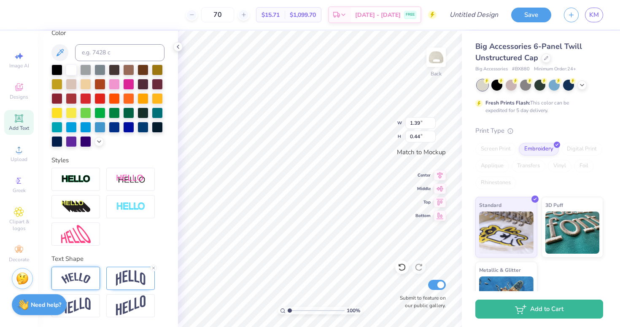
click at [74, 277] on img at bounding box center [76, 278] width 30 height 11
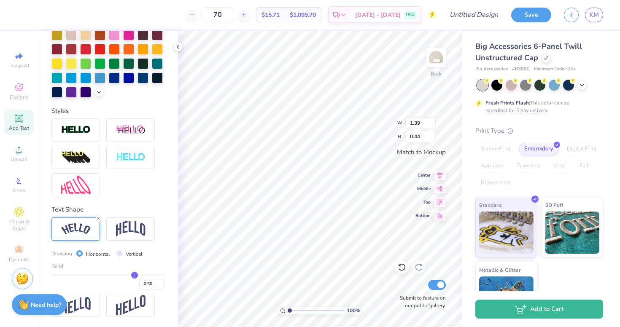
type input "0.51"
type input "0.48"
type input "0.43"
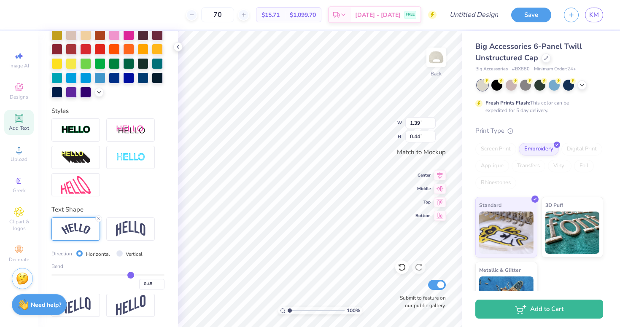
type input "0.43"
type input "0.38"
type input "0.33"
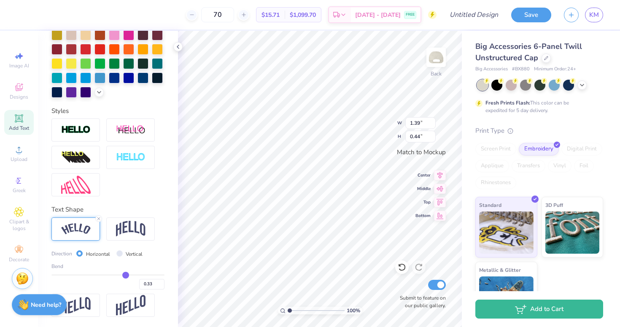
type input "0.28"
type input "0.24"
type input "0.19"
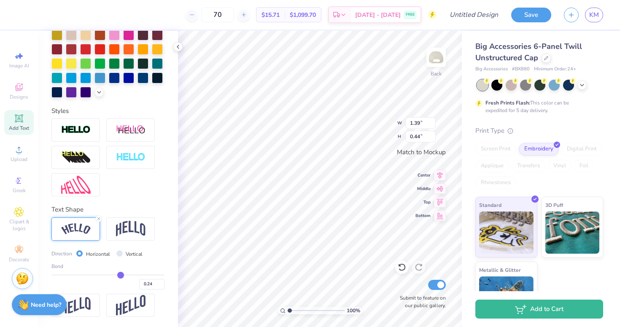
type input "0.19"
type input "0.14"
type input "0.11"
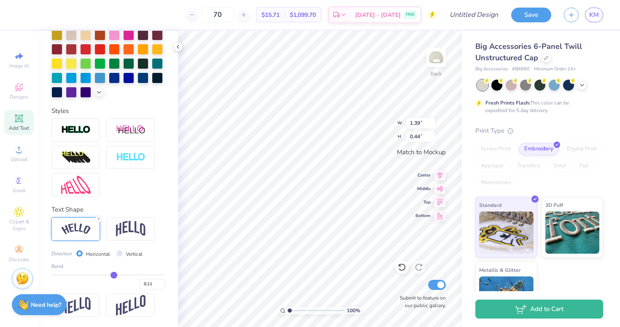
type input "0.07"
type input "0.04"
type input "0"
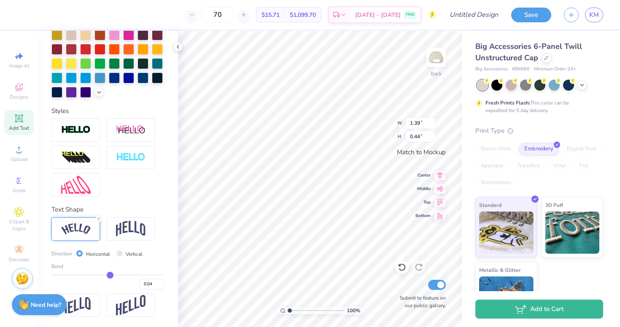
type input "0.00"
type input "-0.04"
type input "-0.07"
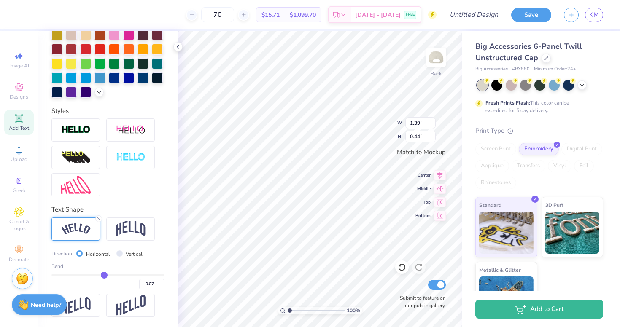
type input "-0.1"
type input "-0.10"
type input "-0.12"
type input "-0.14"
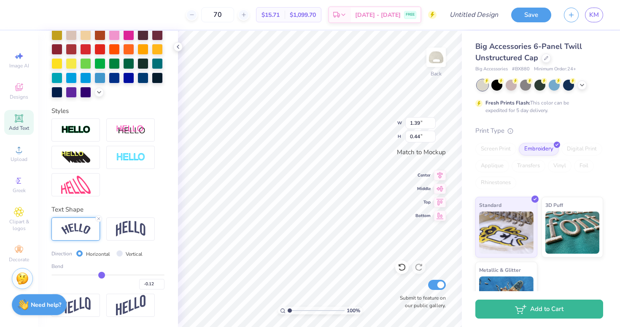
type input "-0.14"
type input "-0.16"
type input "-0.18"
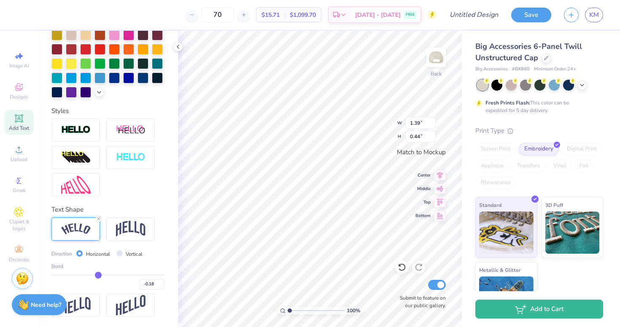
type input "-0.2"
type input "-0.20"
type input "-0.21"
type input "-0.22"
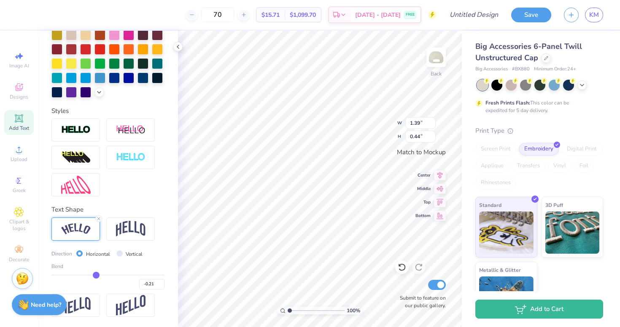
type input "-0.22"
type input "-0.24"
type input "-0.25"
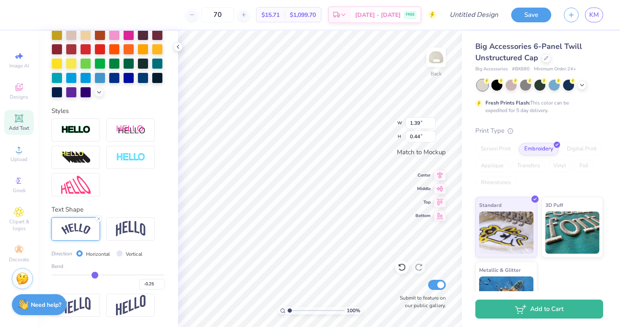
type input "-0.26"
type input "-0.27"
type input "-0.25"
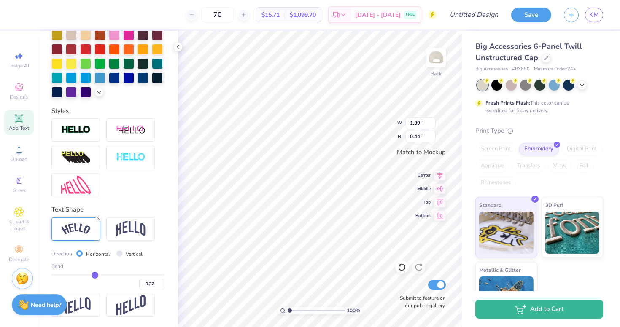
type input "-0.25"
drag, startPoint x: 135, startPoint y: 275, endPoint x: 94, endPoint y: 273, distance: 41.0
click at [94, 275] on input "range" at bounding box center [107, 275] width 113 height 1
type input "-0.22"
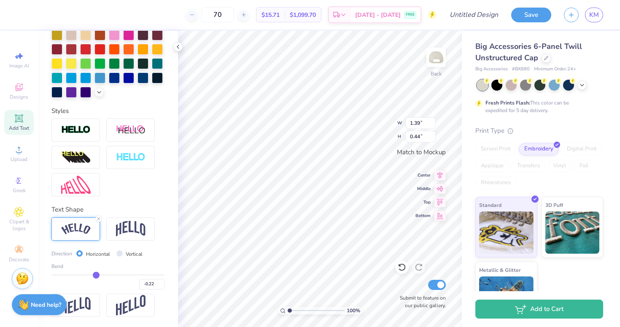
type input "-0.18"
type input "-0.14"
type input "-0.06"
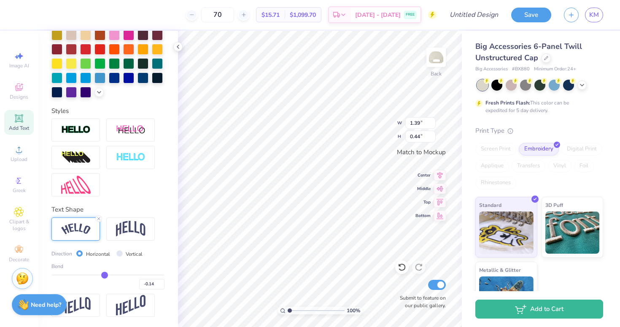
type input "-0.06"
type input "-0.02"
type input "0.02"
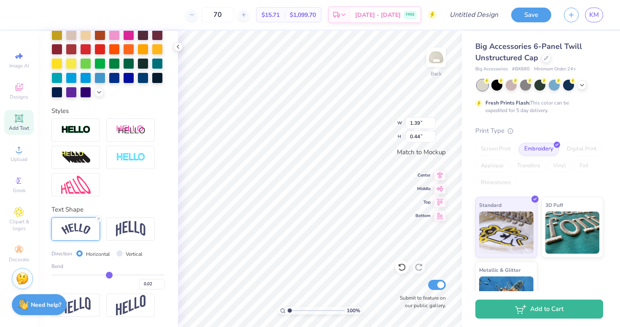
type input "0.06"
type input "0.08"
type input "0.1"
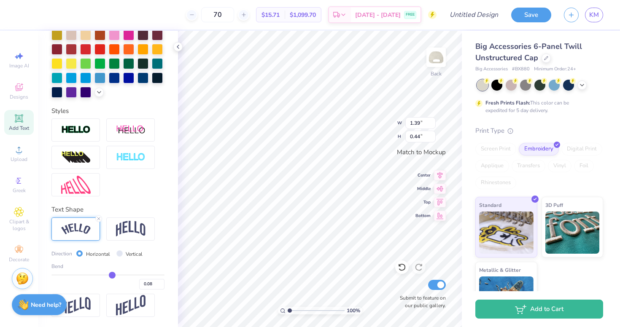
type input "0.10"
type input "0.11"
type input "0.12"
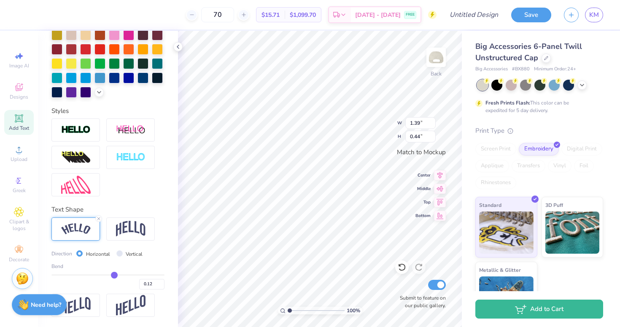
drag, startPoint x: 94, startPoint y: 273, endPoint x: 113, endPoint y: 274, distance: 19.4
type input "0.11"
click at [114, 275] on input "range" at bounding box center [107, 275] width 113 height 1
type input "0.11"
type input "0.12"
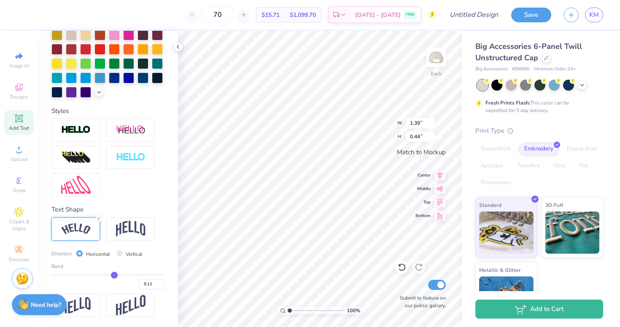
type input "0.12"
type input "0.15"
type input "0.18"
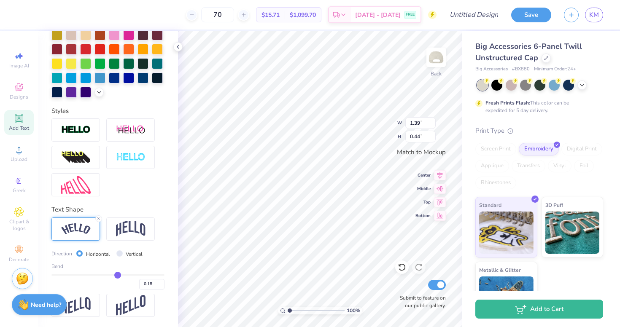
type input "0.21"
type input "0.24"
type input "0.25"
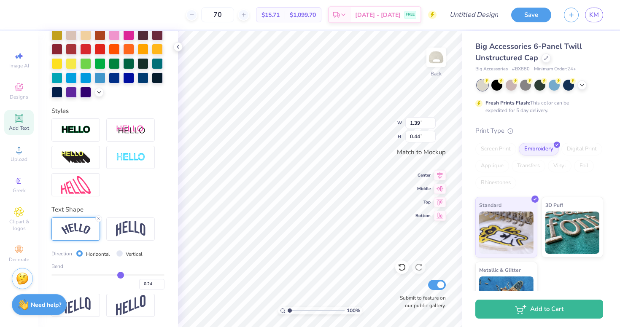
type input "0.25"
type input "0.26"
type input "0.27"
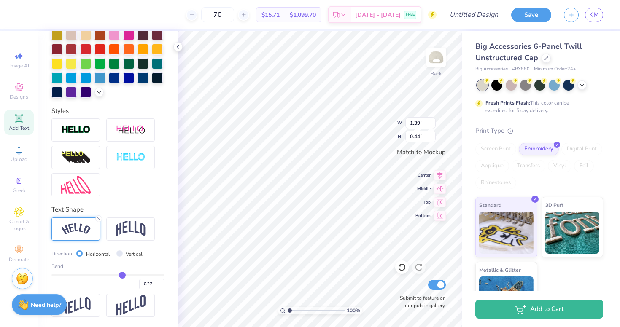
drag, startPoint x: 113, startPoint y: 274, endPoint x: 122, endPoint y: 274, distance: 8.9
type input "0.27"
click at [122, 275] on input "range" at bounding box center [107, 275] width 113 height 1
type input "4.57"
type input "1.53"
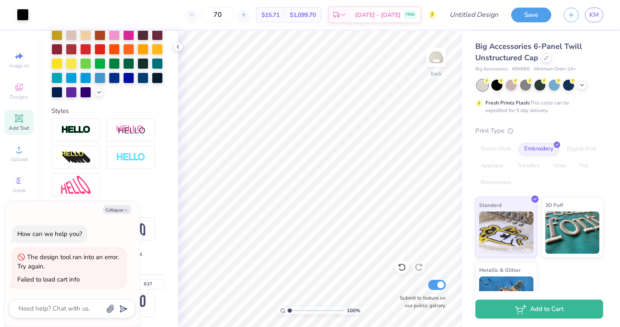
type textarea "x"
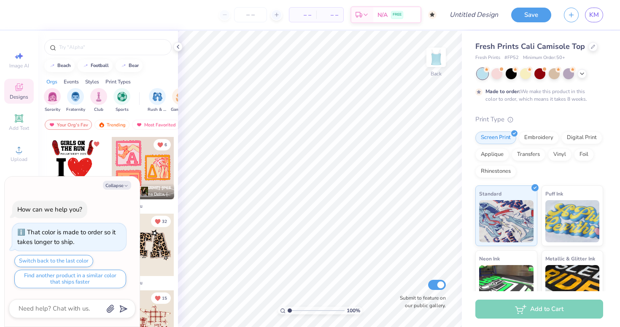
click at [123, 186] on button "Collapse" at bounding box center [117, 185] width 28 height 9
type textarea "x"
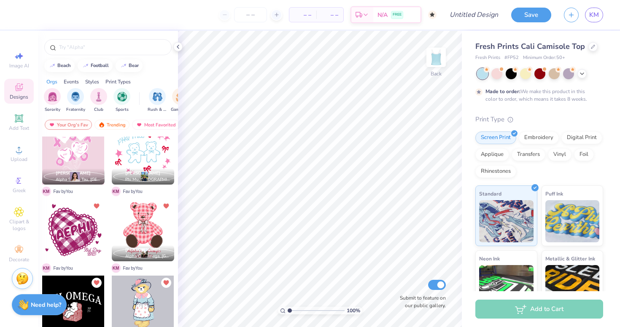
scroll to position [459, 0]
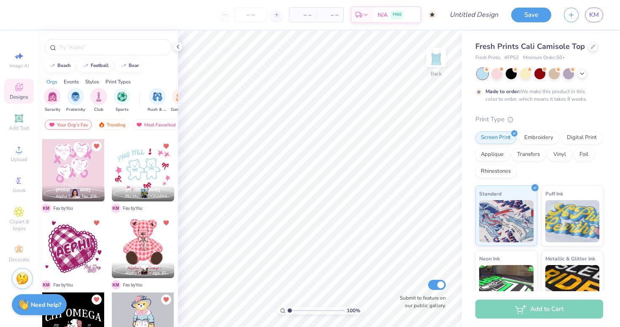
click at [71, 257] on div at bounding box center [73, 247] width 62 height 62
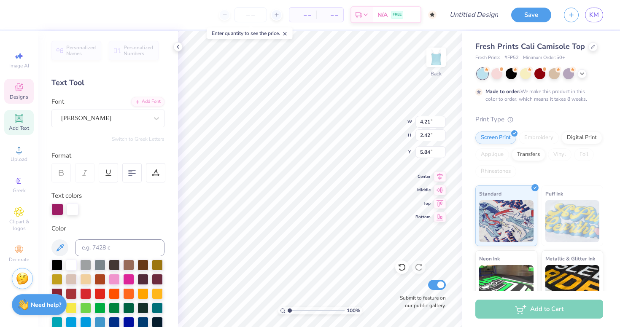
type textarea "o"
type textarea "OPHIA"
click at [55, 209] on div at bounding box center [57, 210] width 12 height 12
click at [96, 255] on input at bounding box center [119, 248] width 89 height 17
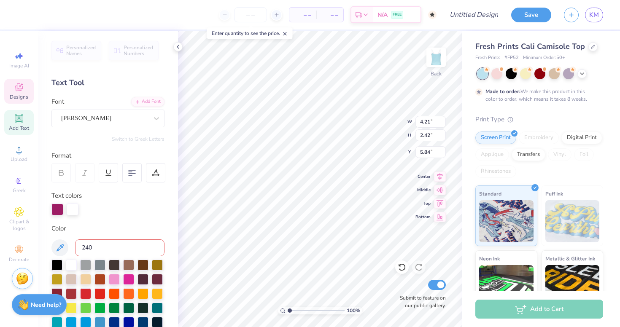
type input "240C"
click at [56, 264] on div at bounding box center [56, 264] width 11 height 11
click at [116, 206] on div at bounding box center [107, 210] width 113 height 12
click at [178, 49] on icon at bounding box center [178, 46] width 7 height 7
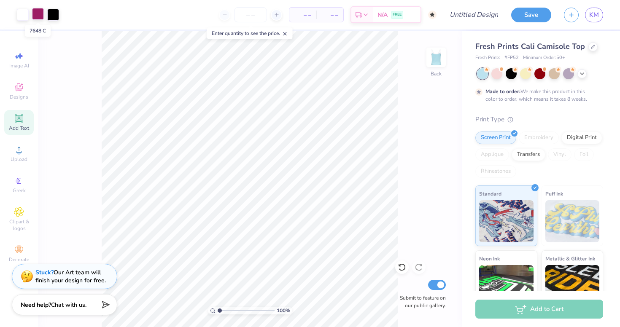
click at [39, 17] on div at bounding box center [38, 14] width 12 height 12
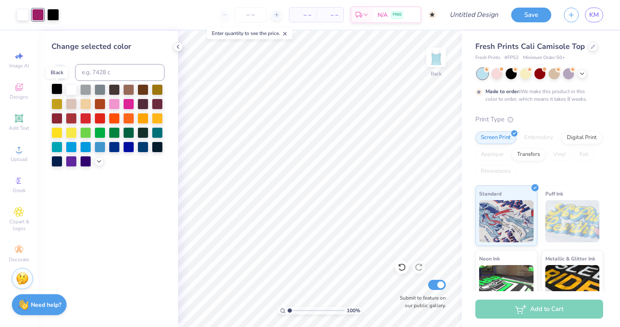
click at [57, 86] on div at bounding box center [56, 89] width 11 height 11
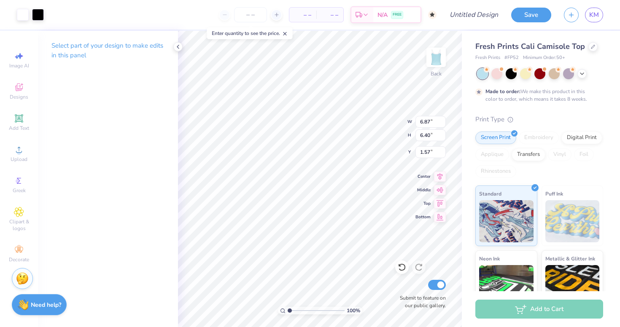
type input "1.71"
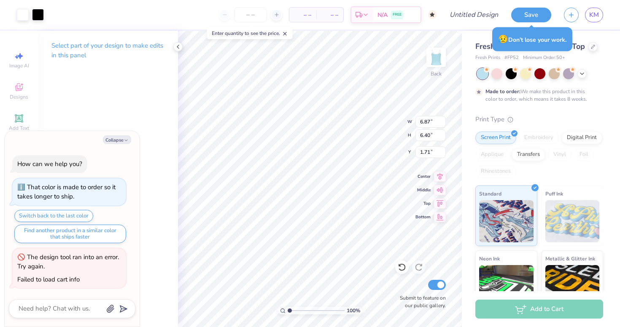
type textarea "x"
